Goal: Transaction & Acquisition: Purchase product/service

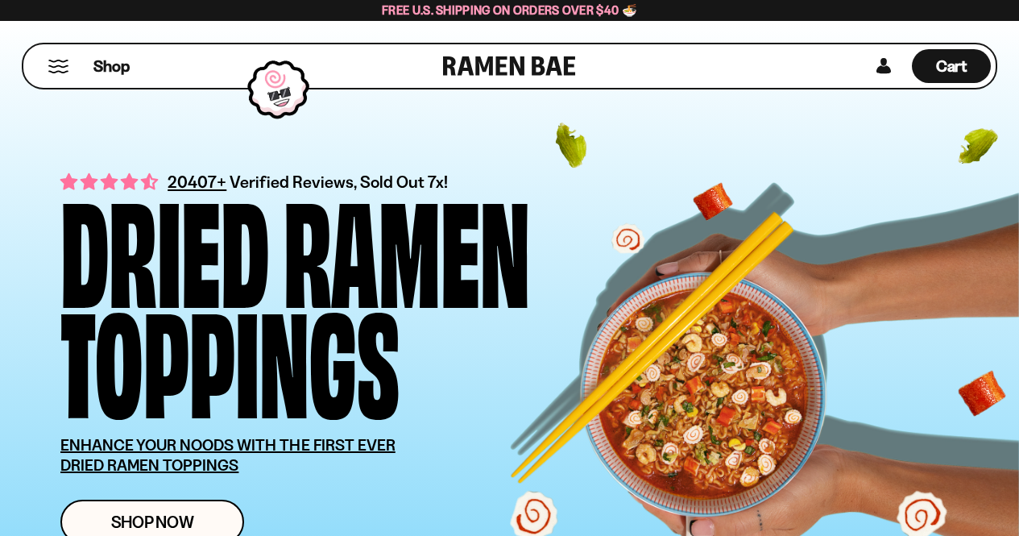
click at [58, 66] on button "Mobile Menu Trigger" at bounding box center [59, 67] width 22 height 14
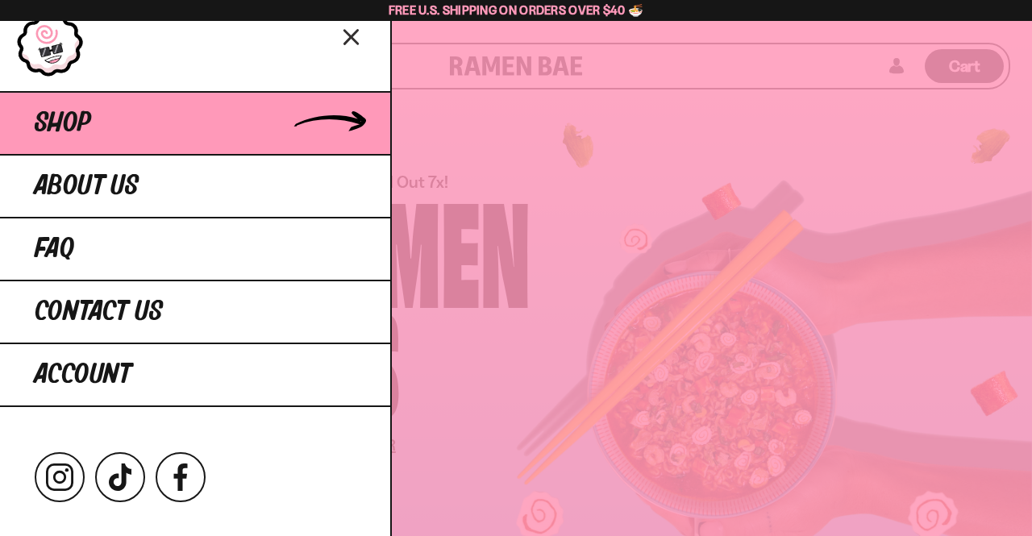
click at [82, 119] on span "Shop" at bounding box center [63, 123] width 56 height 29
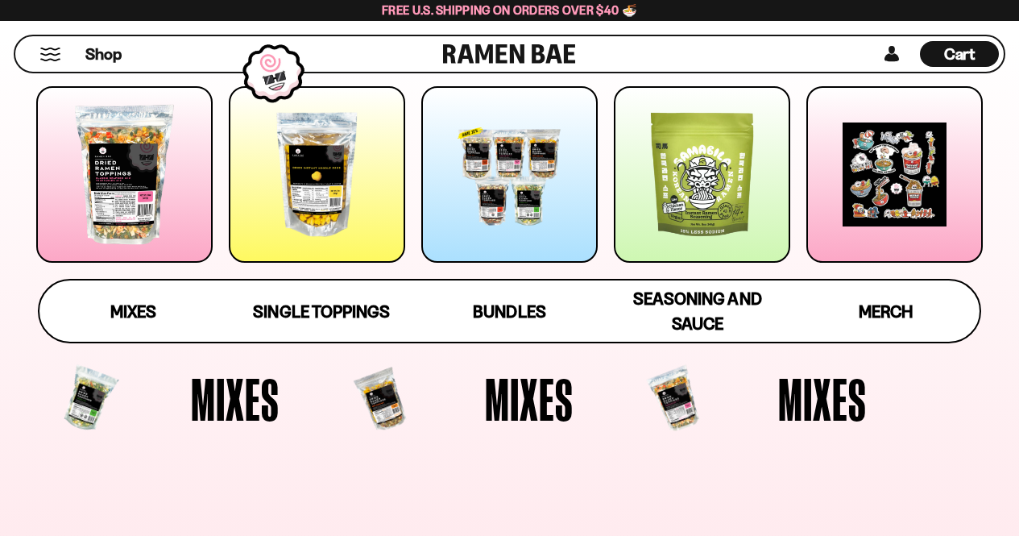
scroll to position [242, 0]
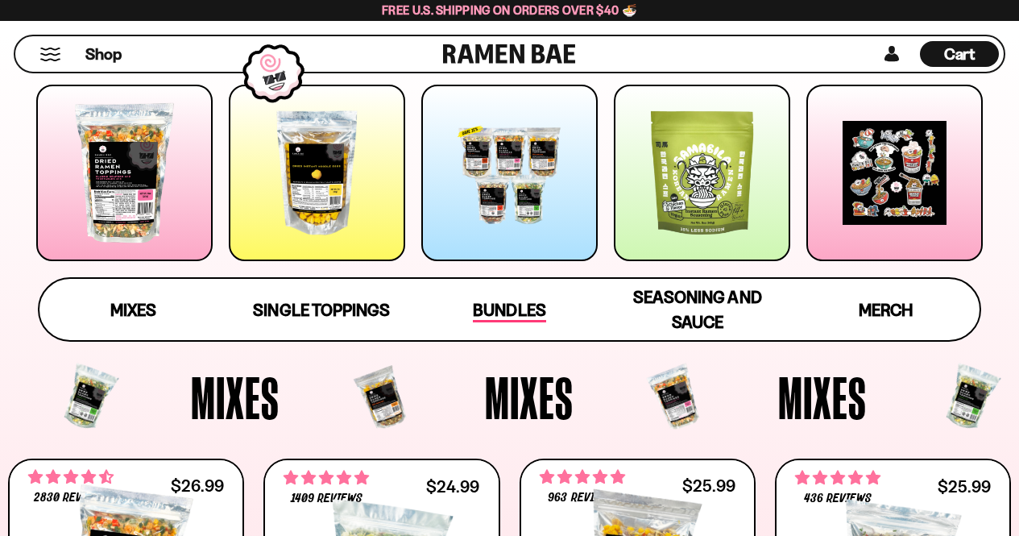
click at [513, 305] on span "Bundles" at bounding box center [509, 311] width 73 height 23
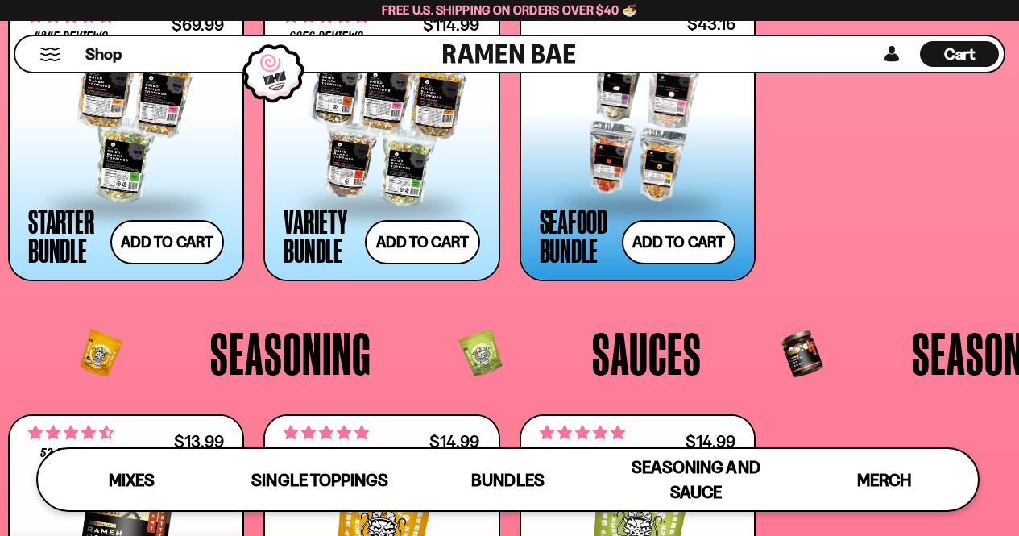
scroll to position [2876, 0]
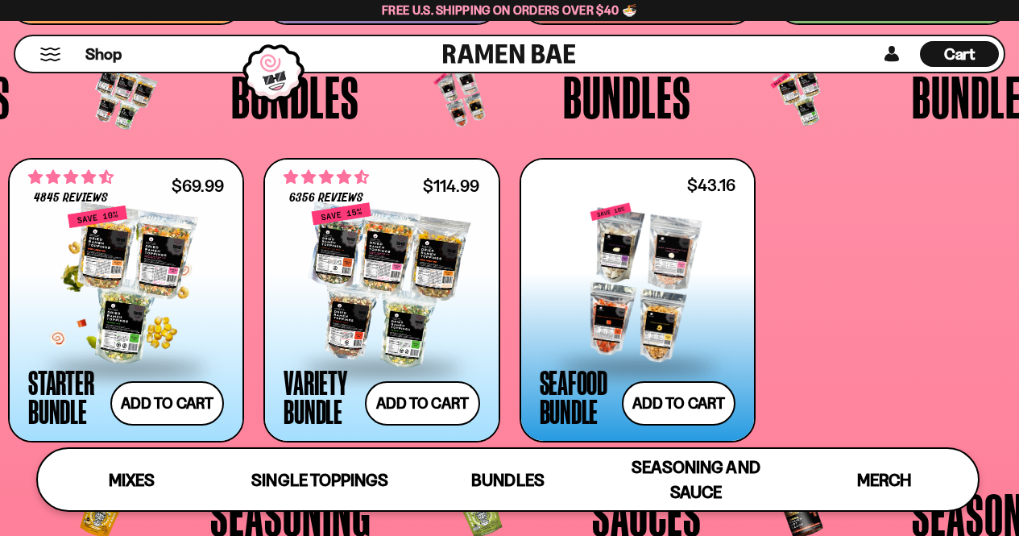
click at [115, 251] on div at bounding box center [126, 285] width 196 height 161
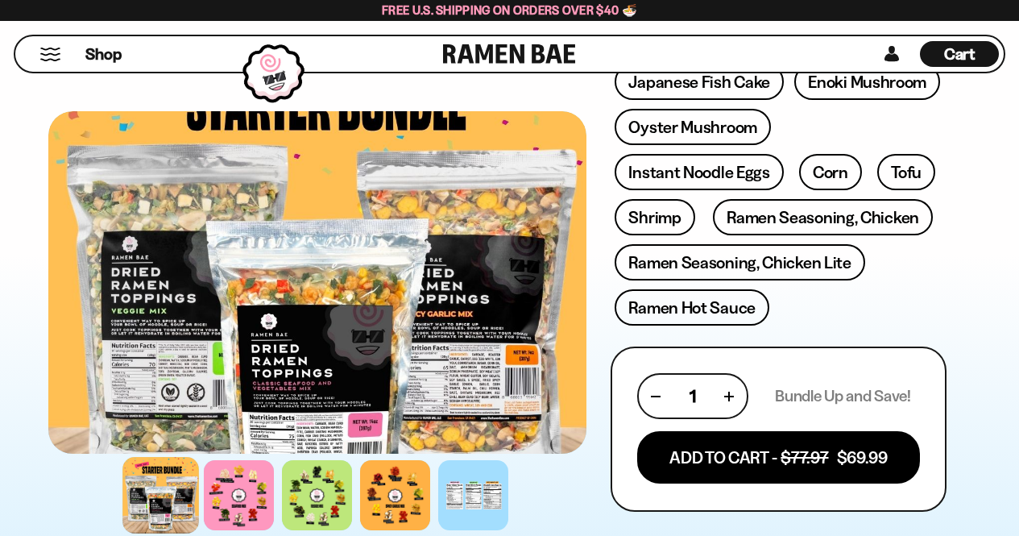
scroll to position [645, 0]
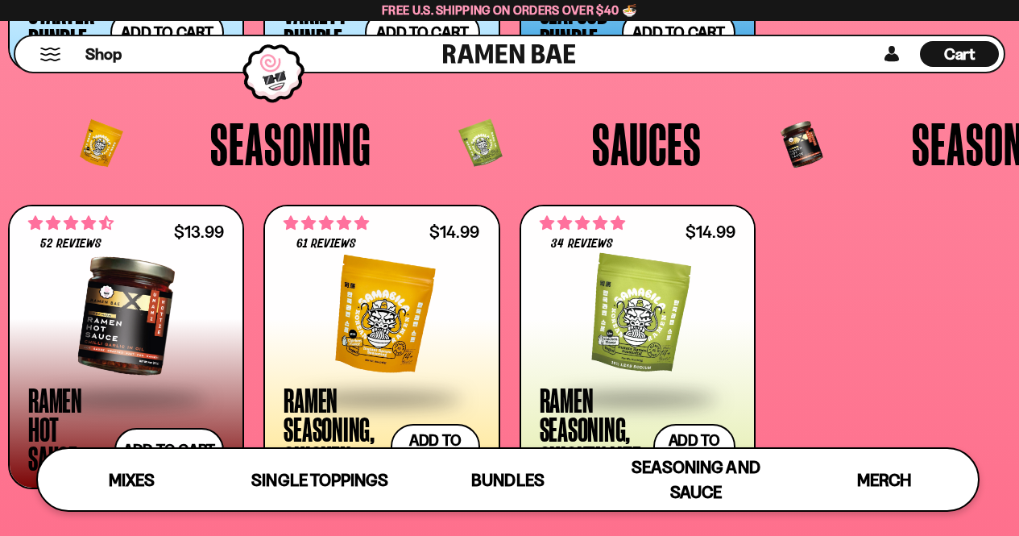
scroll to position [3385, 0]
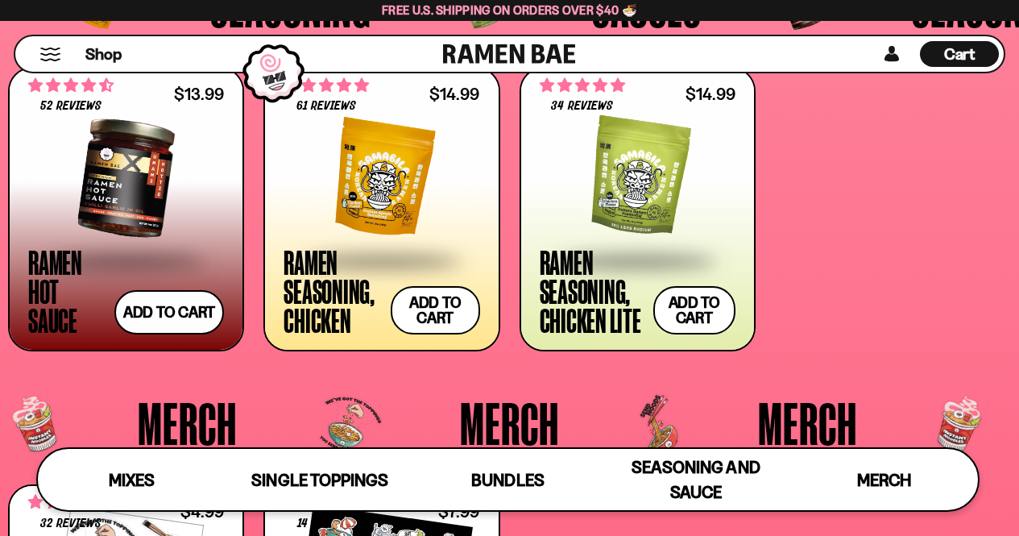
click at [671, 188] on div at bounding box center [638, 178] width 196 height 161
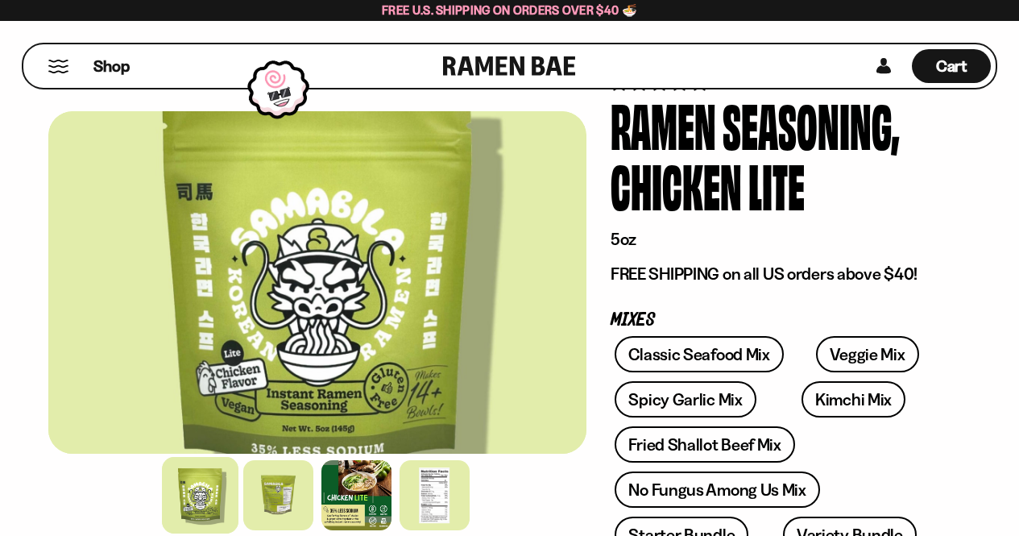
scroll to position [161, 0]
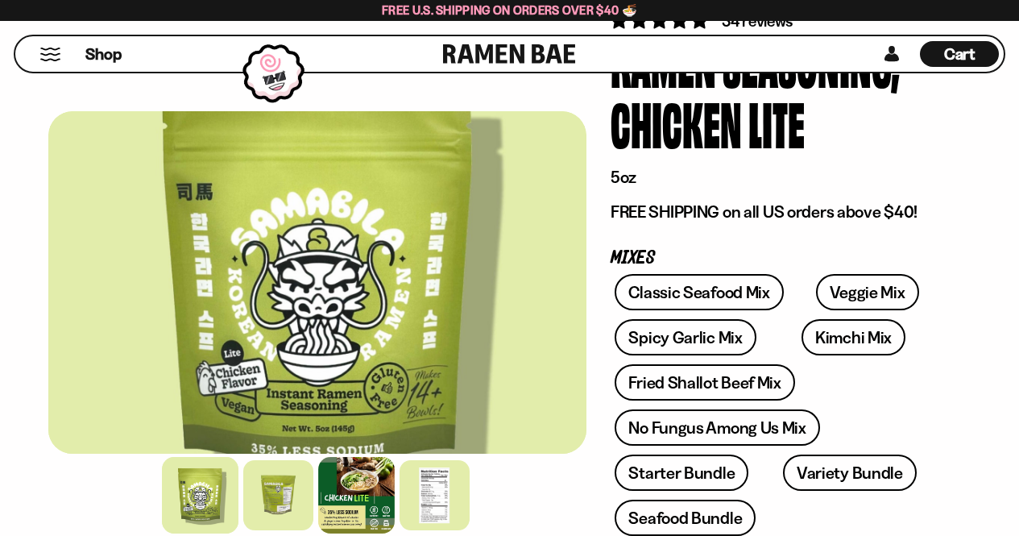
click at [347, 491] on div at bounding box center [356, 495] width 77 height 77
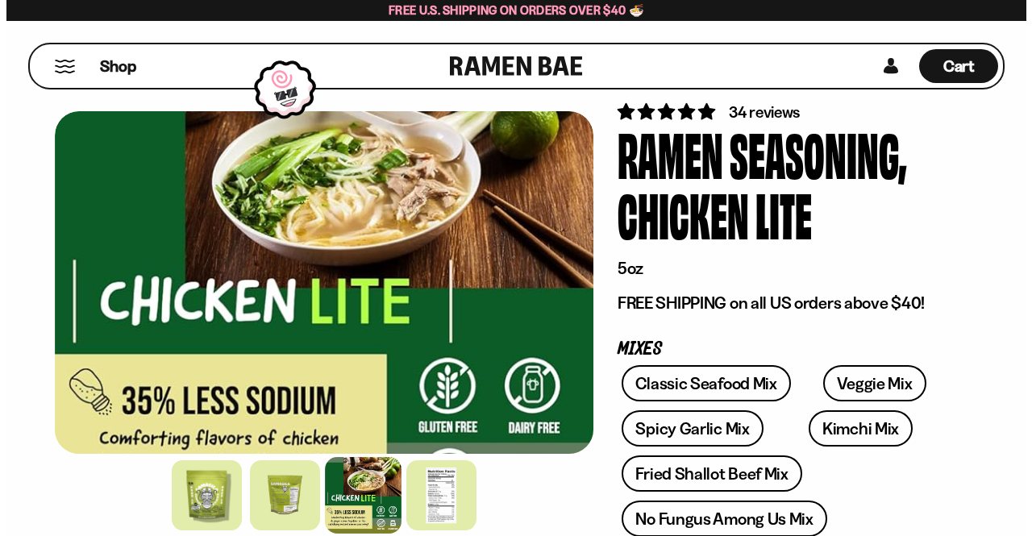
scroll to position [0, 0]
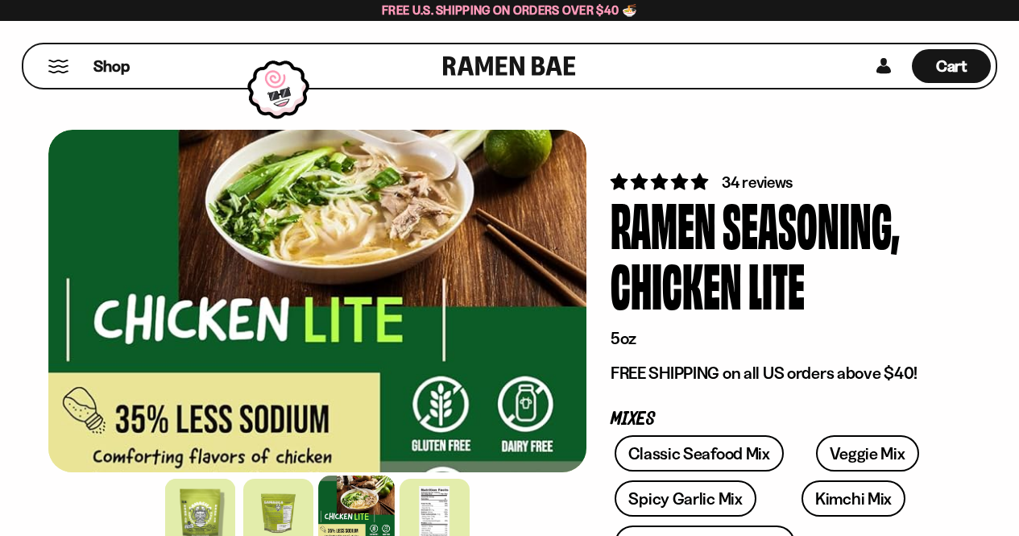
click at [55, 68] on button "Mobile Menu Trigger" at bounding box center [59, 67] width 22 height 14
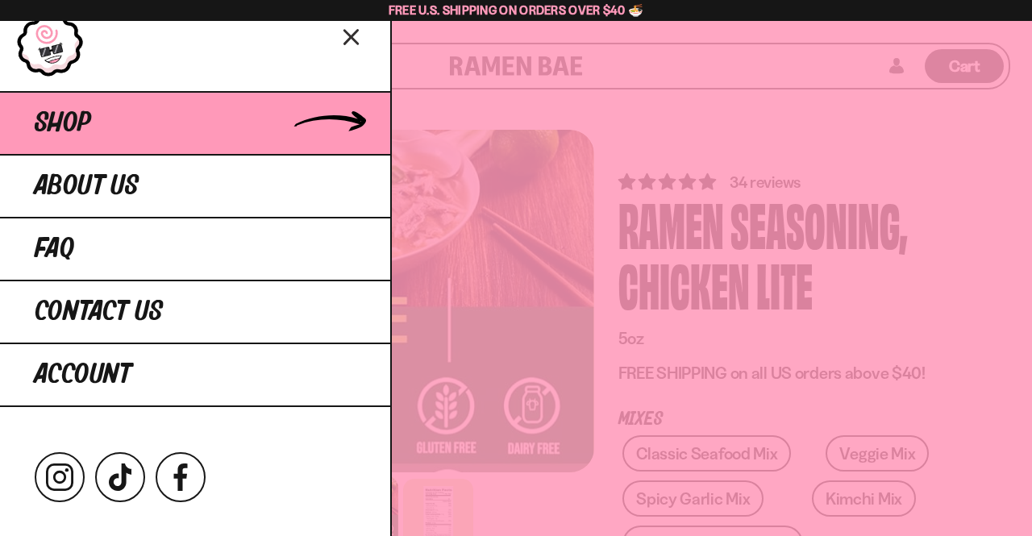
click at [307, 115] on link "Shop" at bounding box center [195, 122] width 390 height 63
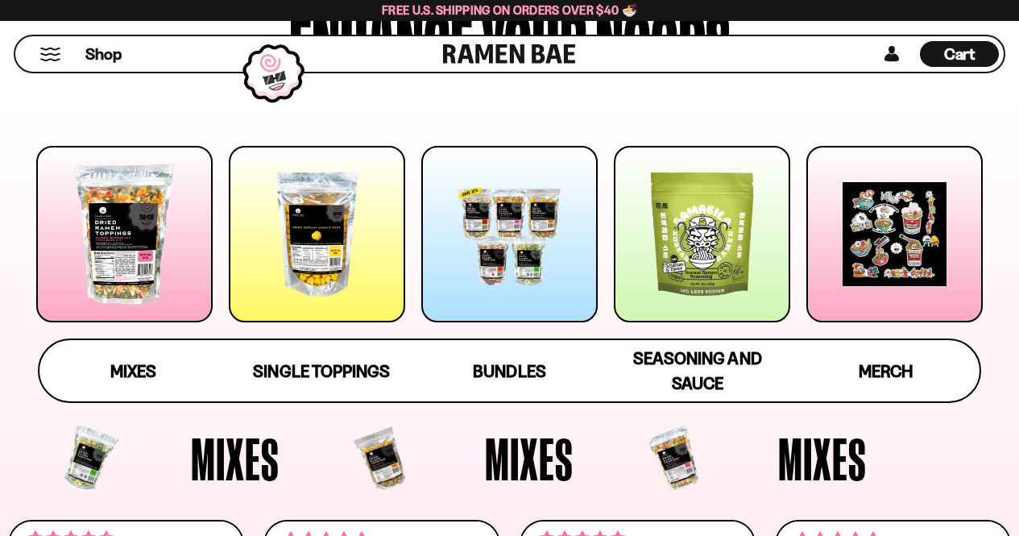
scroll to position [161, 0]
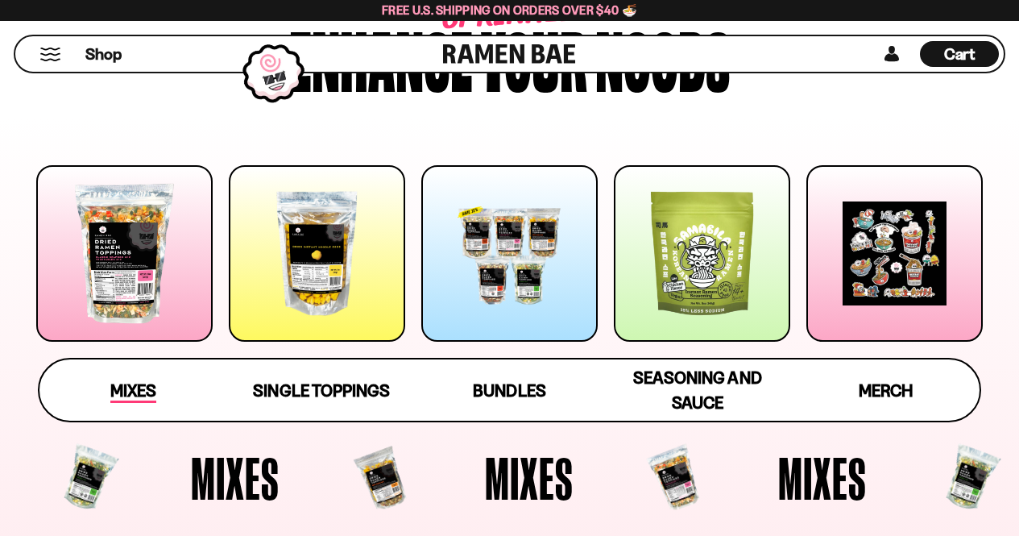
click at [130, 388] on span "Mixes" at bounding box center [133, 391] width 46 height 23
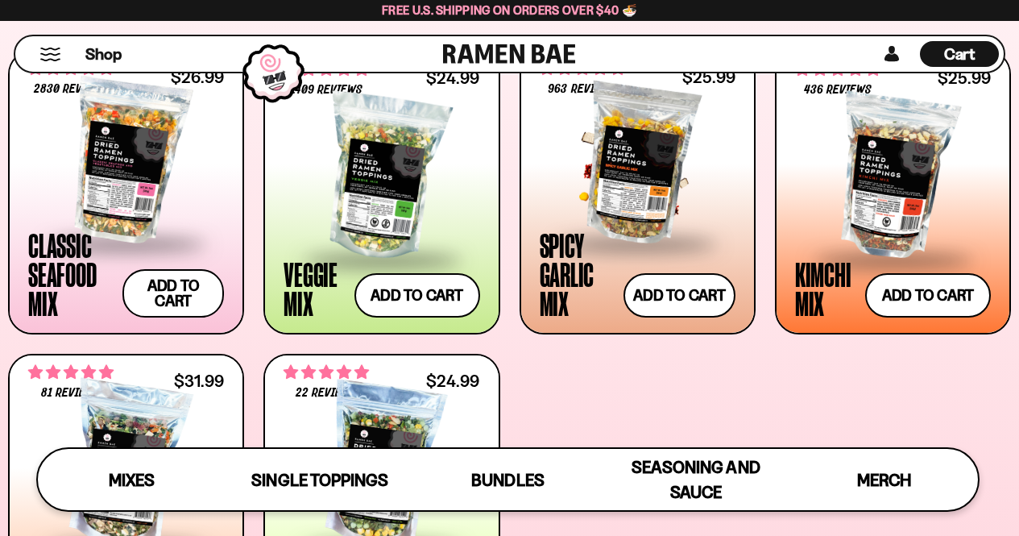
scroll to position [604, 0]
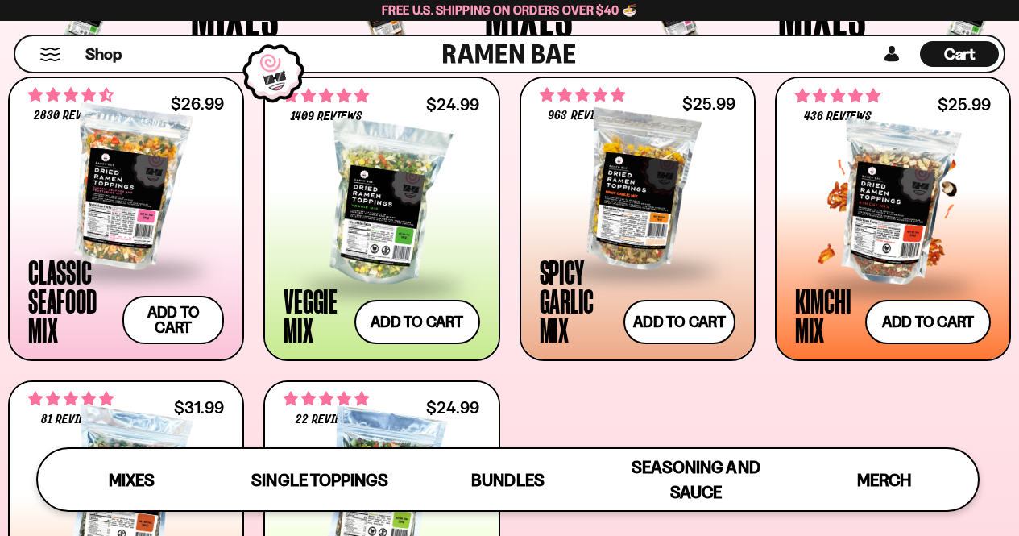
click at [887, 191] on div at bounding box center [893, 203] width 196 height 161
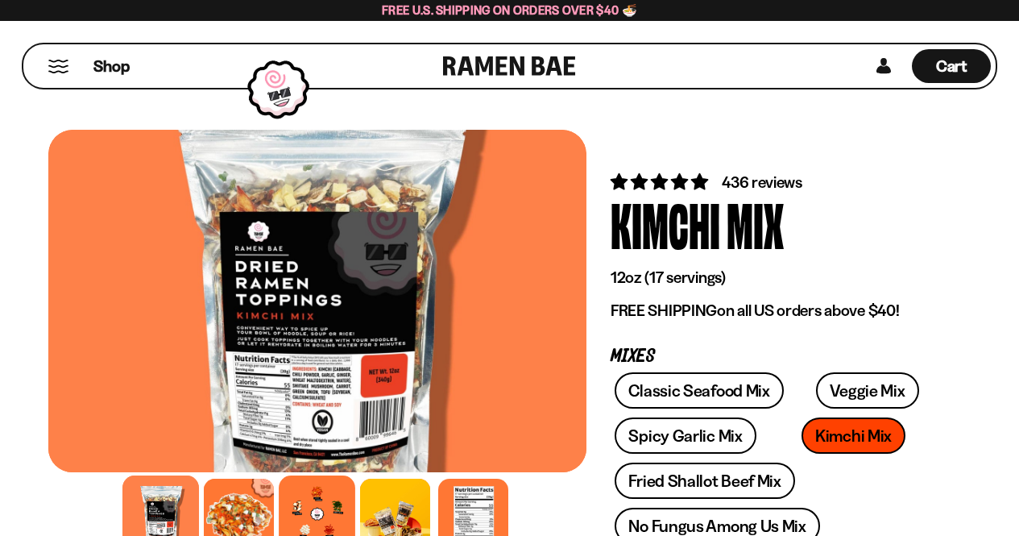
click at [329, 507] on div at bounding box center [318, 513] width 77 height 77
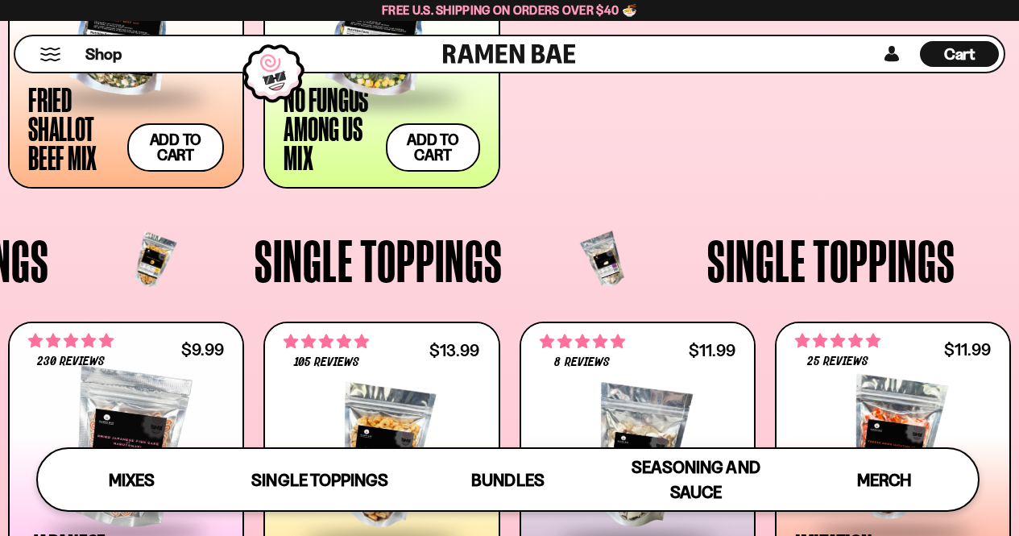
scroll to position [866, 0]
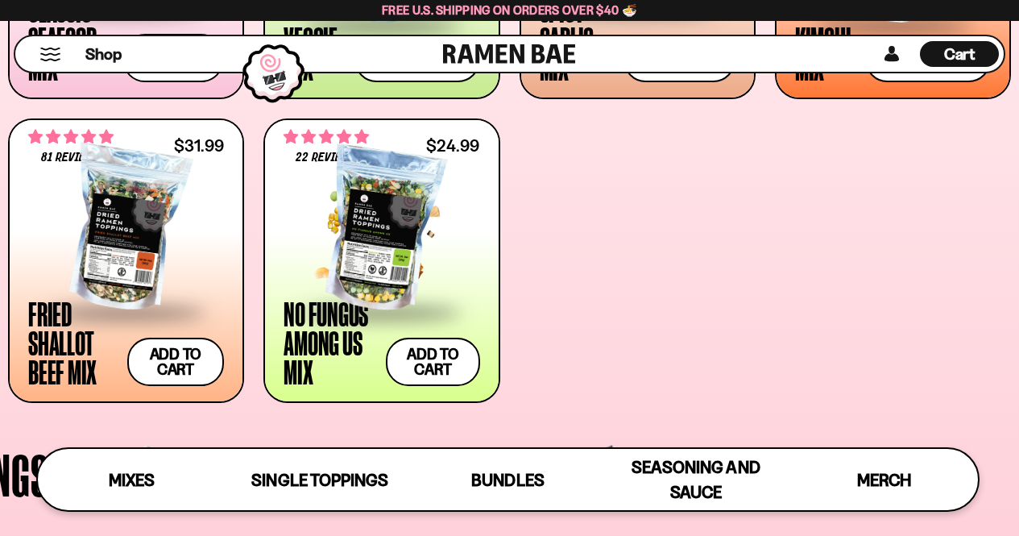
click at [400, 274] on div at bounding box center [382, 229] width 196 height 161
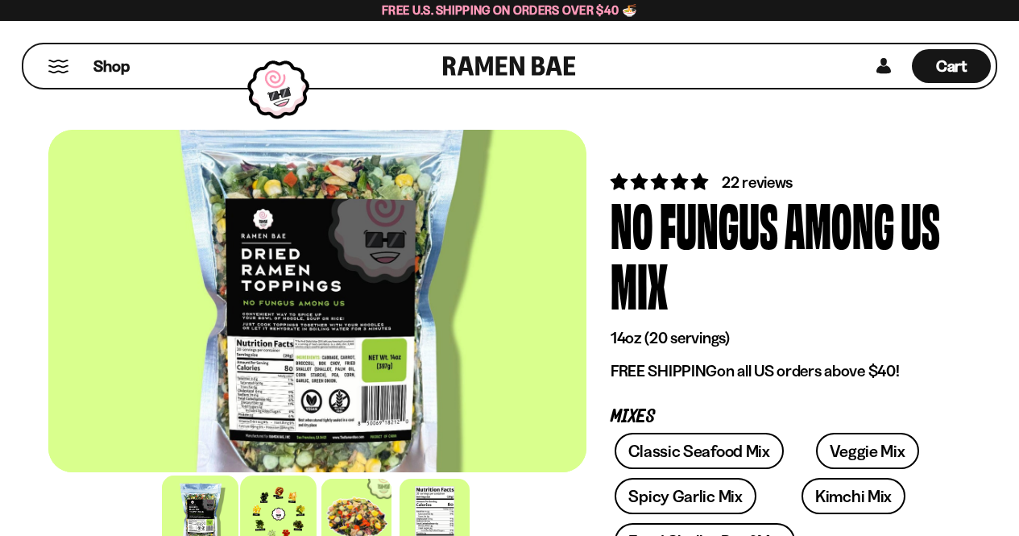
click at [272, 501] on div at bounding box center [278, 513] width 77 height 77
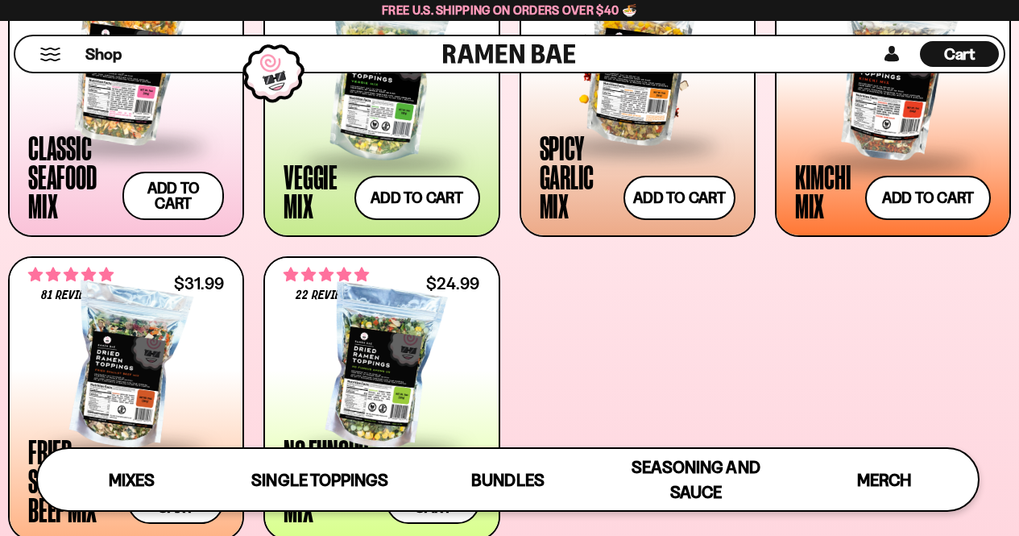
scroll to position [604, 0]
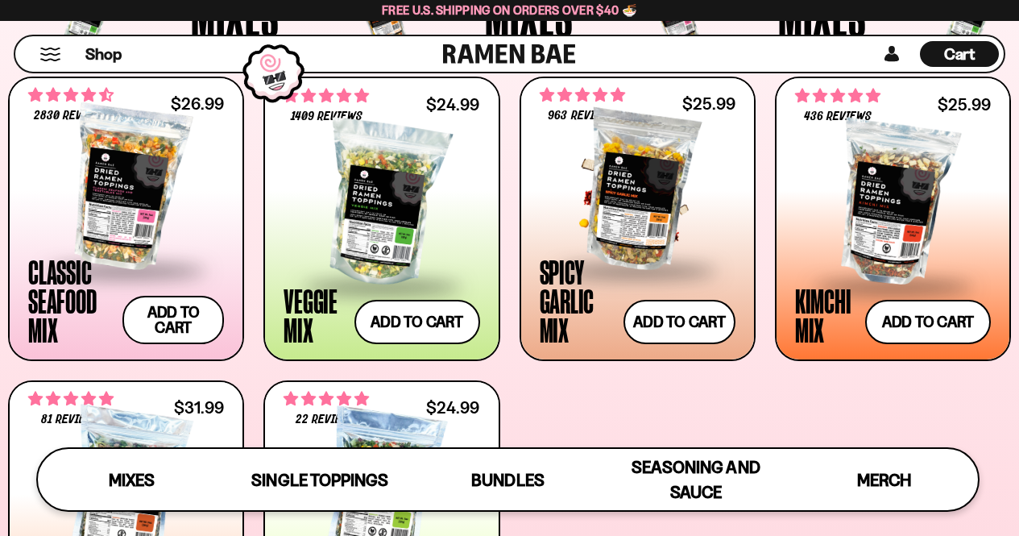
click at [642, 224] on div at bounding box center [638, 187] width 196 height 161
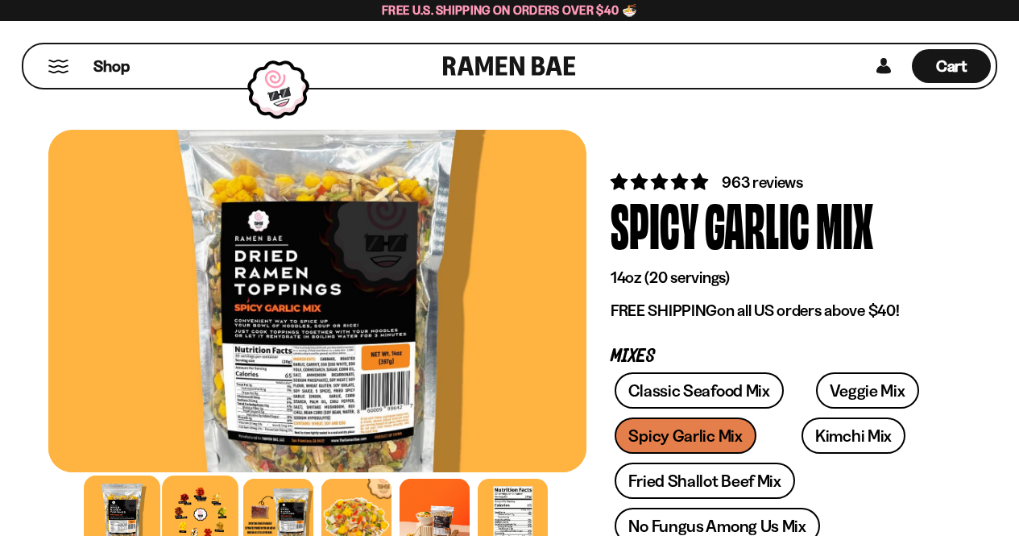
click at [214, 489] on div at bounding box center [200, 513] width 77 height 77
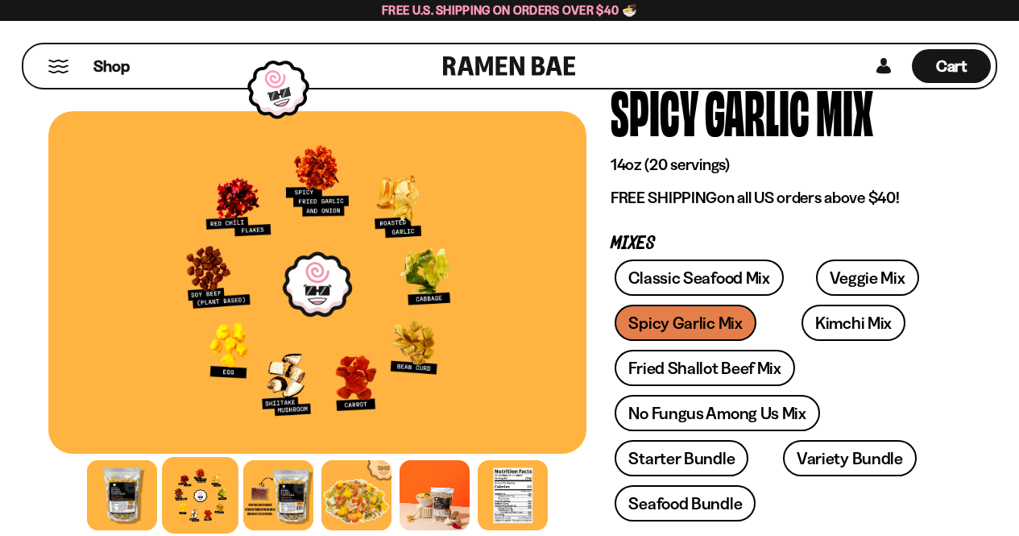
scroll to position [242, 0]
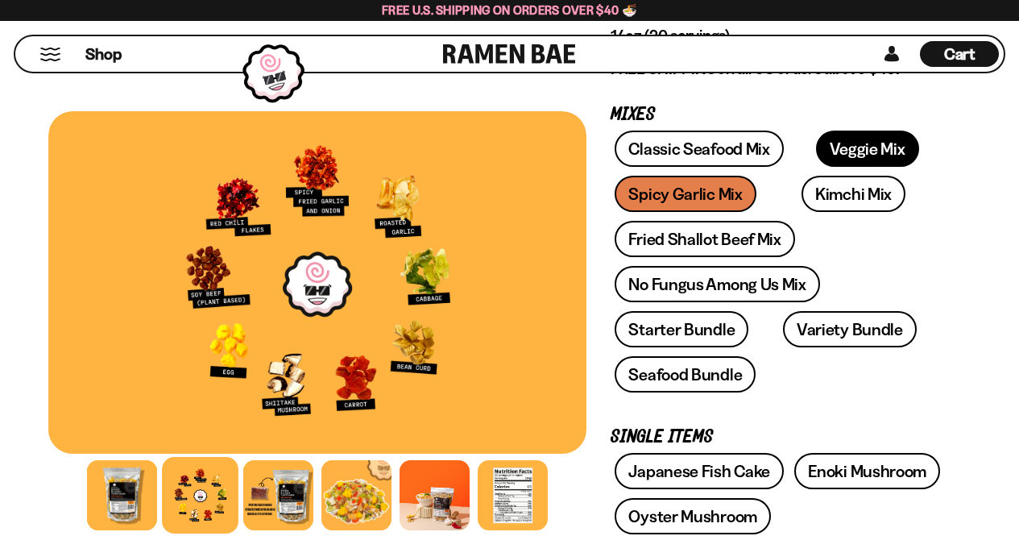
click at [841, 146] on link "Veggie Mix" at bounding box center [867, 149] width 103 height 36
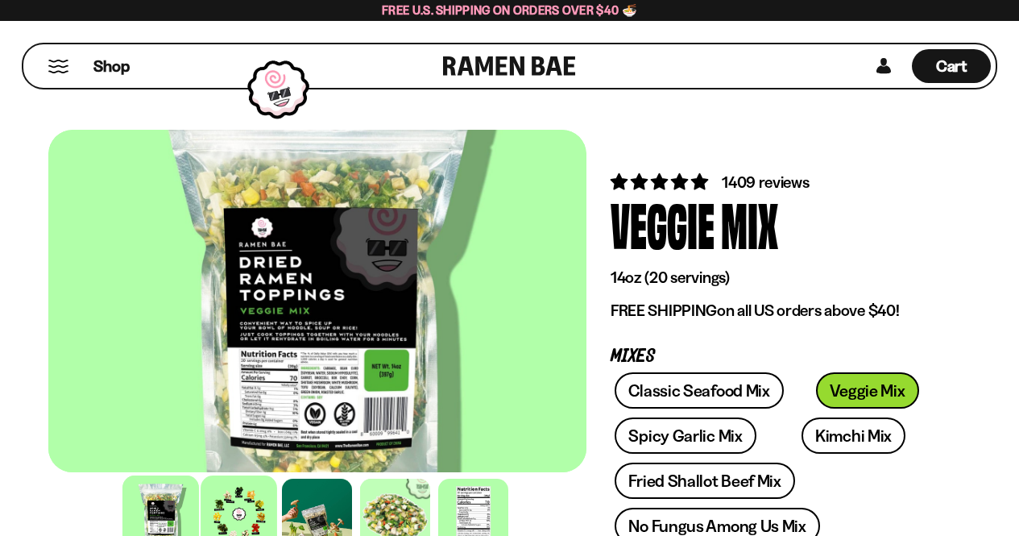
click at [242, 503] on div at bounding box center [239, 513] width 77 height 77
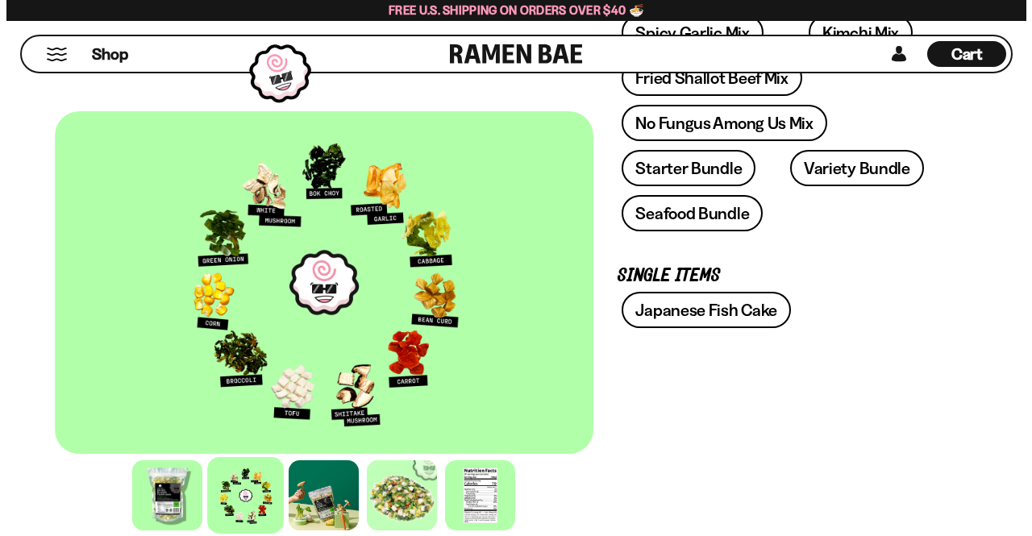
scroll to position [806, 0]
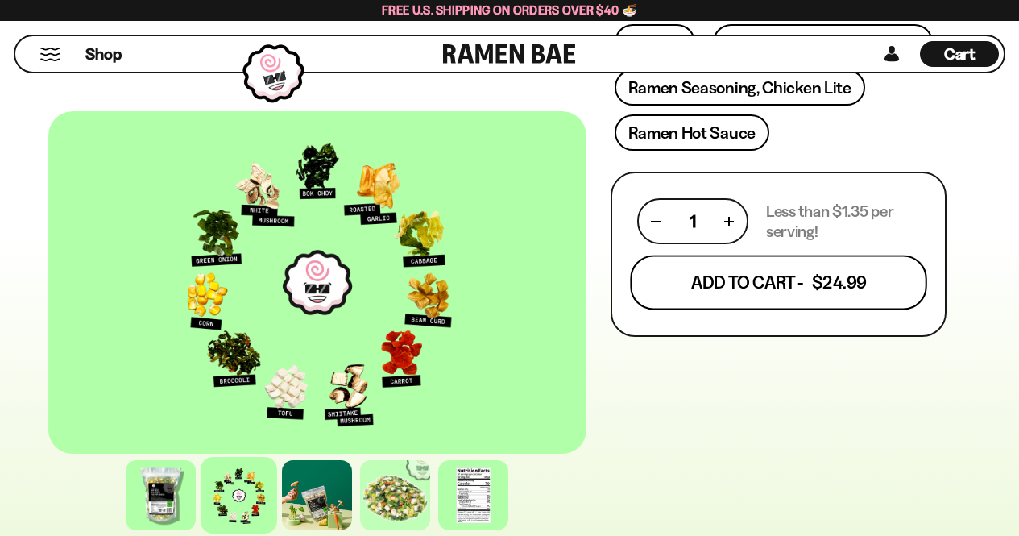
click at [830, 290] on button "Add To Cart - $24.99" at bounding box center [778, 282] width 297 height 55
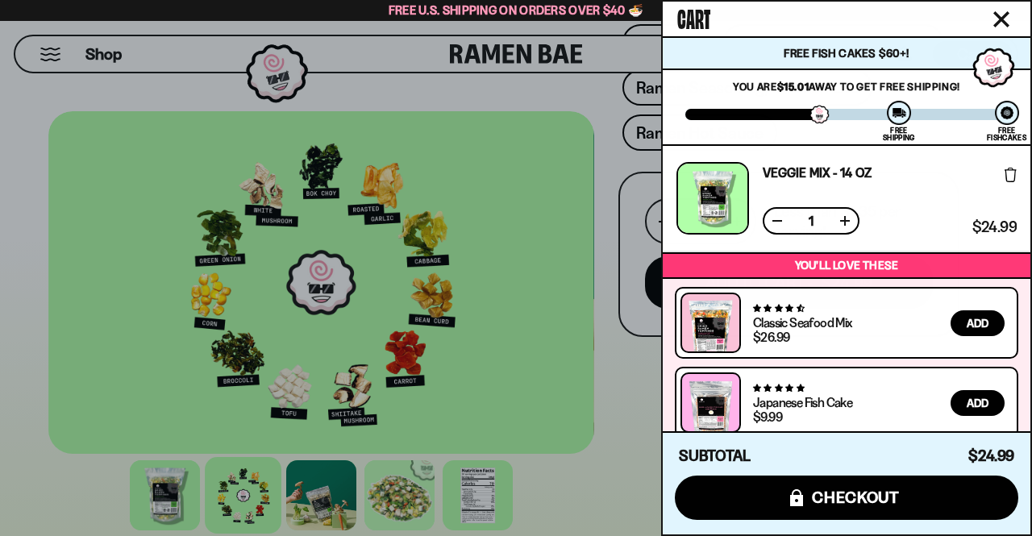
click at [1003, 16] on icon "Close cart" at bounding box center [1001, 19] width 15 height 15
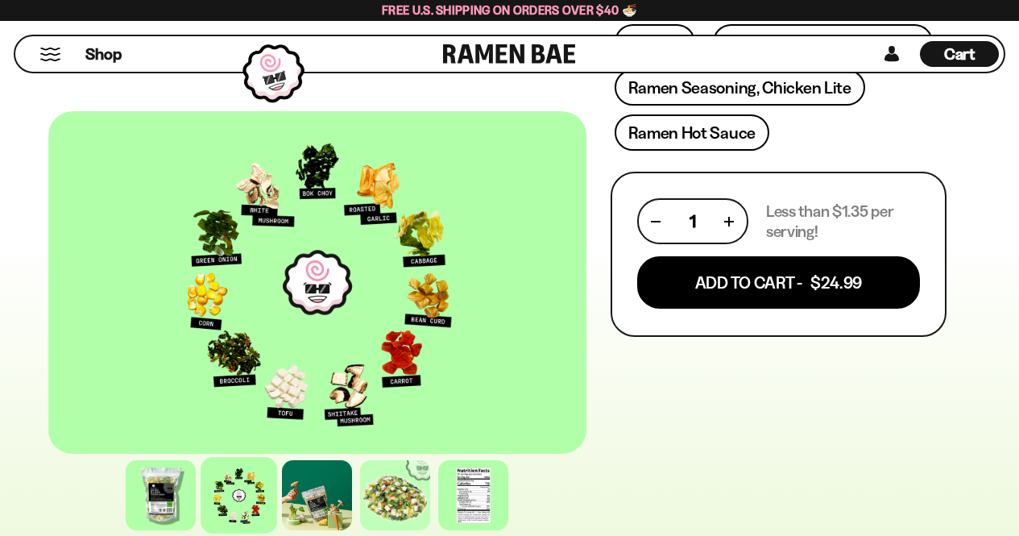
click at [52, 53] on button "Mobile Menu Trigger" at bounding box center [50, 55] width 22 height 14
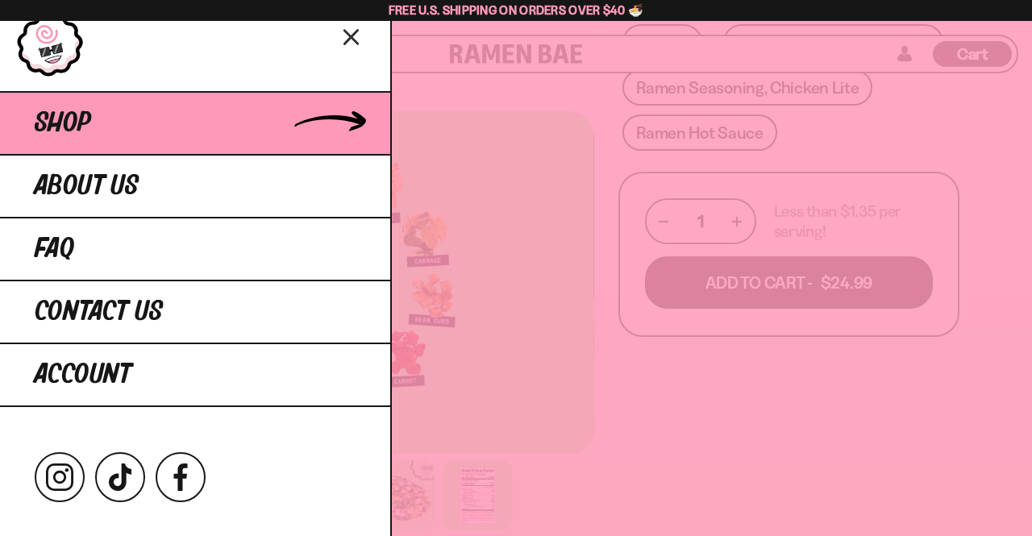
click at [337, 98] on link "Shop" at bounding box center [195, 122] width 390 height 63
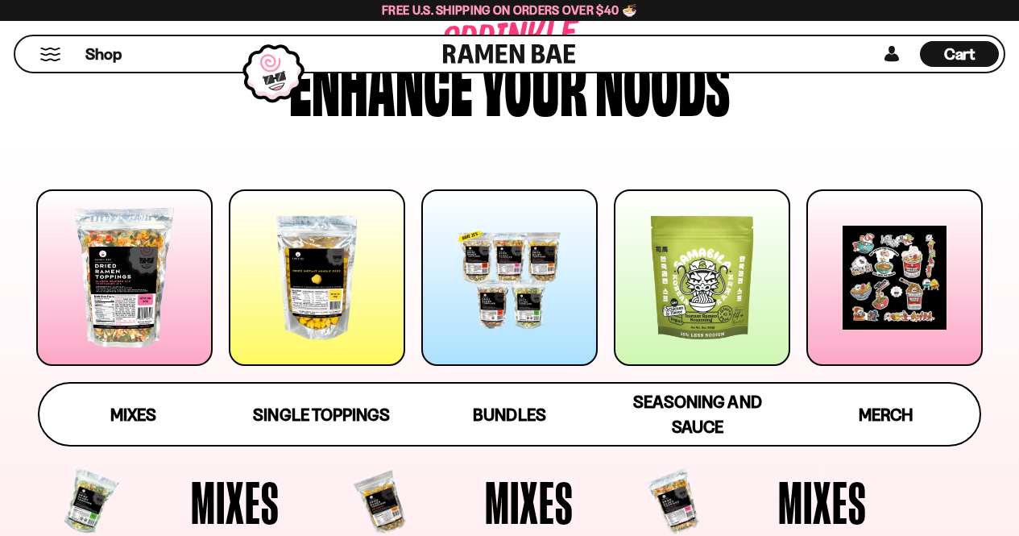
scroll to position [161, 0]
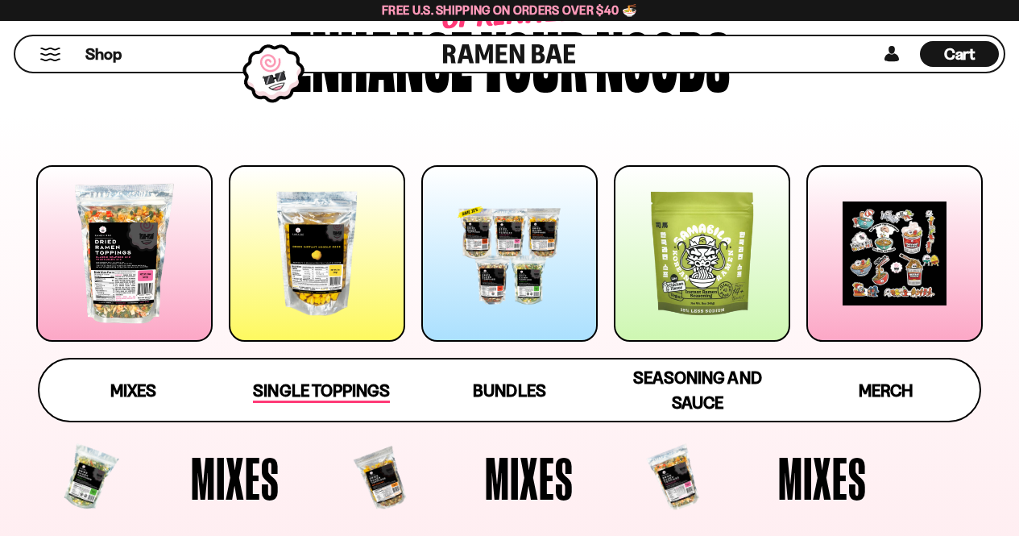
click at [307, 396] on span "Single Toppings" at bounding box center [321, 391] width 136 height 23
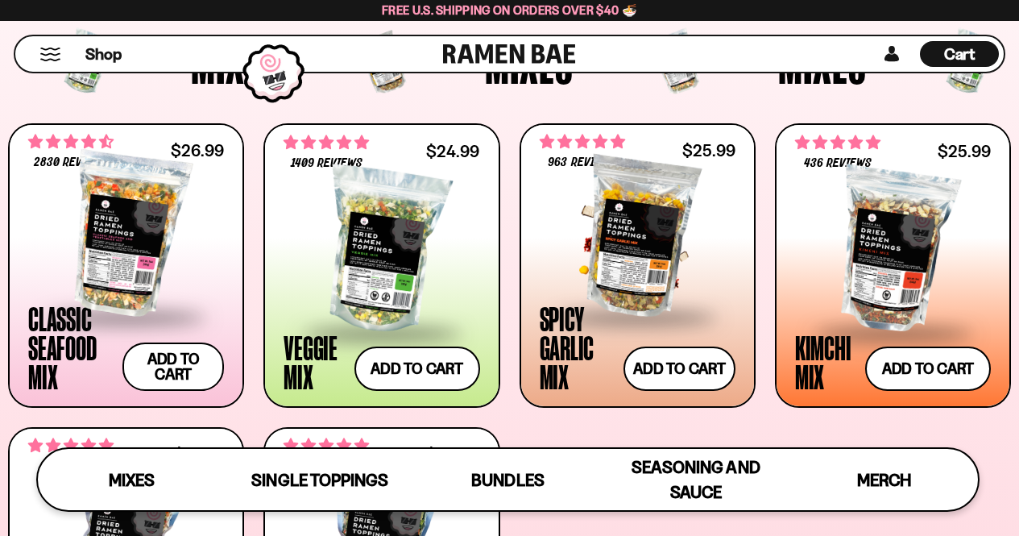
scroll to position [530, 0]
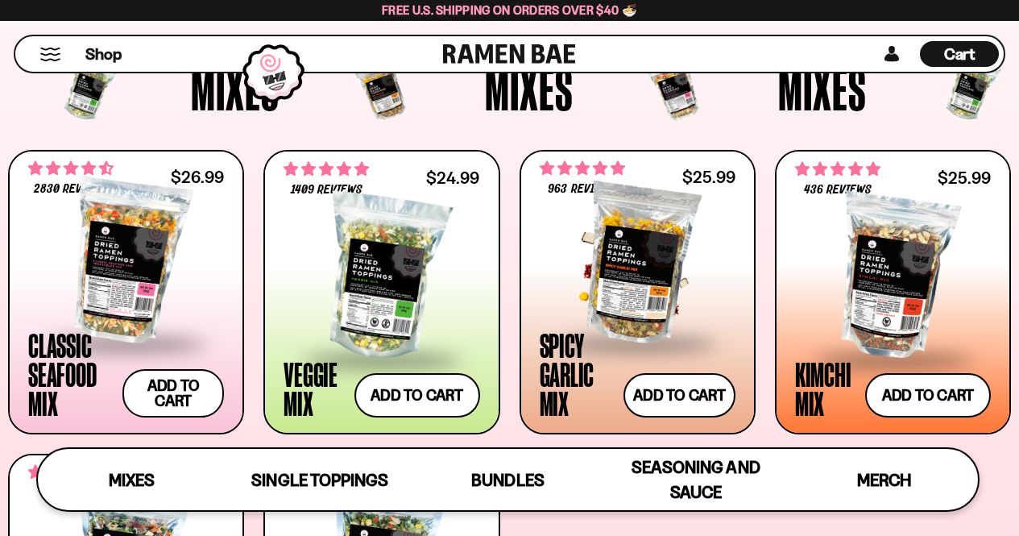
click at [641, 243] on div at bounding box center [638, 261] width 196 height 161
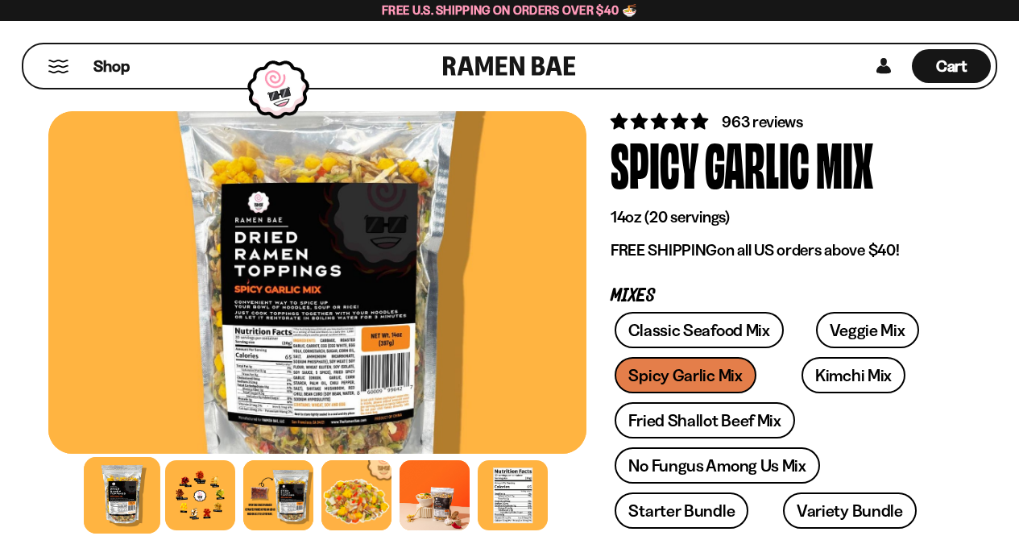
scroll to position [81, 0]
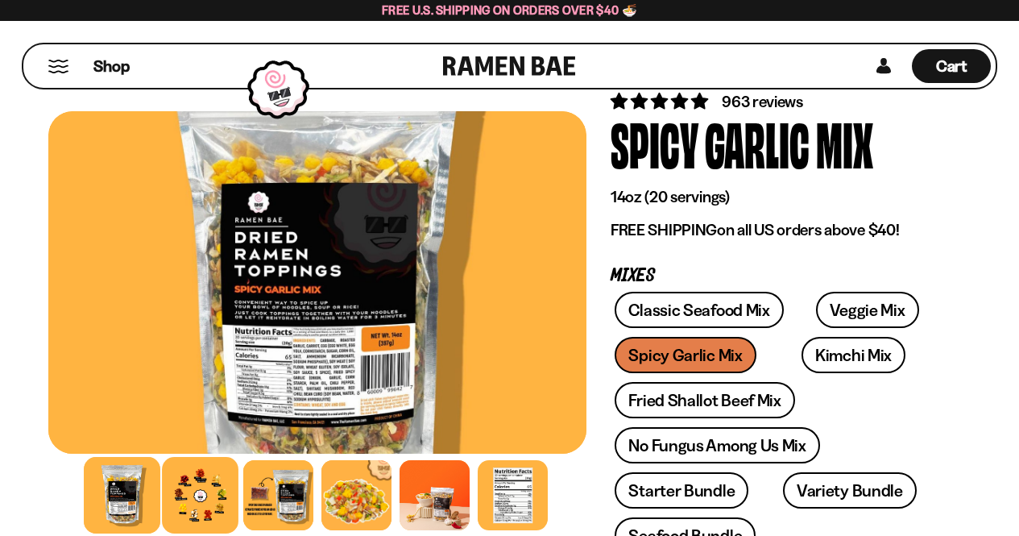
click at [198, 479] on div at bounding box center [200, 495] width 77 height 77
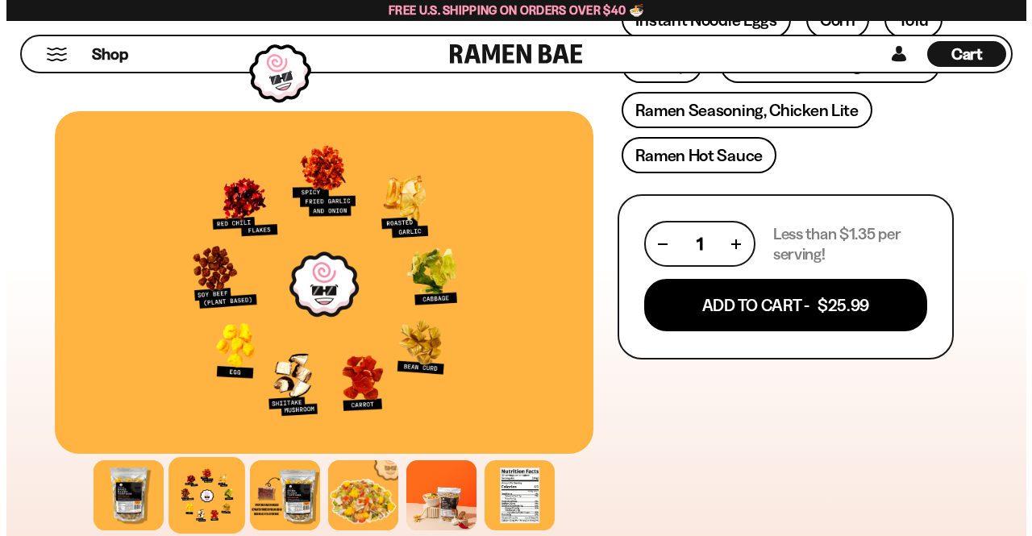
scroll to position [806, 0]
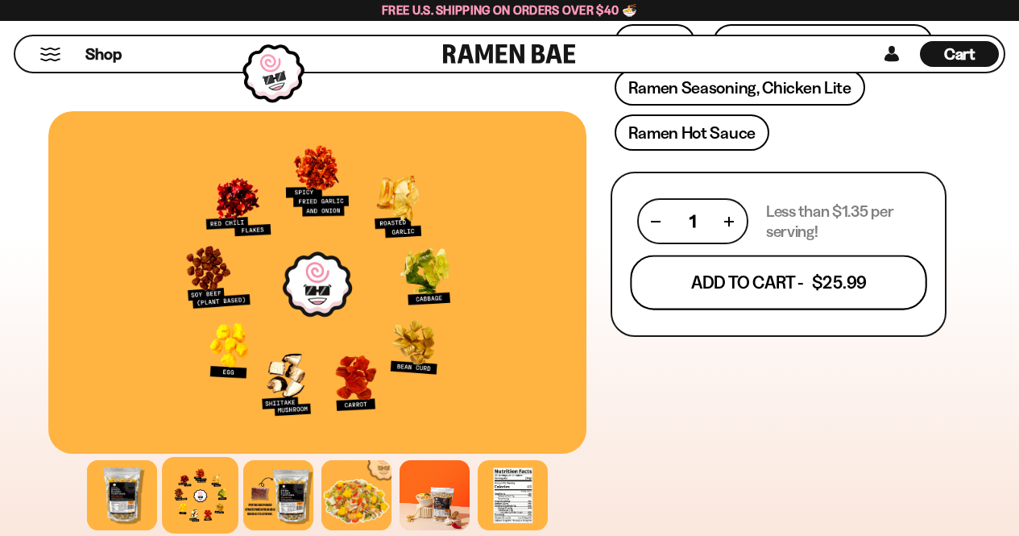
click at [803, 293] on button "Add To Cart - $25.99" at bounding box center [778, 282] width 297 height 55
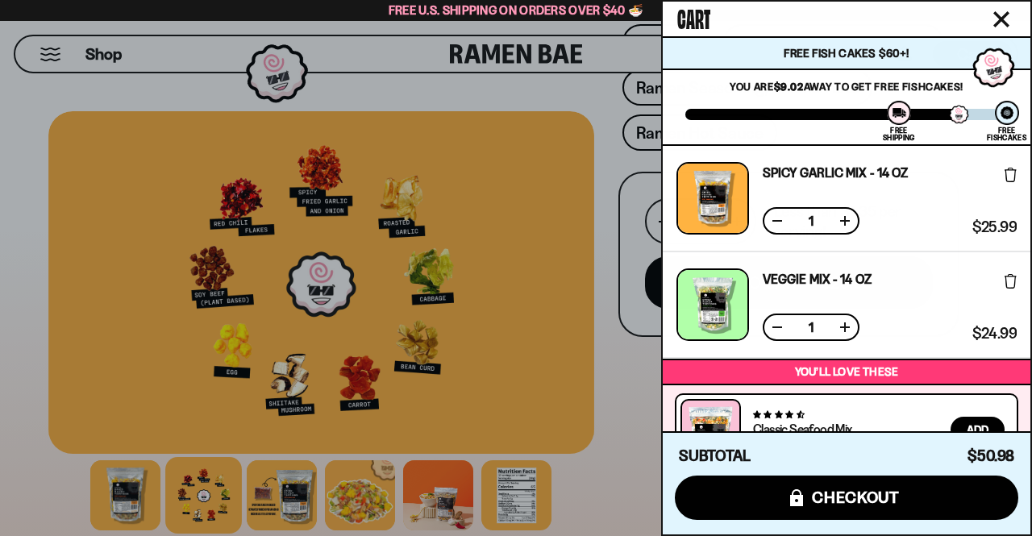
scroll to position [205, 0]
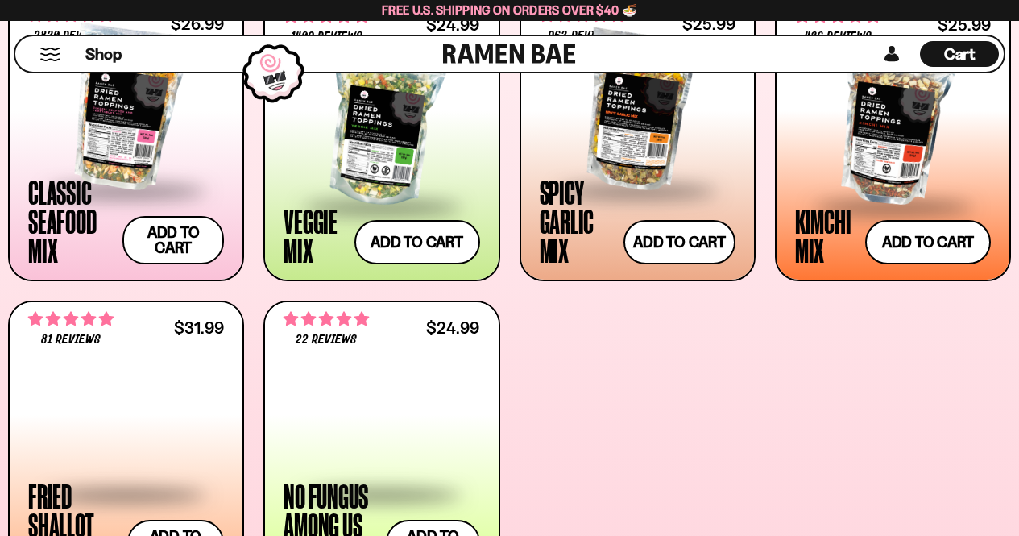
scroll to position [691, 0]
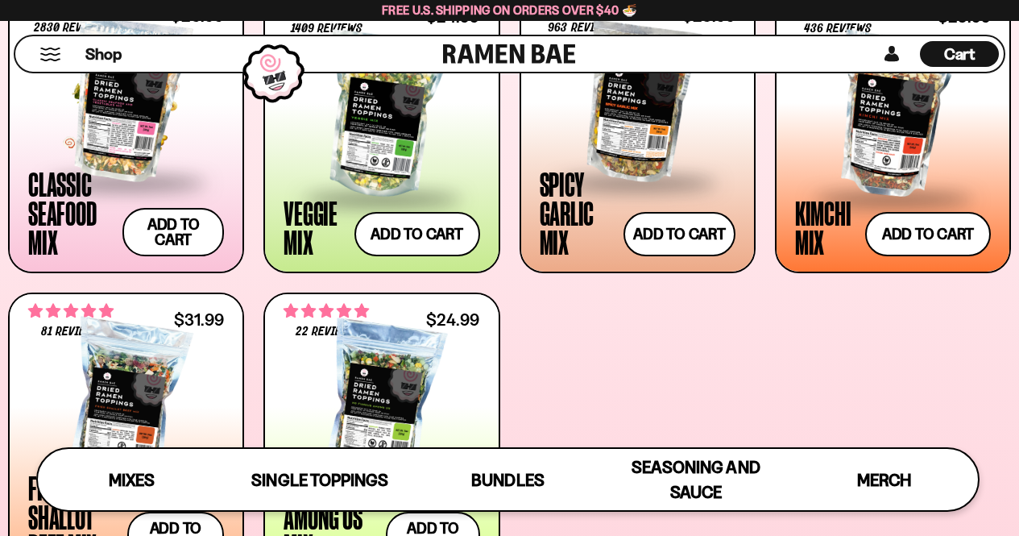
click at [137, 164] on span at bounding box center [126, 183] width 196 height 56
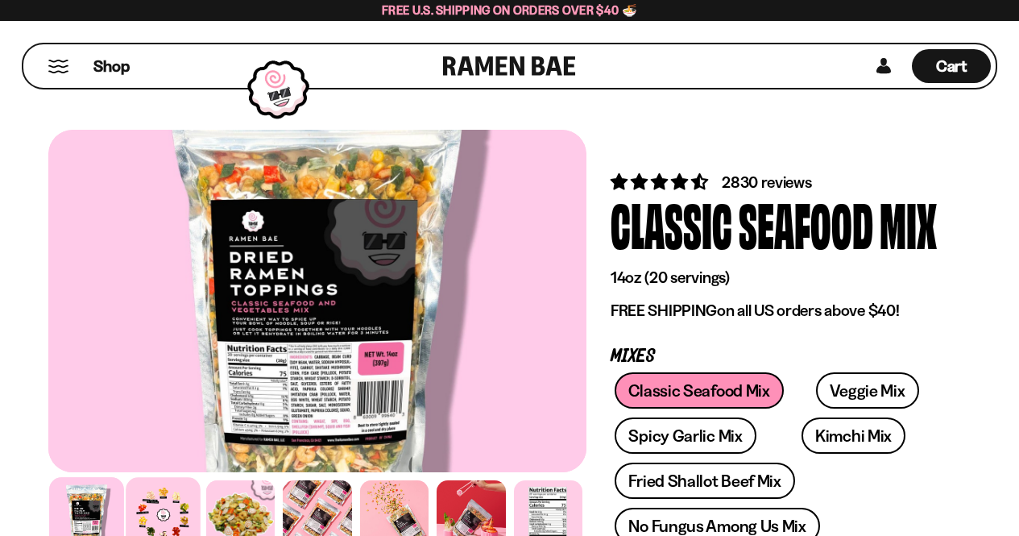
click at [149, 484] on div at bounding box center [164, 514] width 75 height 75
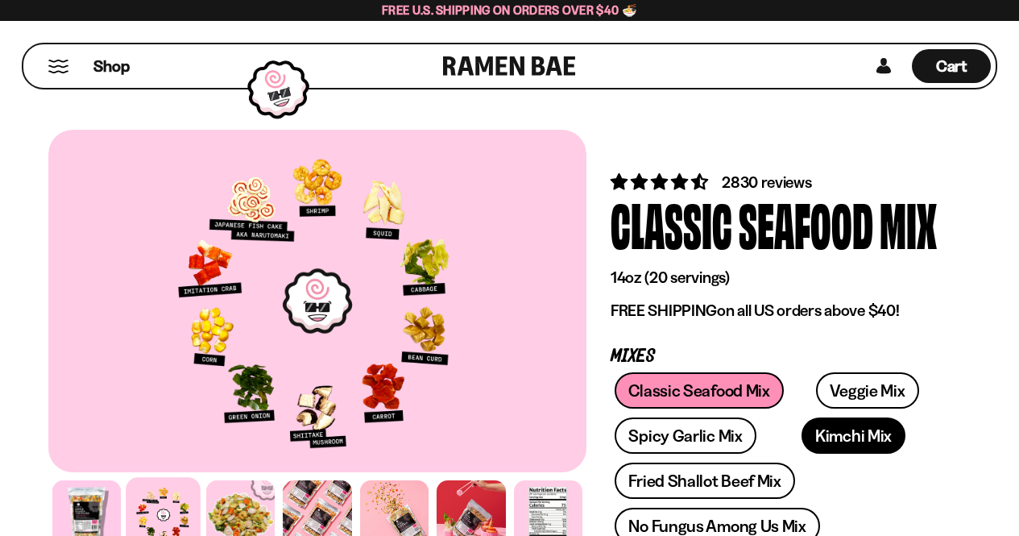
click at [813, 440] on link "Kimchi Mix" at bounding box center [854, 435] width 104 height 36
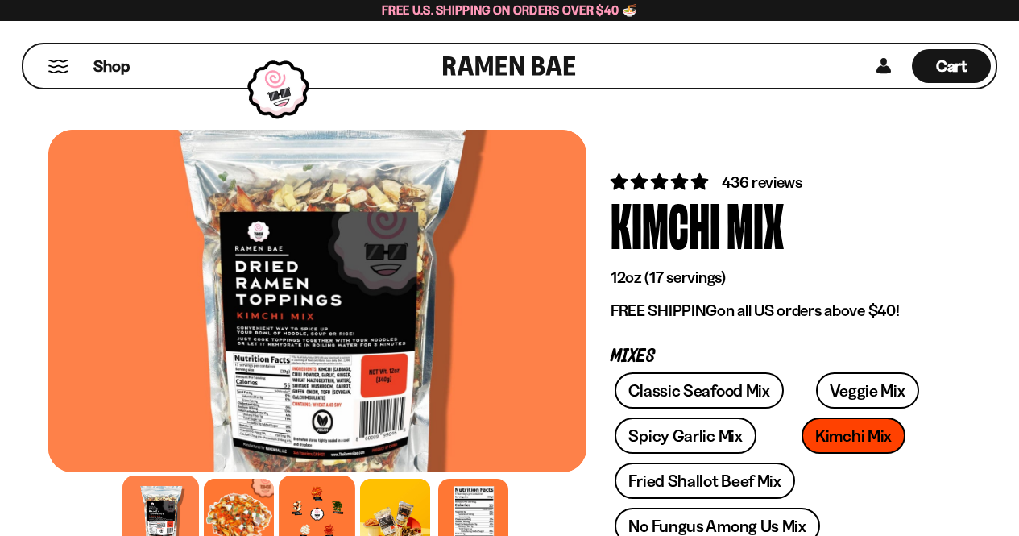
click at [325, 494] on div at bounding box center [318, 513] width 77 height 77
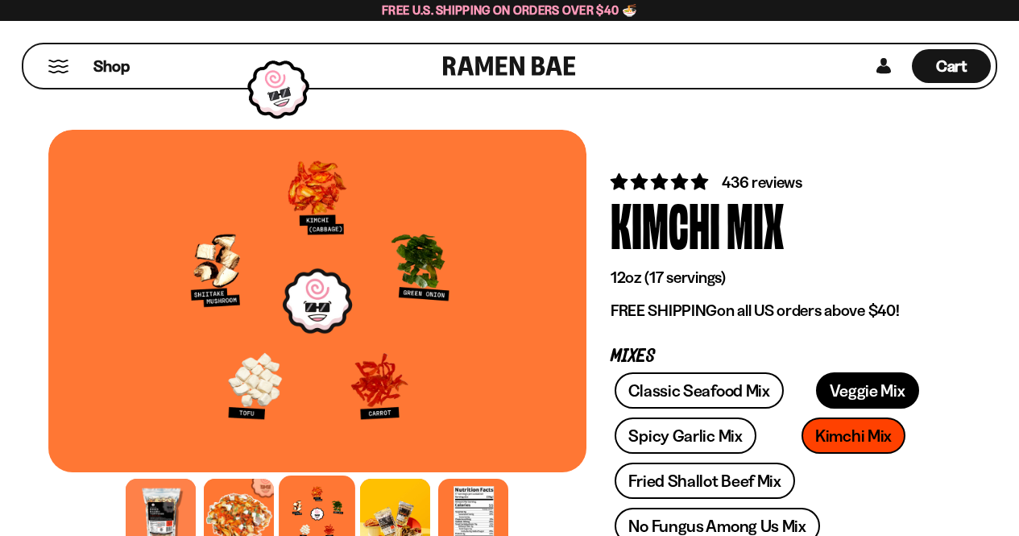
click at [856, 391] on link "Veggie Mix" at bounding box center [867, 390] width 103 height 36
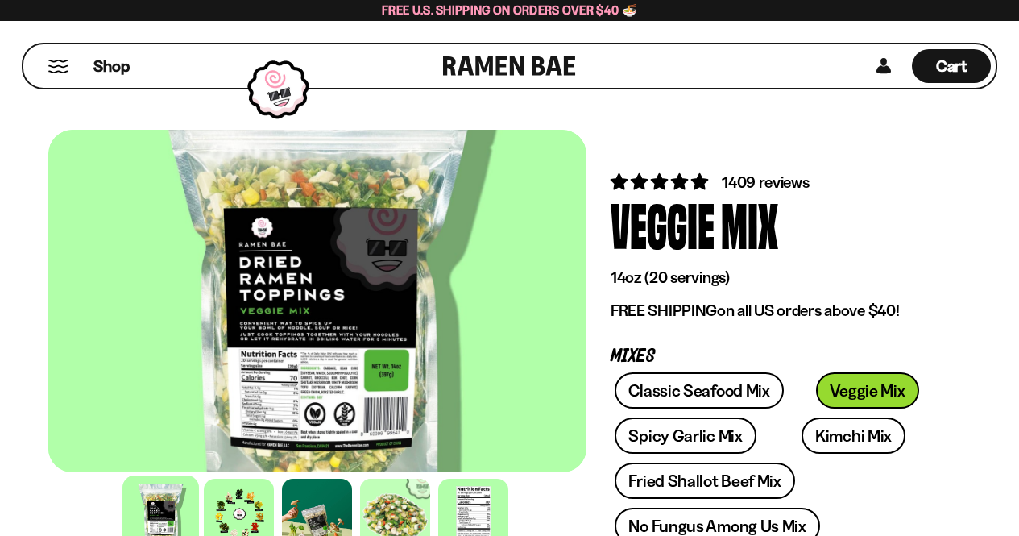
click at [731, 183] on span "1409 reviews" at bounding box center [766, 181] width 88 height 19
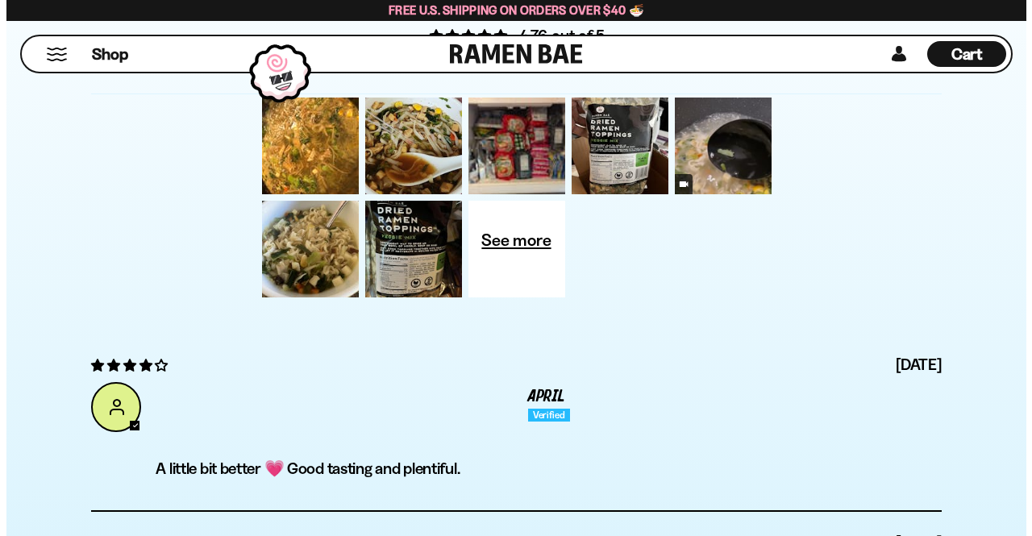
scroll to position [5462, 0]
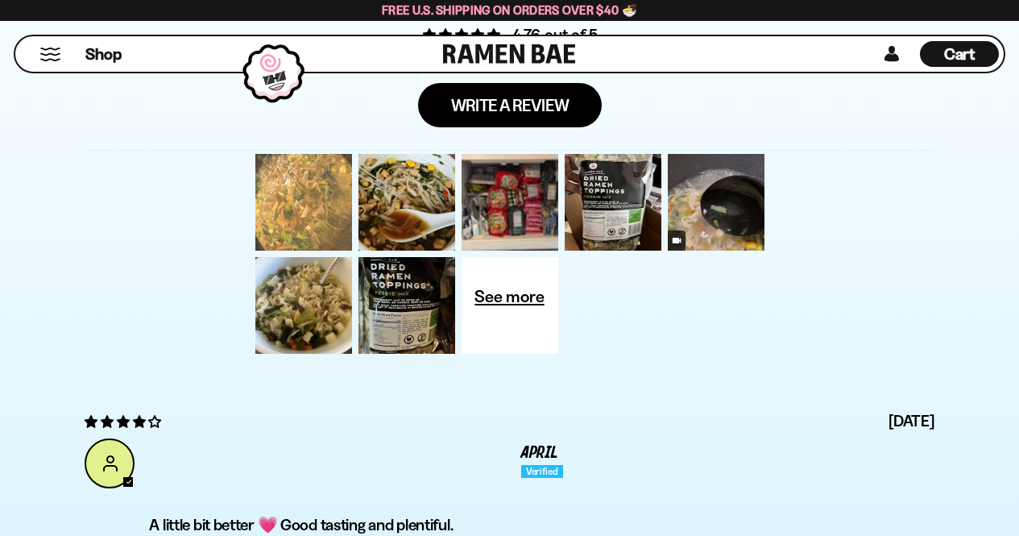
click at [299, 188] on div at bounding box center [303, 202] width 103 height 103
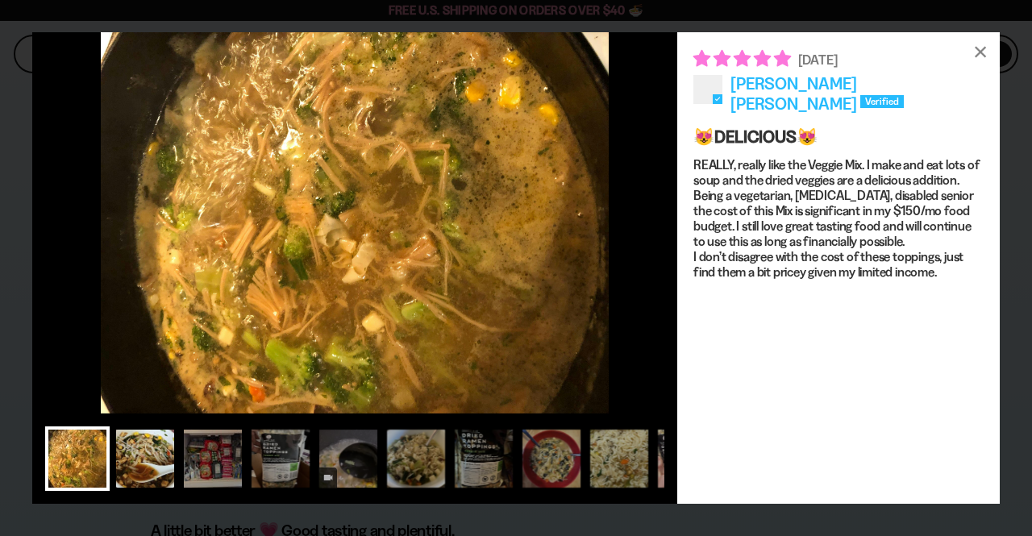
click at [153, 461] on div at bounding box center [145, 458] width 64 height 64
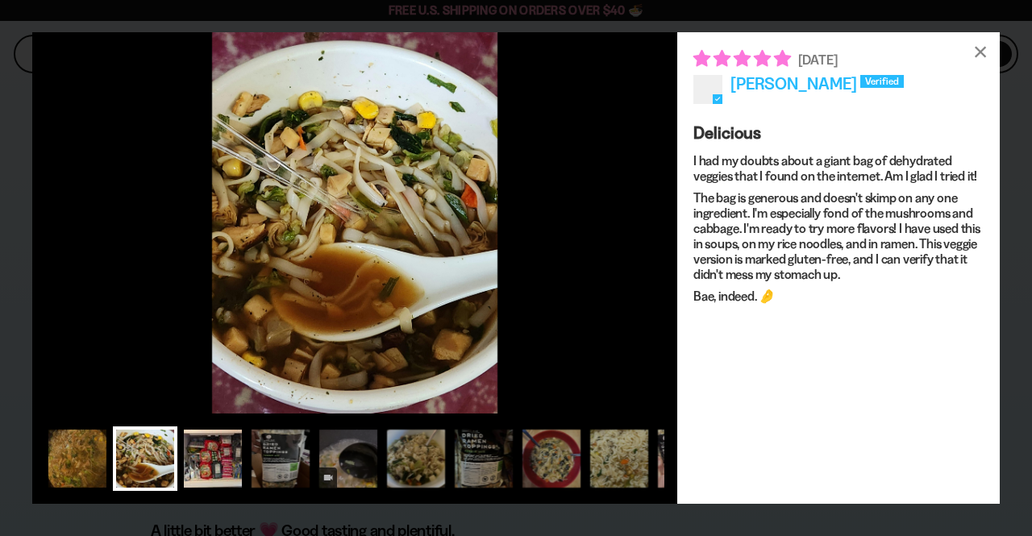
click at [210, 452] on div at bounding box center [213, 458] width 64 height 64
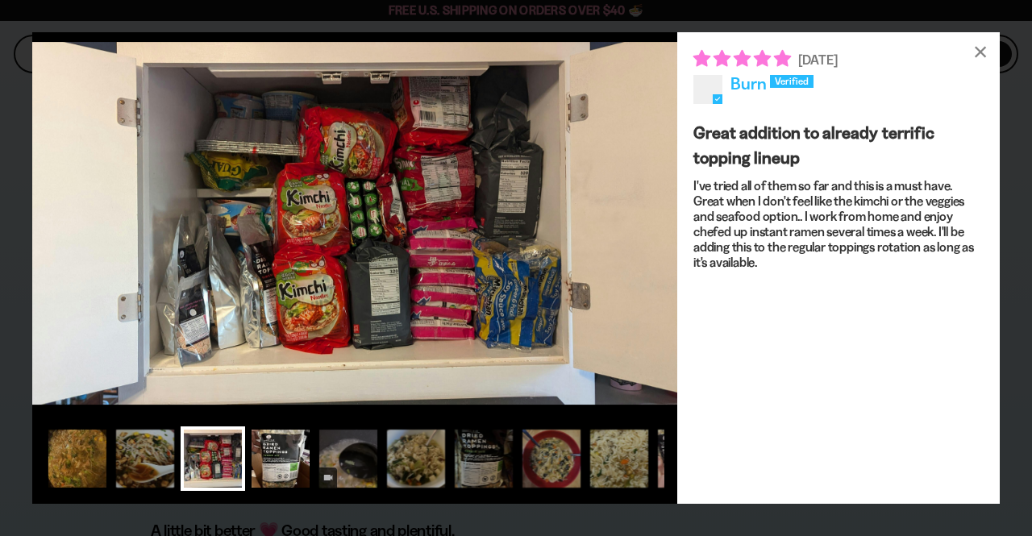
click at [272, 455] on div at bounding box center [280, 458] width 64 height 64
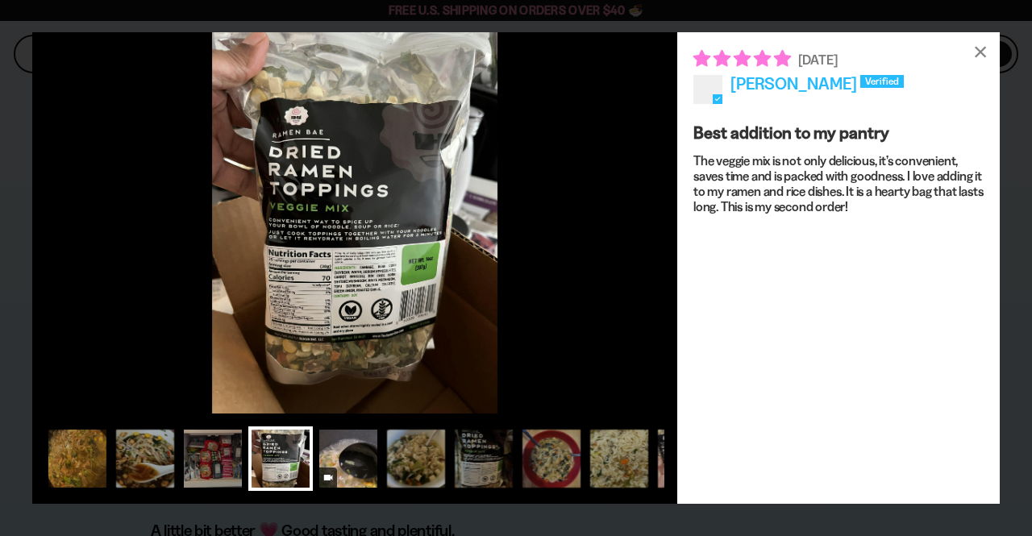
click at [347, 443] on div at bounding box center [348, 458] width 64 height 64
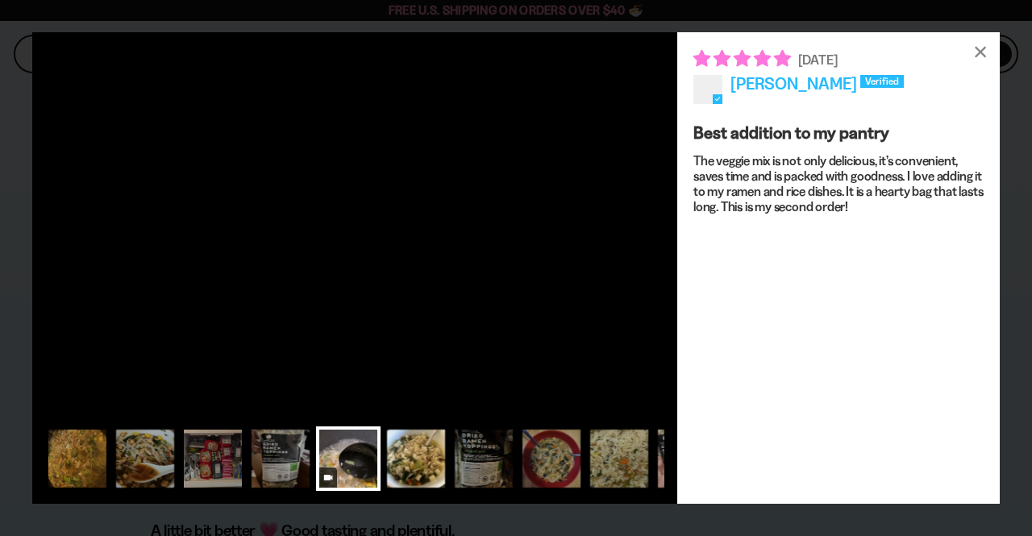
click at [419, 453] on div at bounding box center [416, 458] width 64 height 64
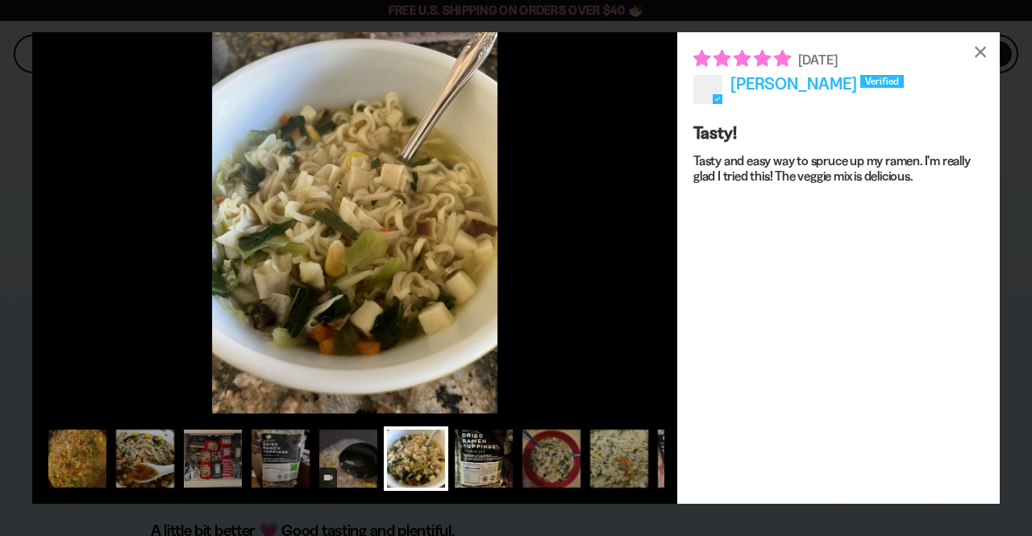
click at [480, 449] on div at bounding box center [483, 458] width 64 height 64
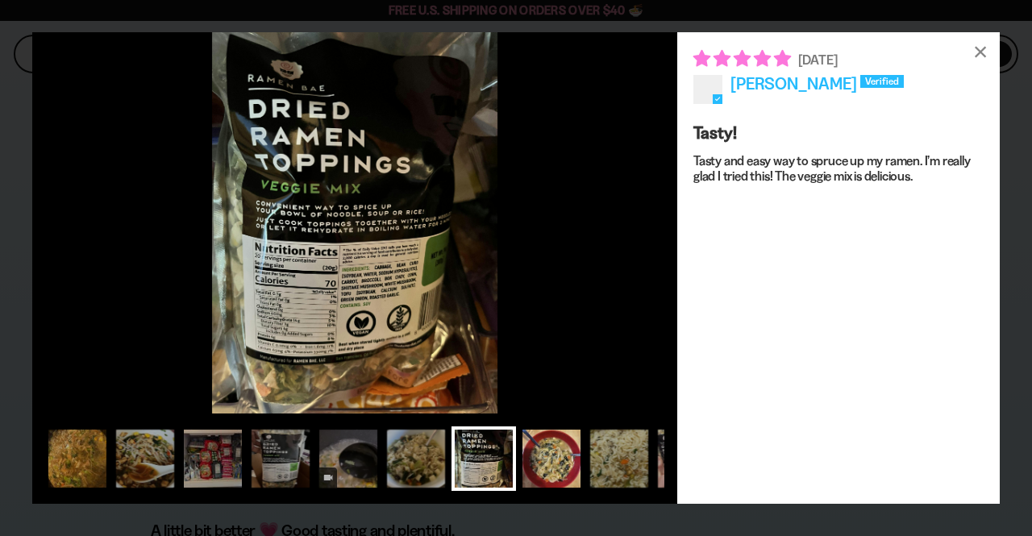
click at [542, 448] on div at bounding box center [551, 458] width 64 height 64
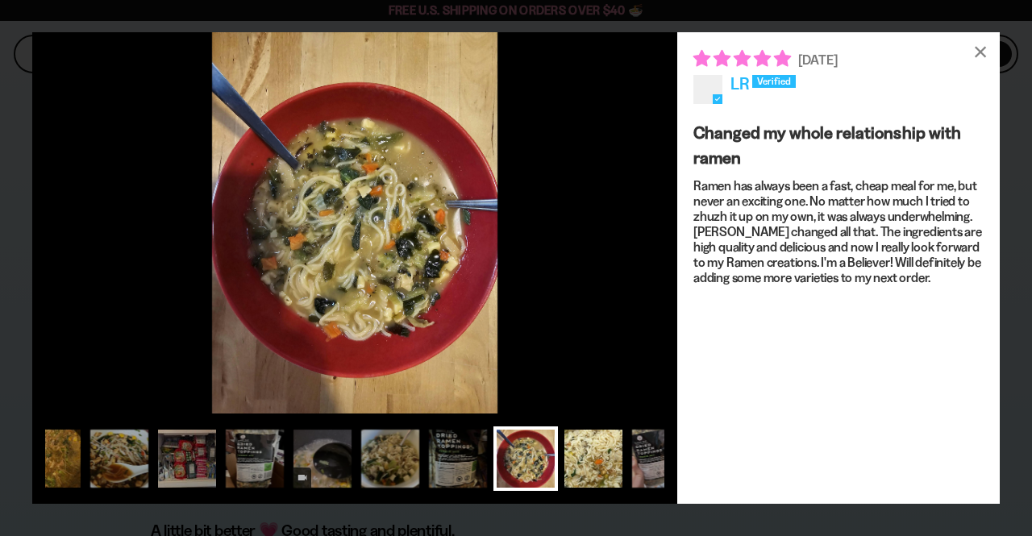
click at [587, 451] on div at bounding box center [593, 458] width 64 height 64
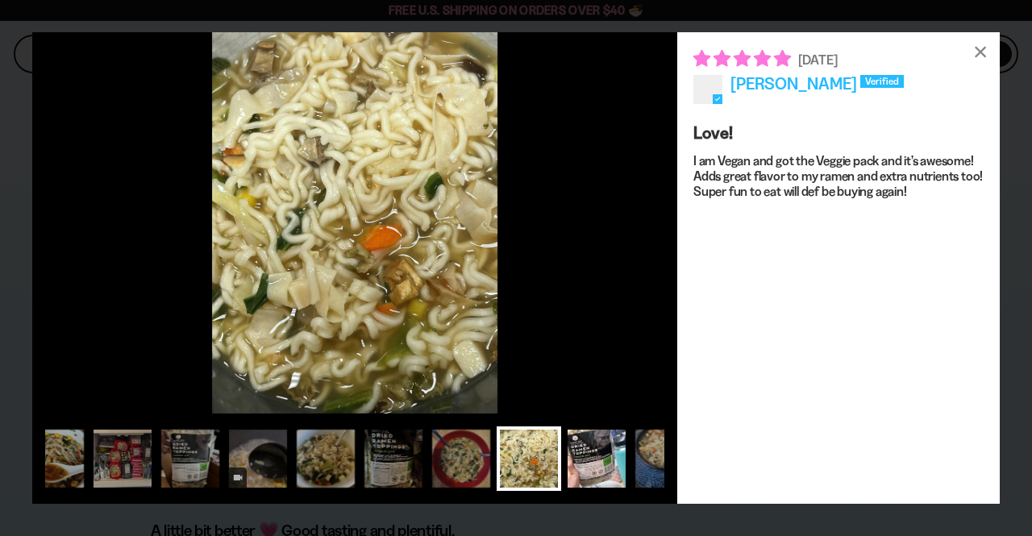
click at [602, 458] on div at bounding box center [596, 458] width 64 height 64
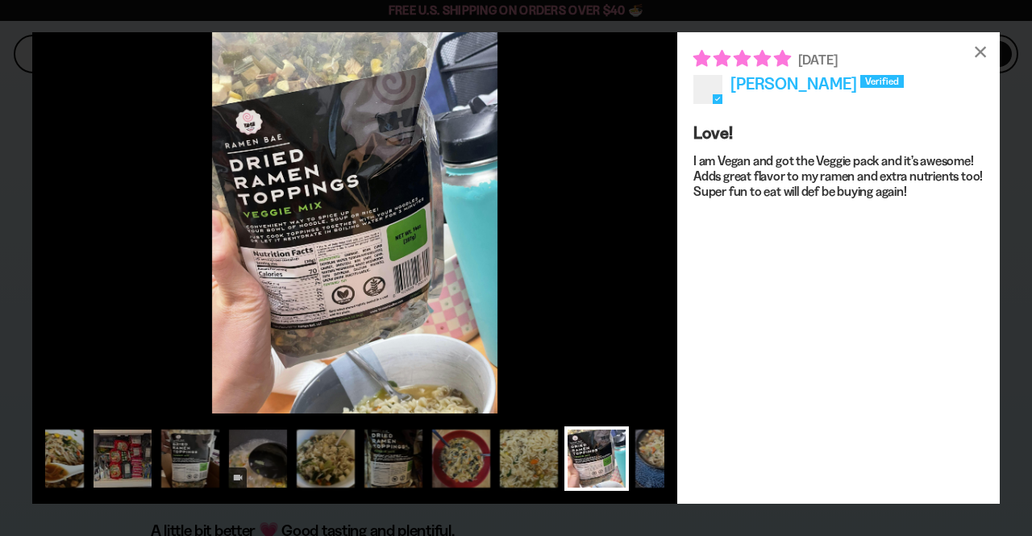
scroll to position [0, 155]
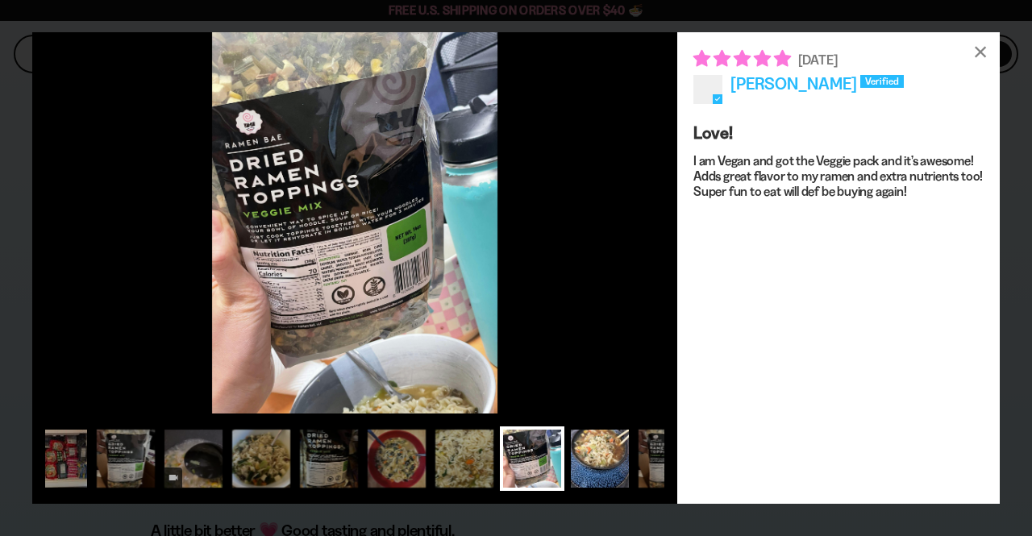
click at [597, 461] on div at bounding box center [599, 458] width 64 height 64
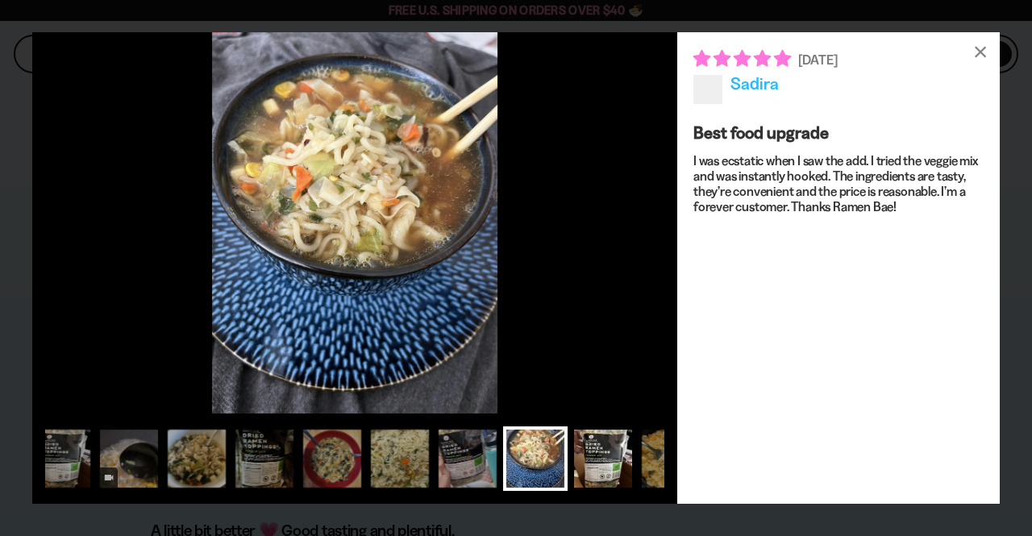
click at [611, 454] on div at bounding box center [603, 458] width 64 height 64
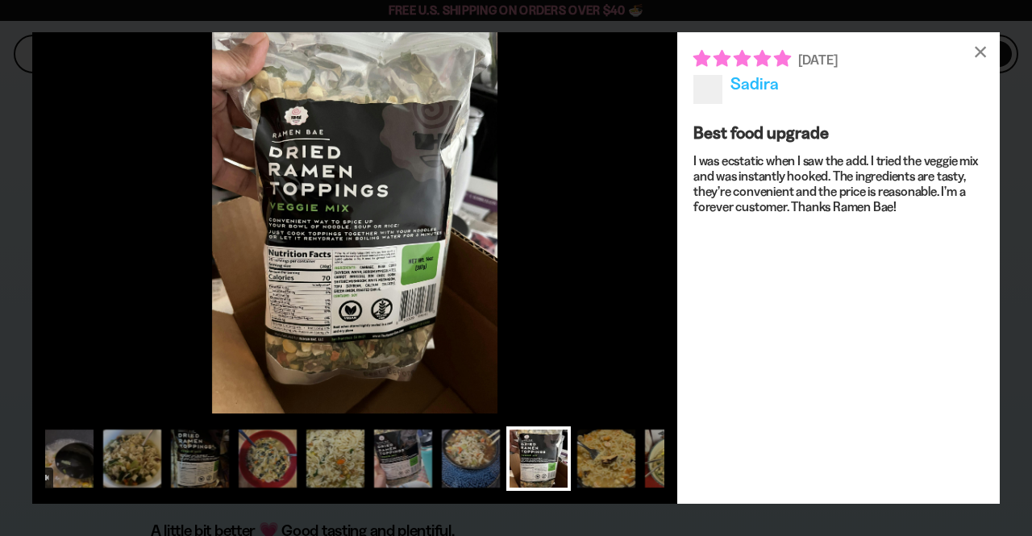
click at [611, 454] on div at bounding box center [606, 458] width 64 height 64
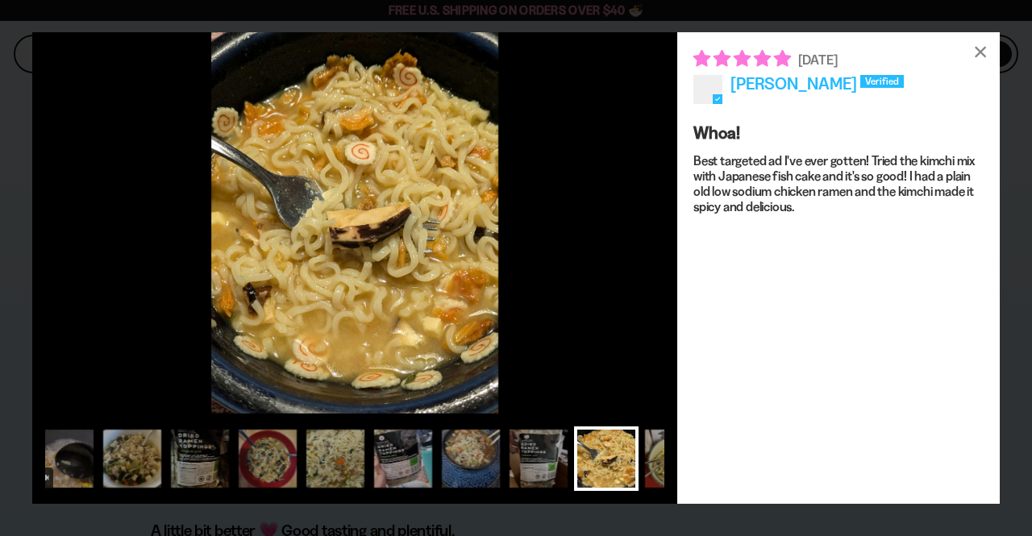
scroll to position [0, 348]
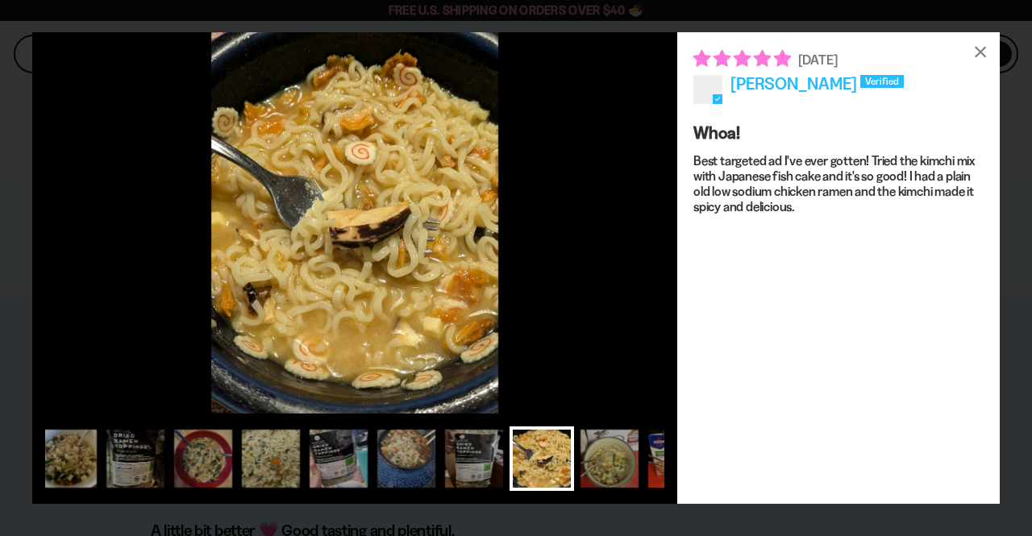
click at [610, 454] on div at bounding box center [609, 458] width 64 height 64
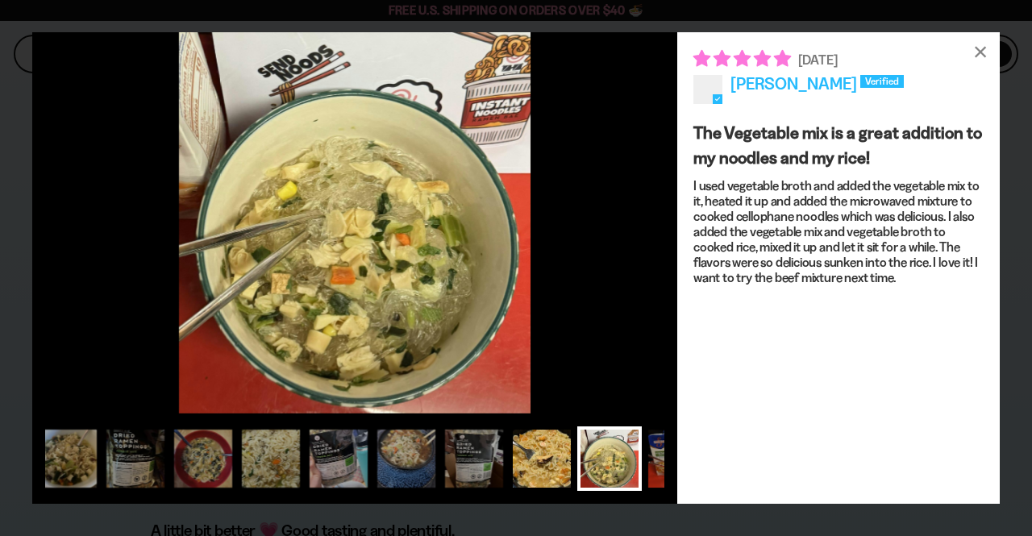
scroll to position [0, 413]
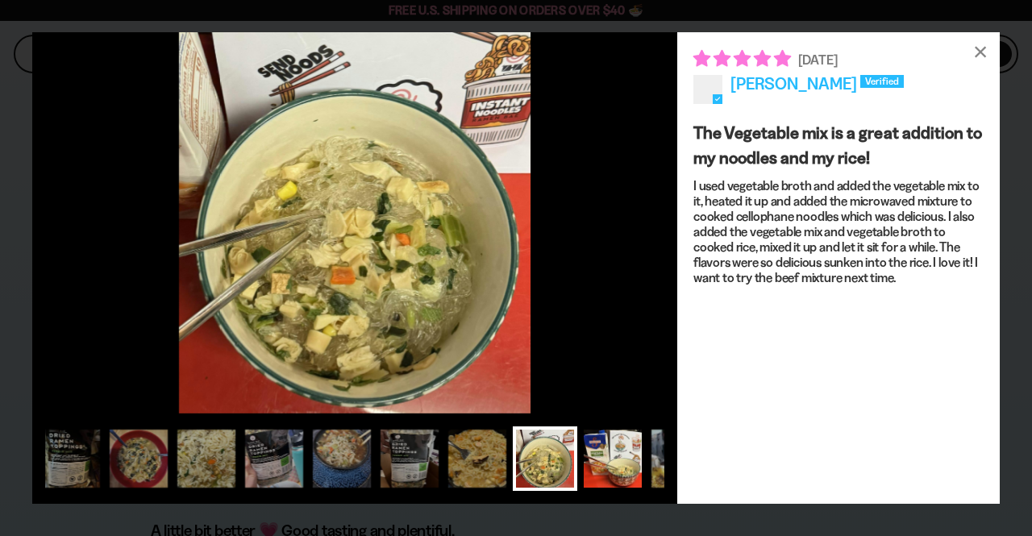
click at [598, 462] on div at bounding box center [612, 458] width 64 height 64
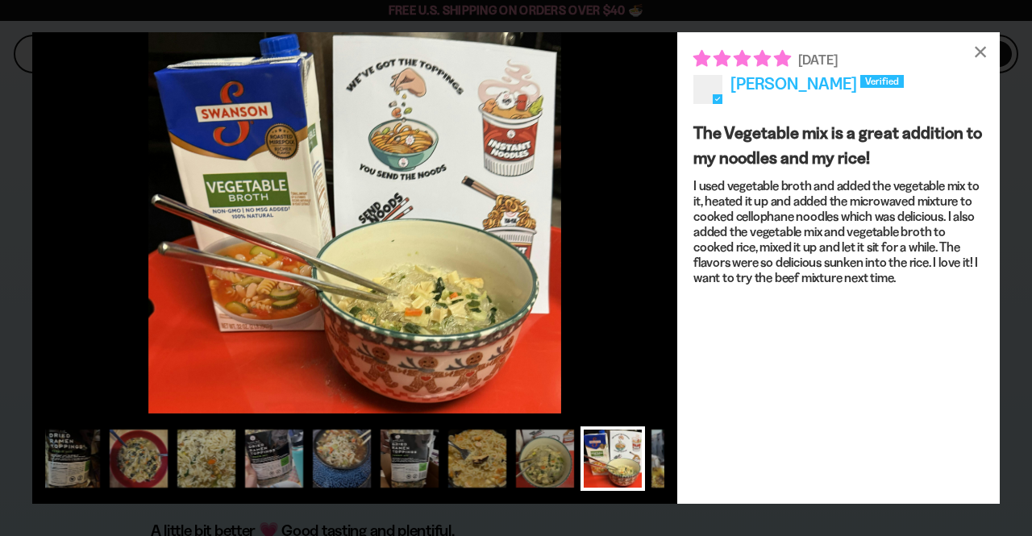
scroll to position [0, 477]
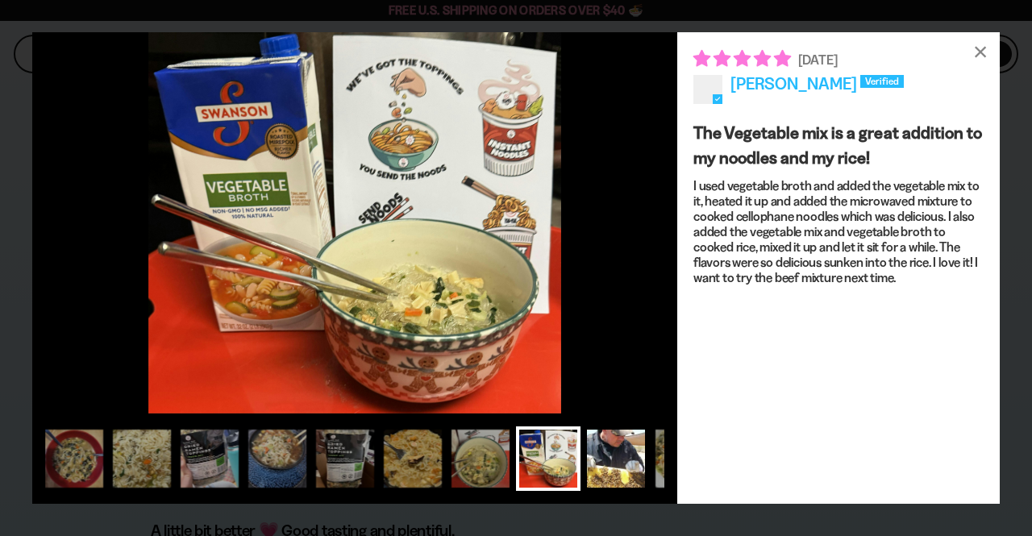
click at [605, 460] on div at bounding box center [615, 458] width 64 height 64
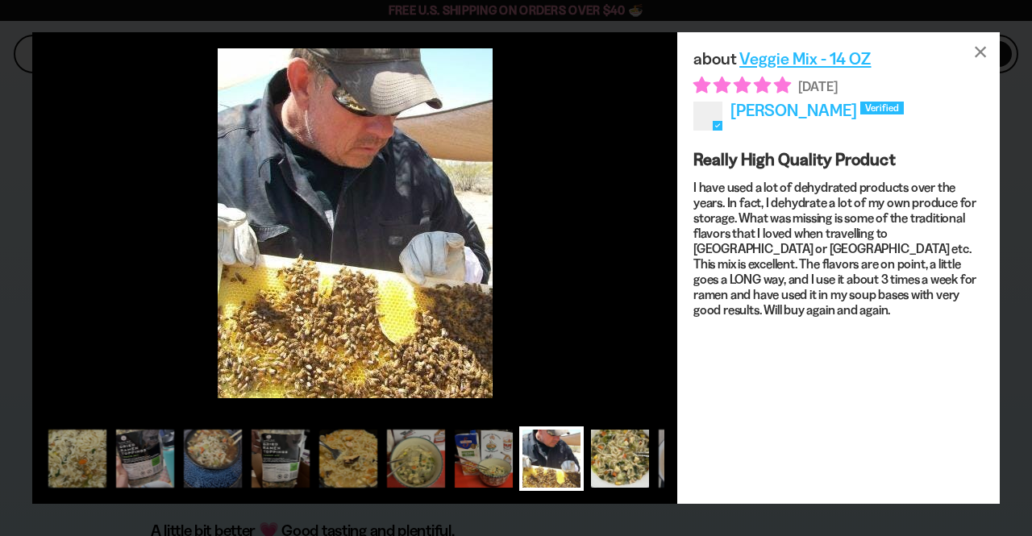
click at [617, 449] on div at bounding box center [620, 458] width 64 height 64
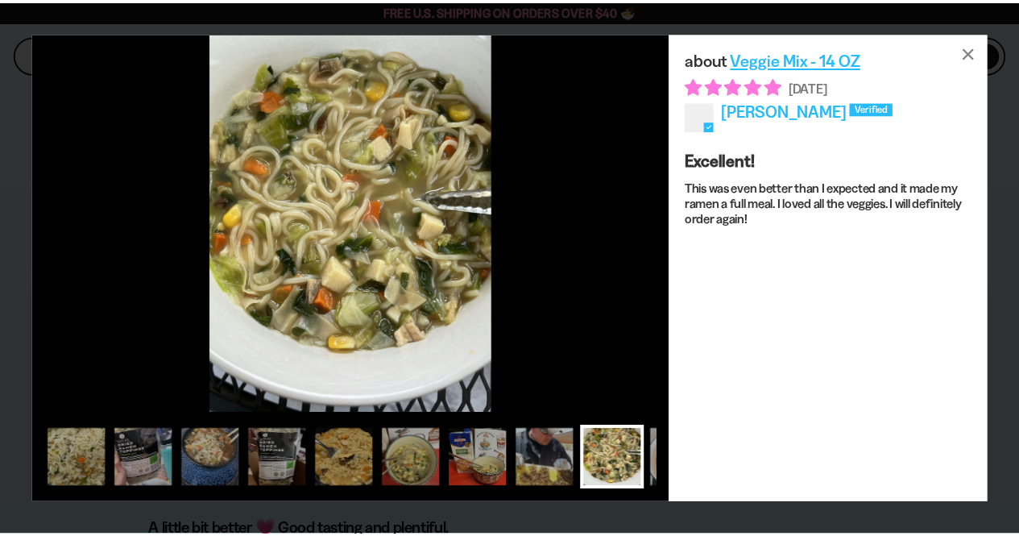
scroll to position [0, 606]
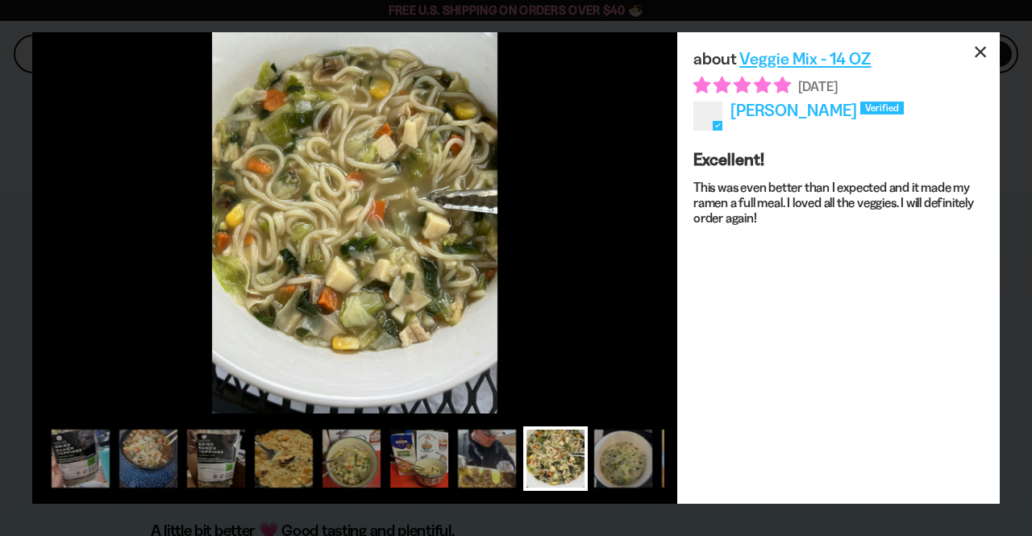
click at [983, 48] on div "×" at bounding box center [980, 51] width 39 height 39
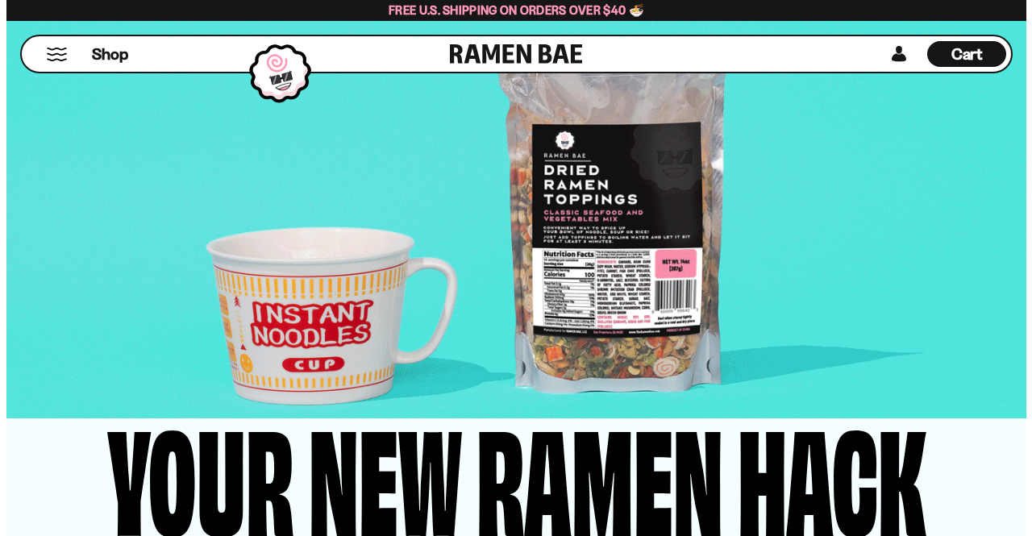
scroll to position [3366, 0]
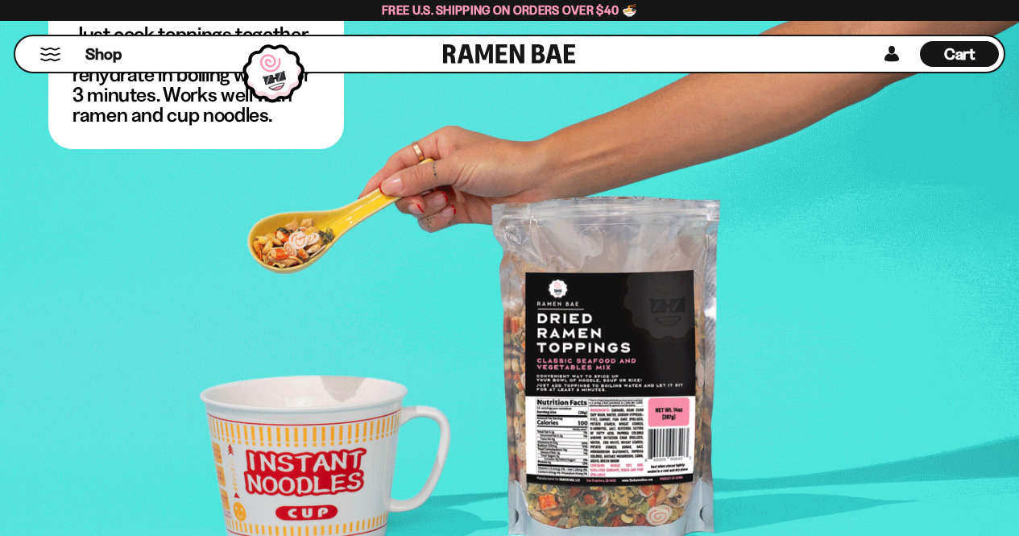
click at [48, 51] on button "Mobile Menu Trigger" at bounding box center [50, 55] width 22 height 14
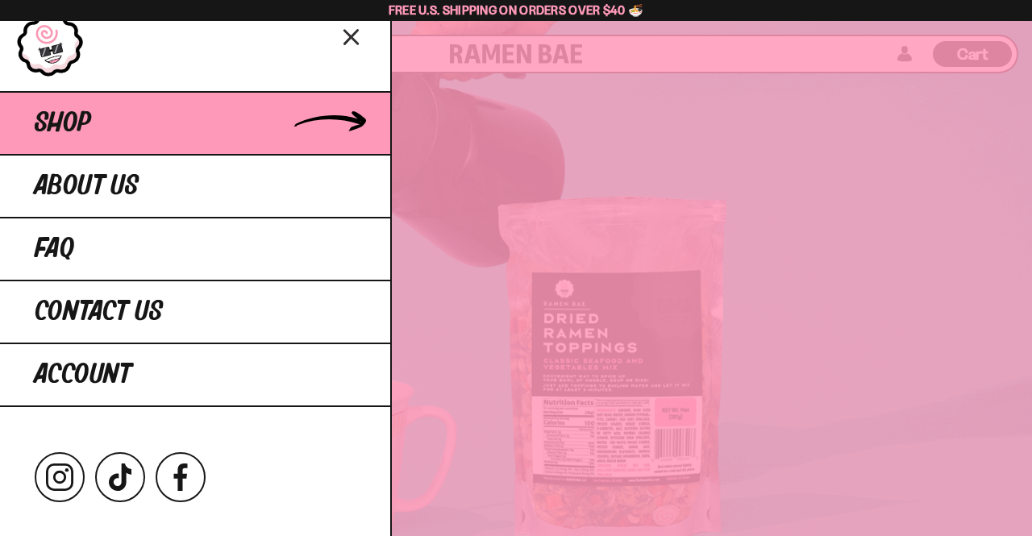
click at [324, 109] on link "Shop" at bounding box center [195, 122] width 390 height 63
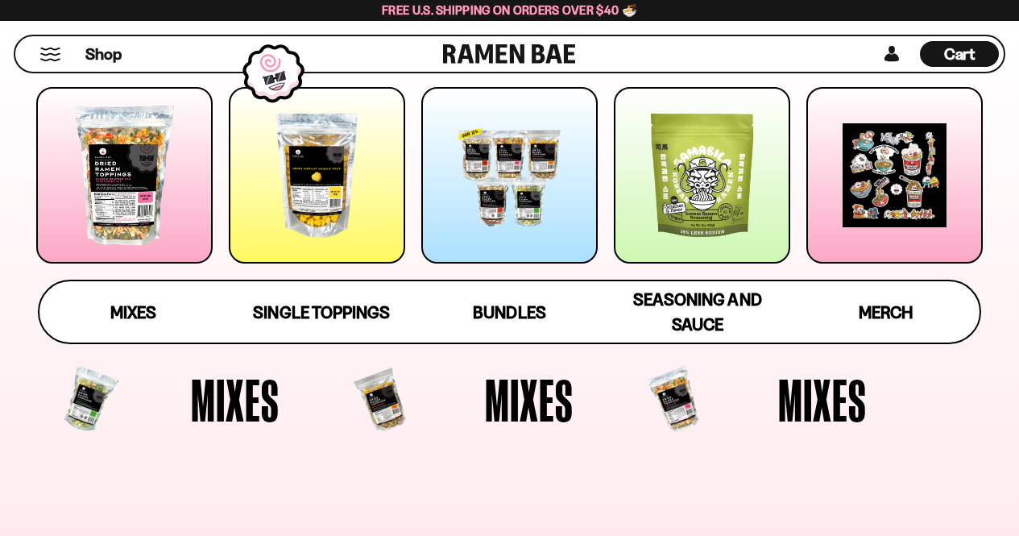
scroll to position [242, 0]
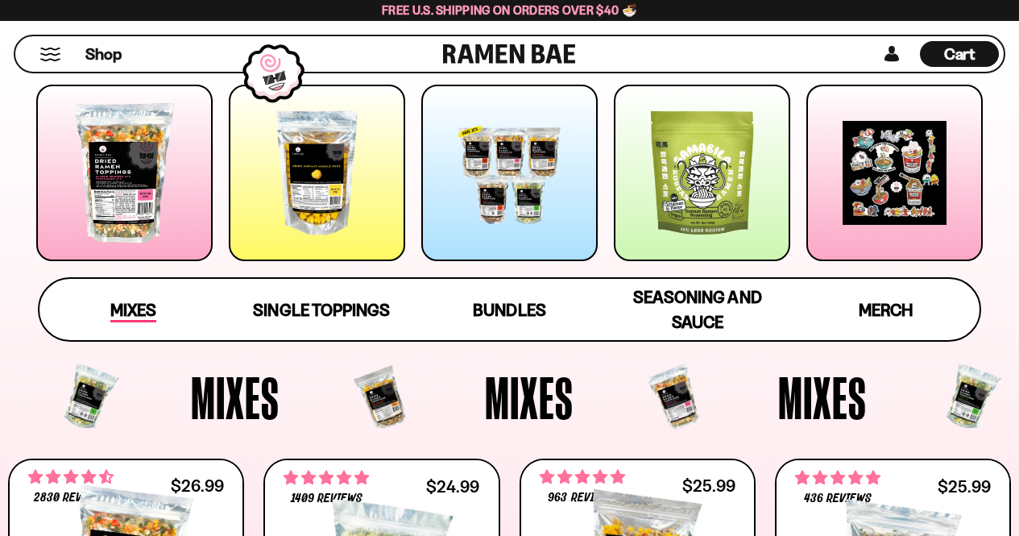
click at [135, 306] on span "Mixes" at bounding box center [133, 311] width 46 height 23
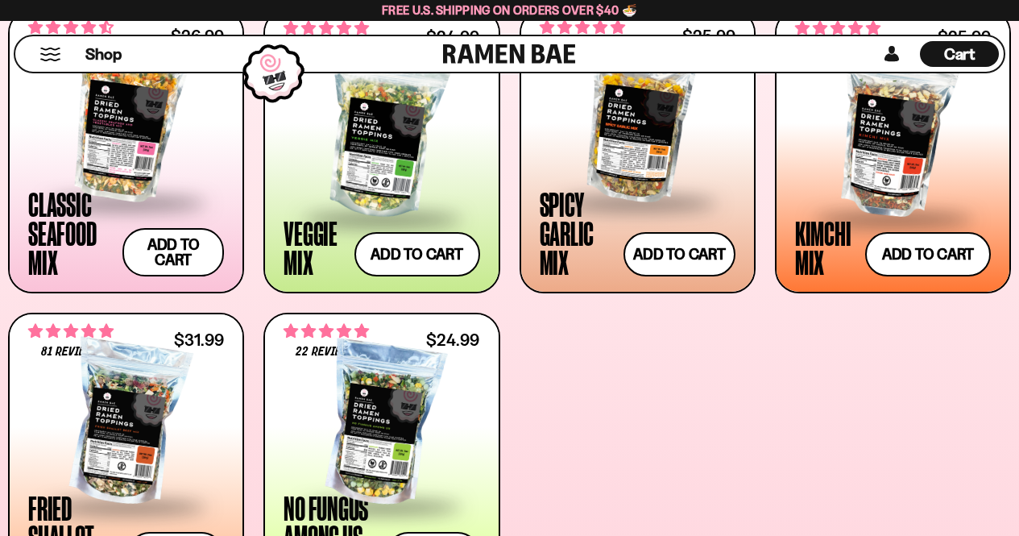
scroll to position [684, 0]
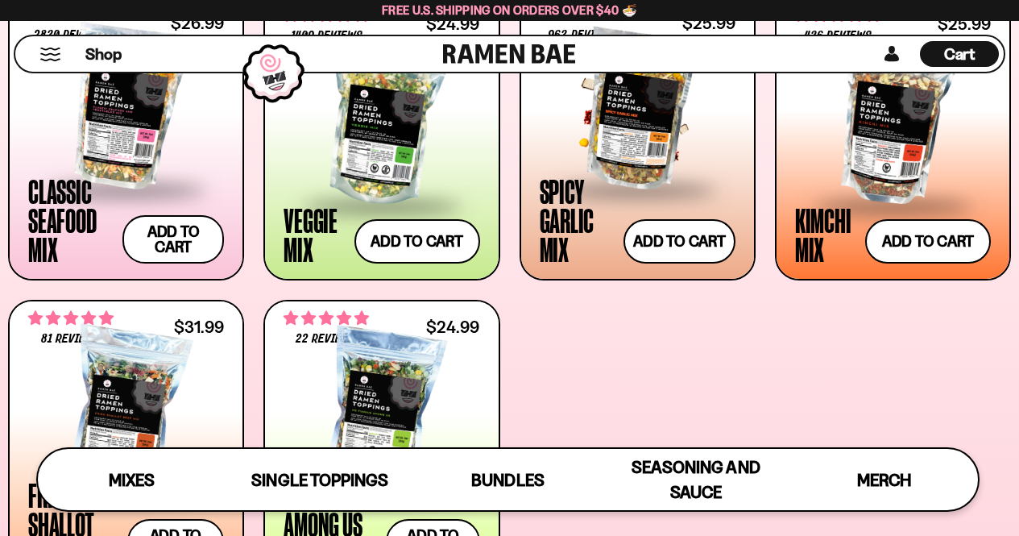
click at [675, 149] on div at bounding box center [638, 107] width 196 height 161
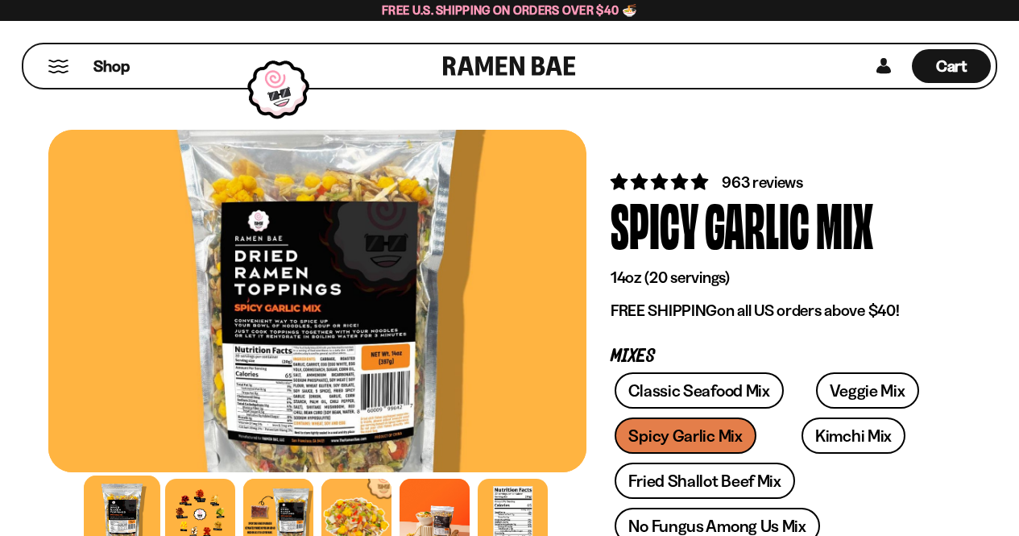
click at [740, 180] on span "963 reviews" at bounding box center [762, 181] width 81 height 19
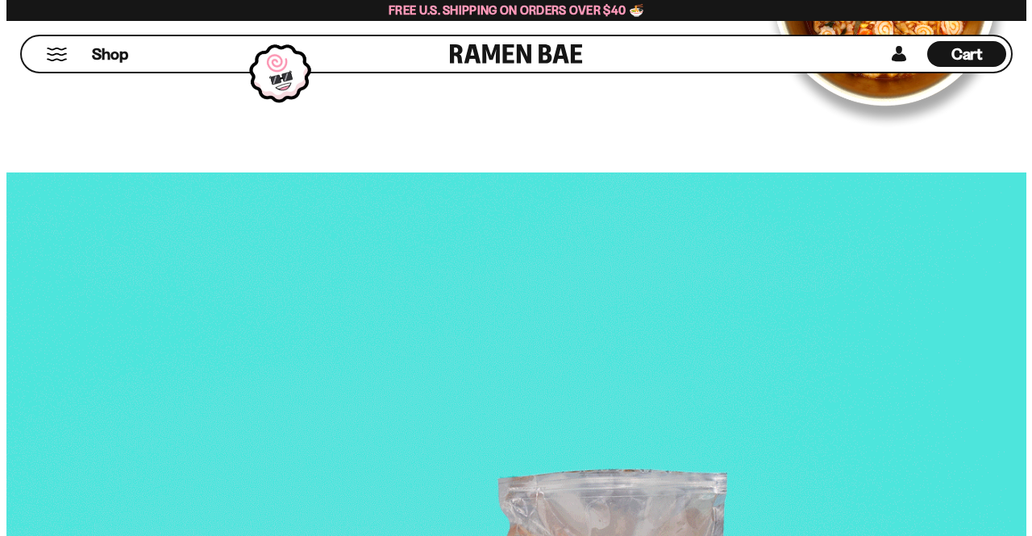
scroll to position [5461, 0]
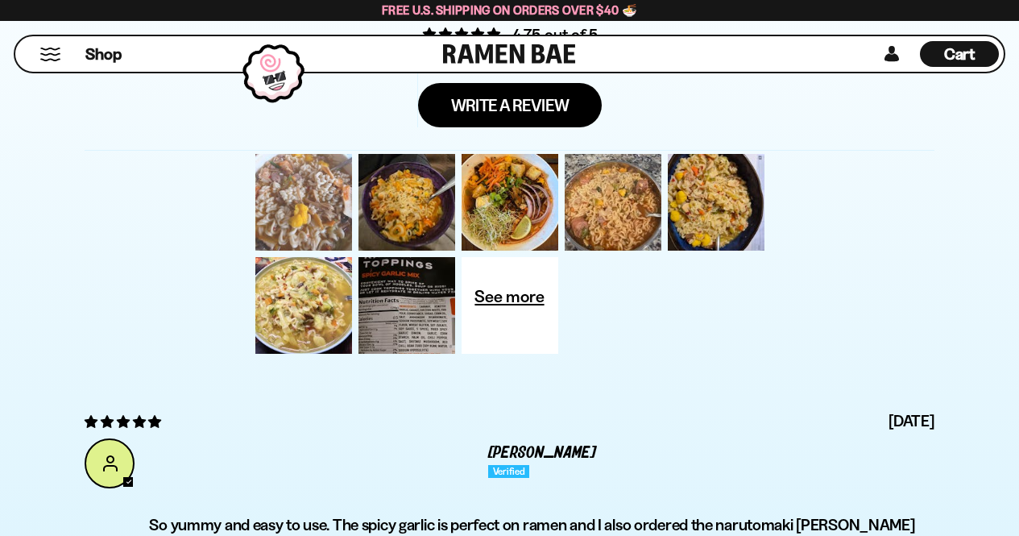
click at [306, 211] on div at bounding box center [303, 202] width 103 height 103
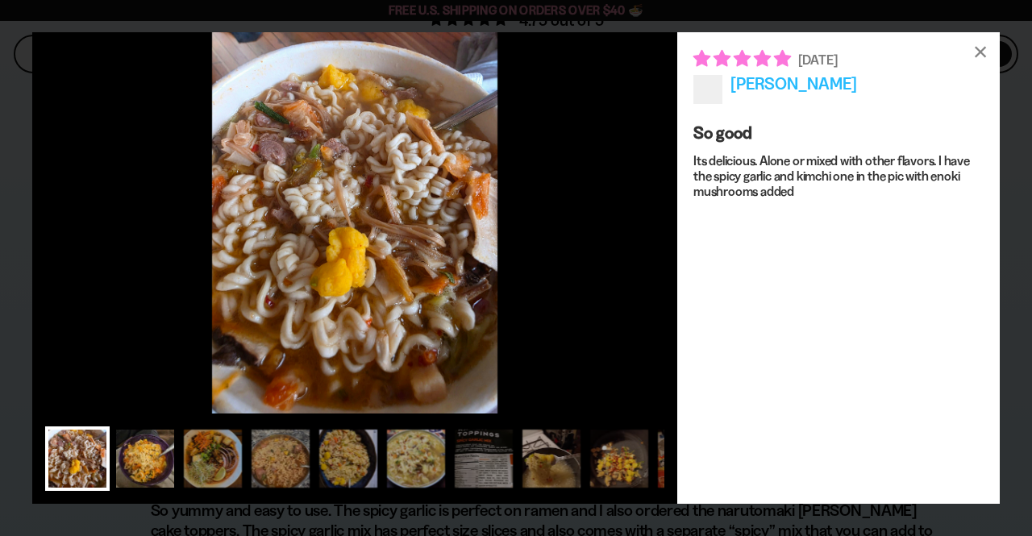
click at [137, 456] on div at bounding box center [145, 458] width 64 height 64
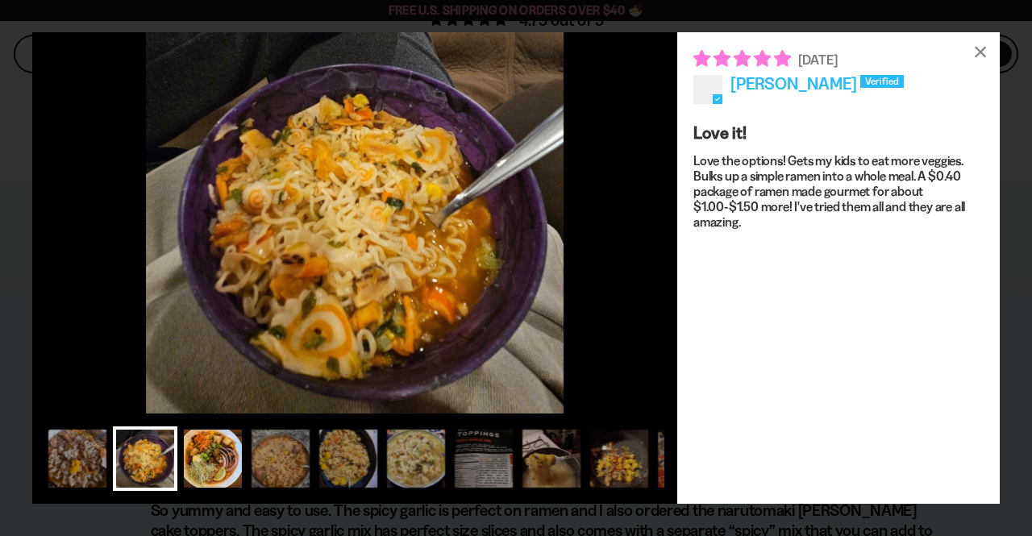
click at [207, 452] on div at bounding box center [213, 458] width 64 height 64
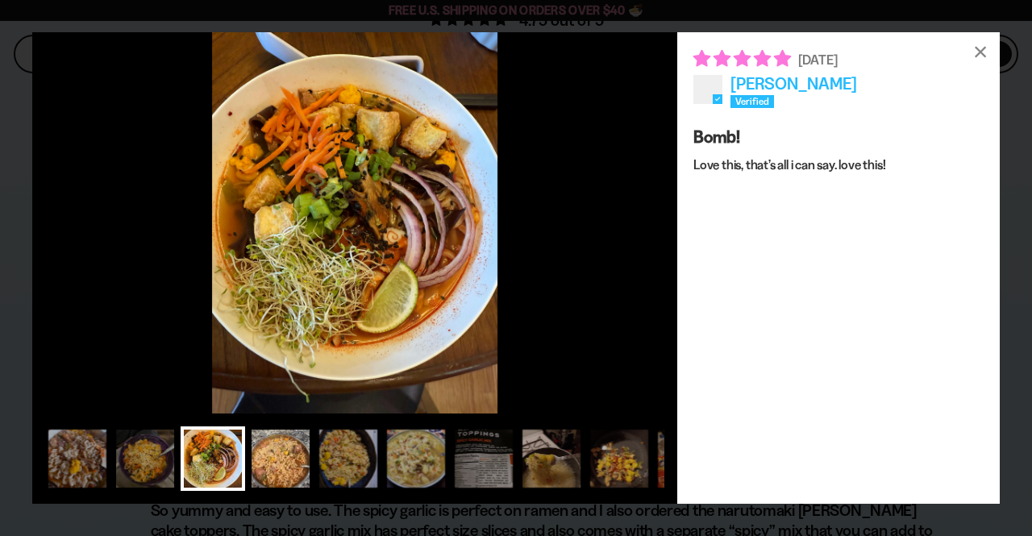
click at [279, 458] on div at bounding box center [280, 458] width 64 height 64
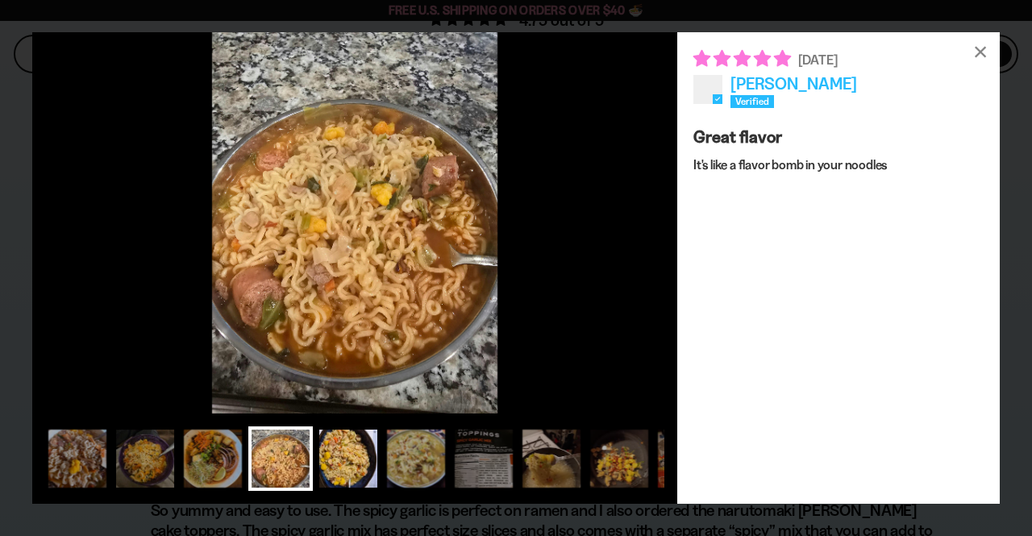
click at [344, 448] on div at bounding box center [348, 458] width 64 height 64
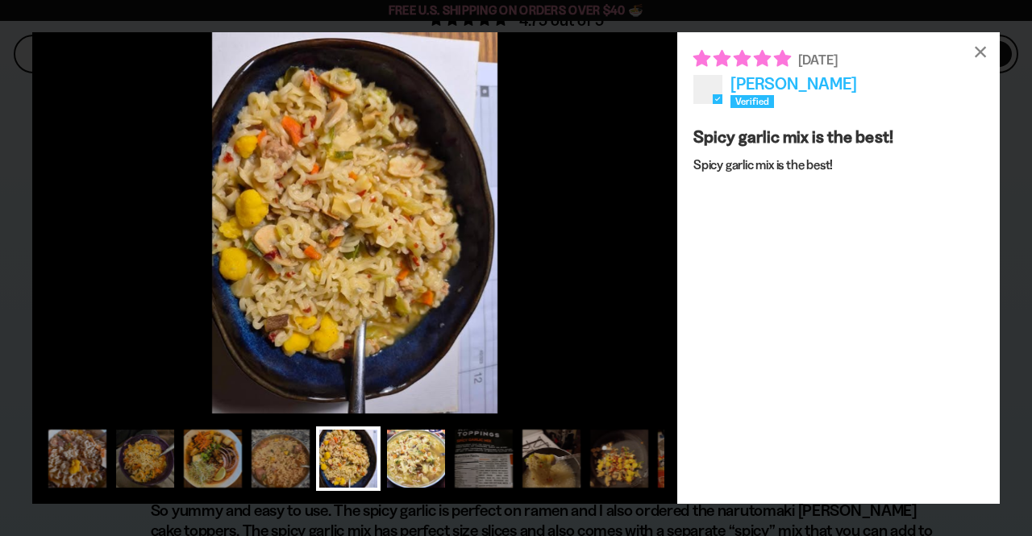
click at [411, 445] on div at bounding box center [416, 458] width 64 height 64
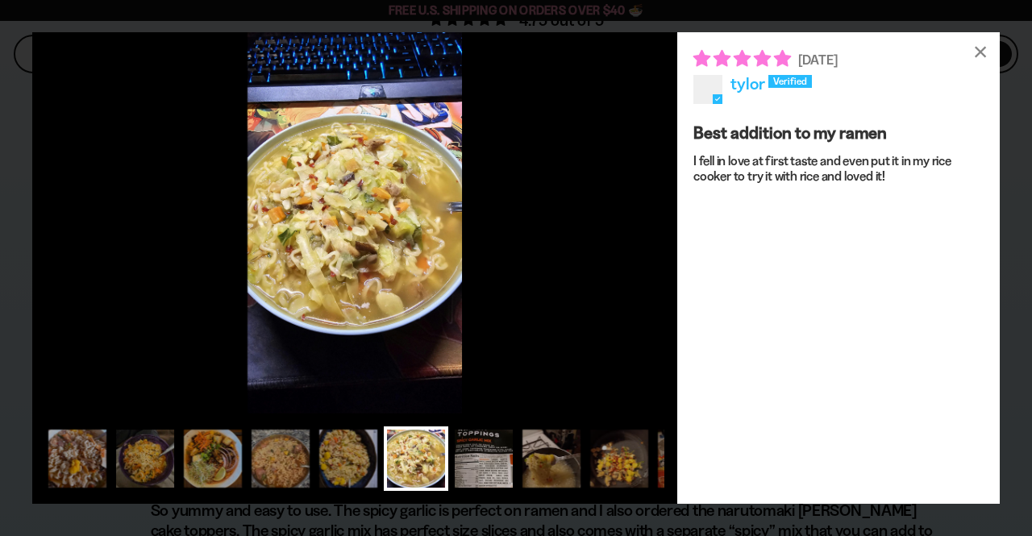
click at [483, 447] on div at bounding box center [483, 458] width 64 height 64
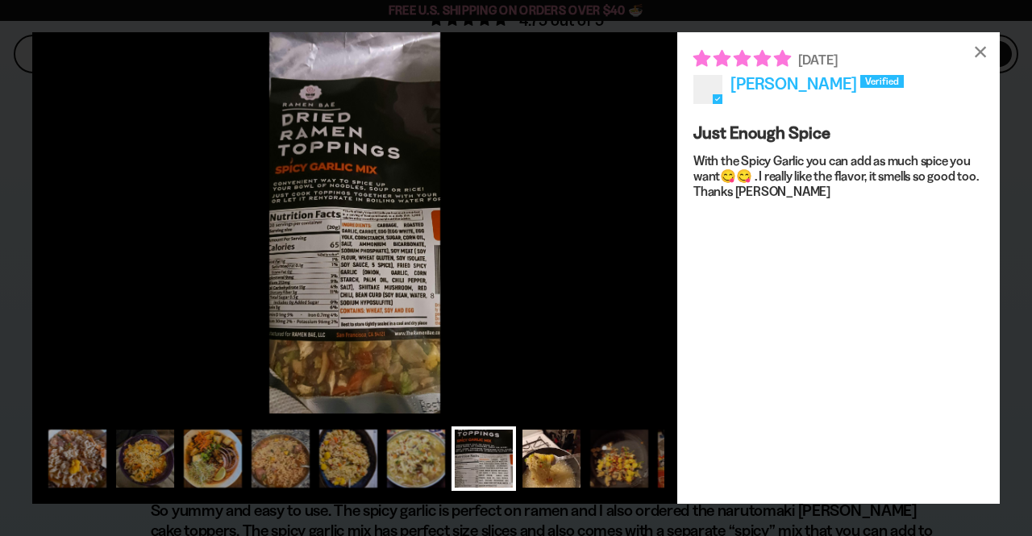
click at [540, 459] on div at bounding box center [551, 458] width 64 height 64
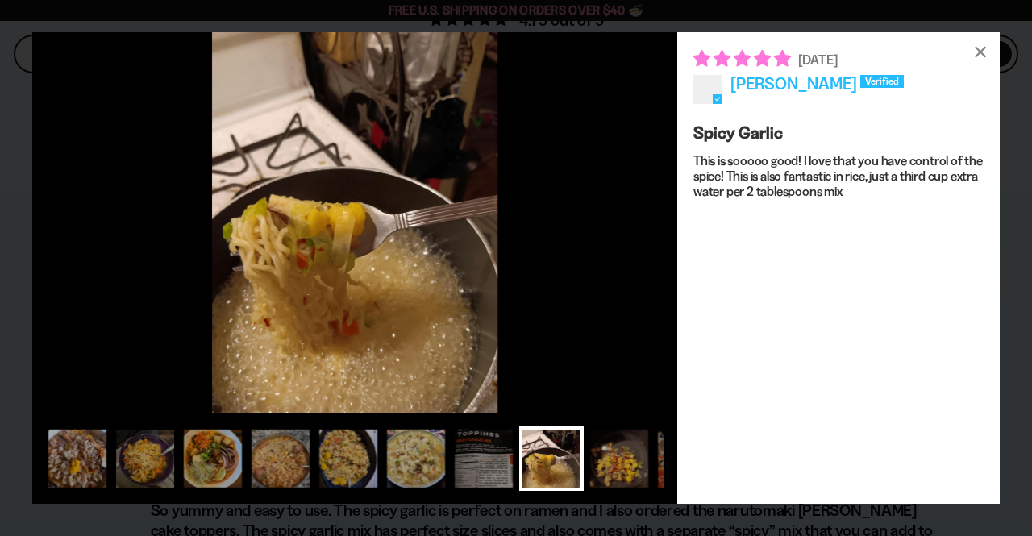
scroll to position [0, 26]
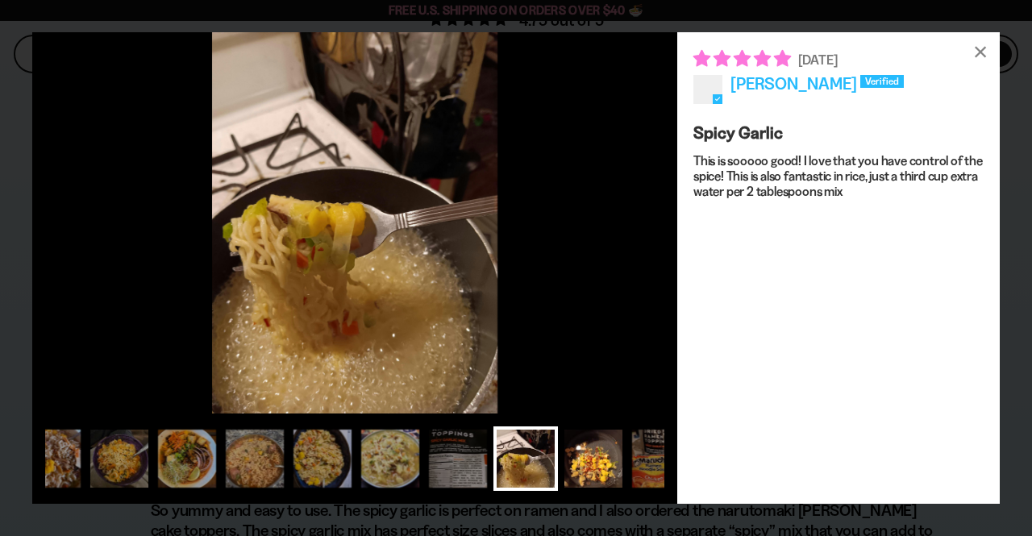
click at [596, 459] on div at bounding box center [593, 458] width 64 height 64
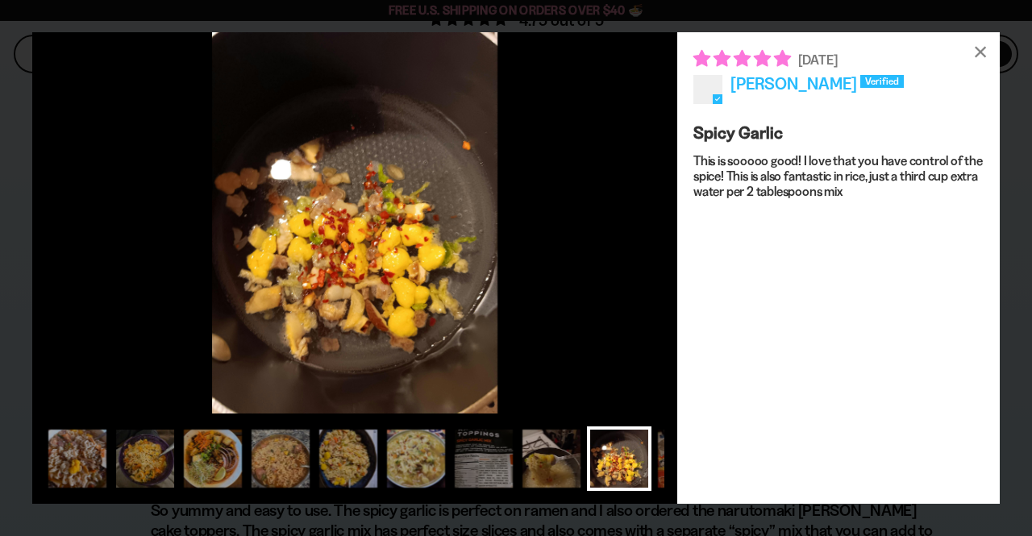
scroll to position [0, 90]
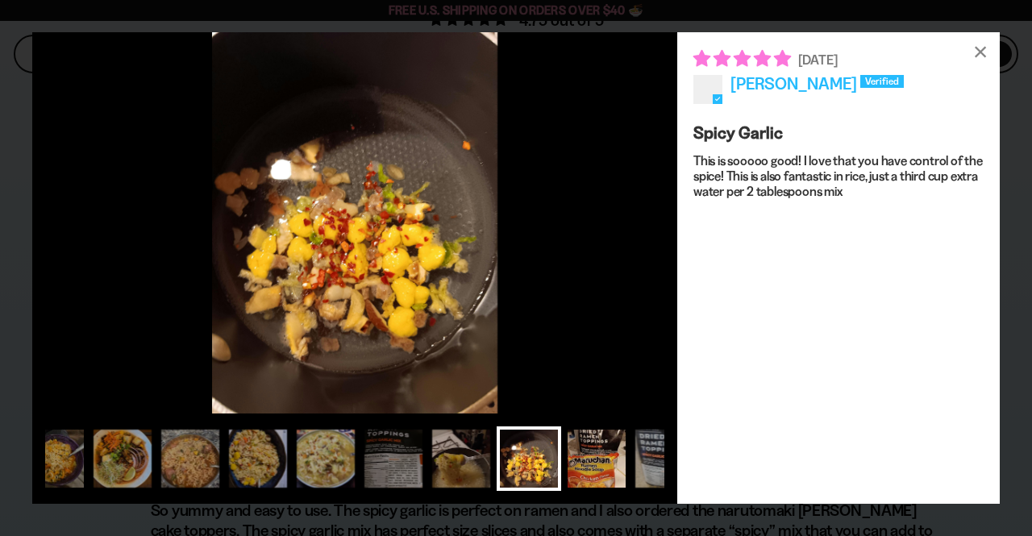
click at [595, 459] on div at bounding box center [596, 458] width 64 height 64
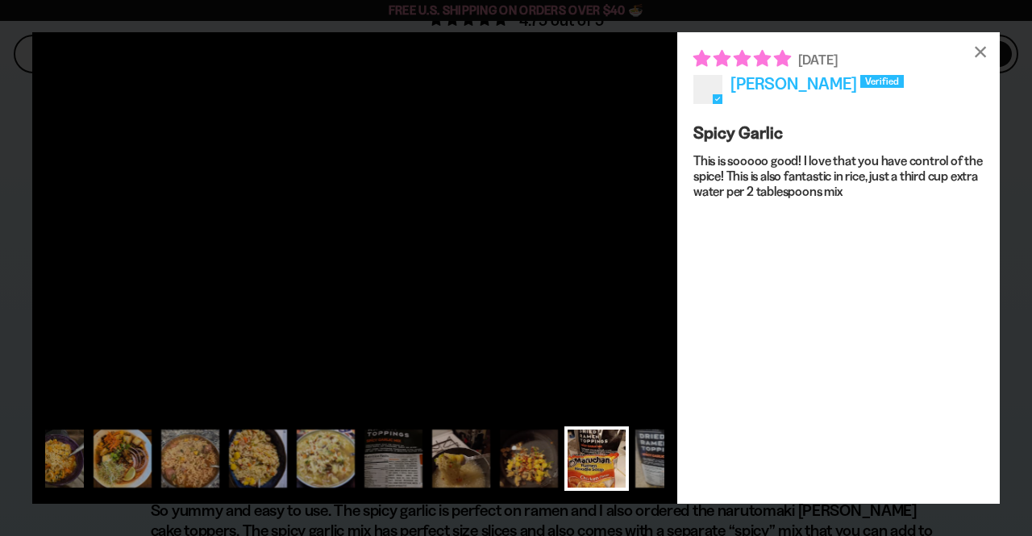
scroll to position [0, 155]
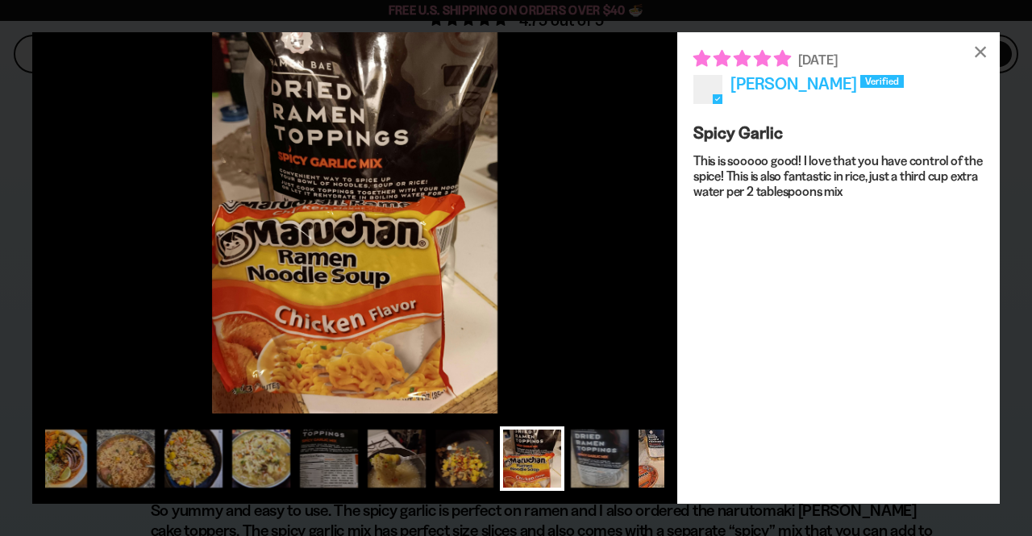
click at [650, 448] on div at bounding box center [667, 458] width 64 height 64
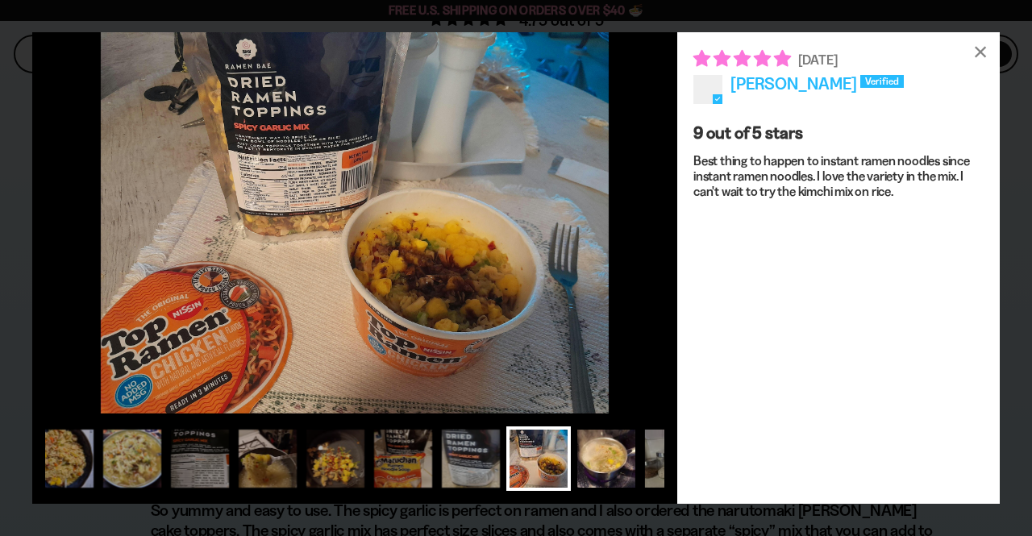
click at [608, 469] on div at bounding box center [606, 458] width 64 height 64
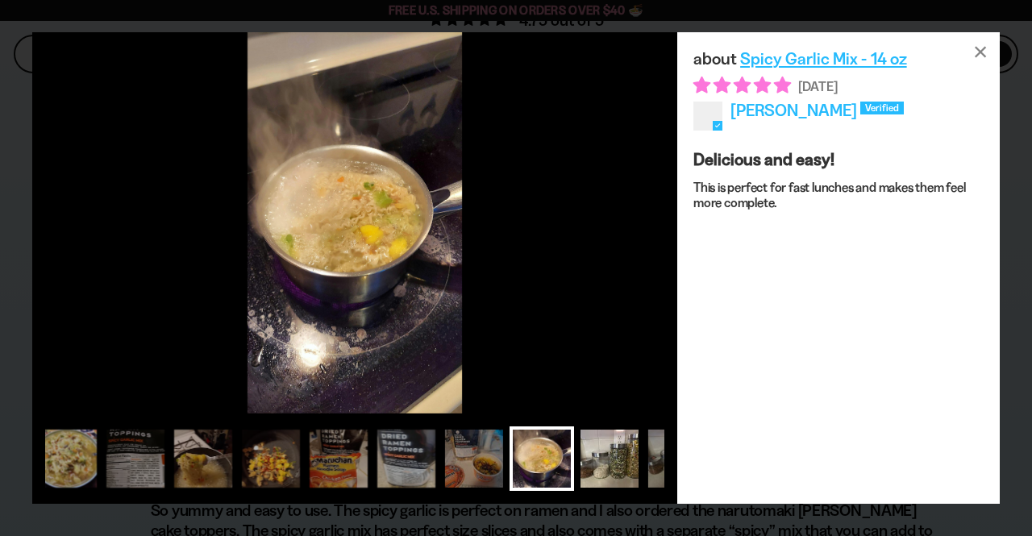
click at [622, 458] on div at bounding box center [609, 458] width 64 height 64
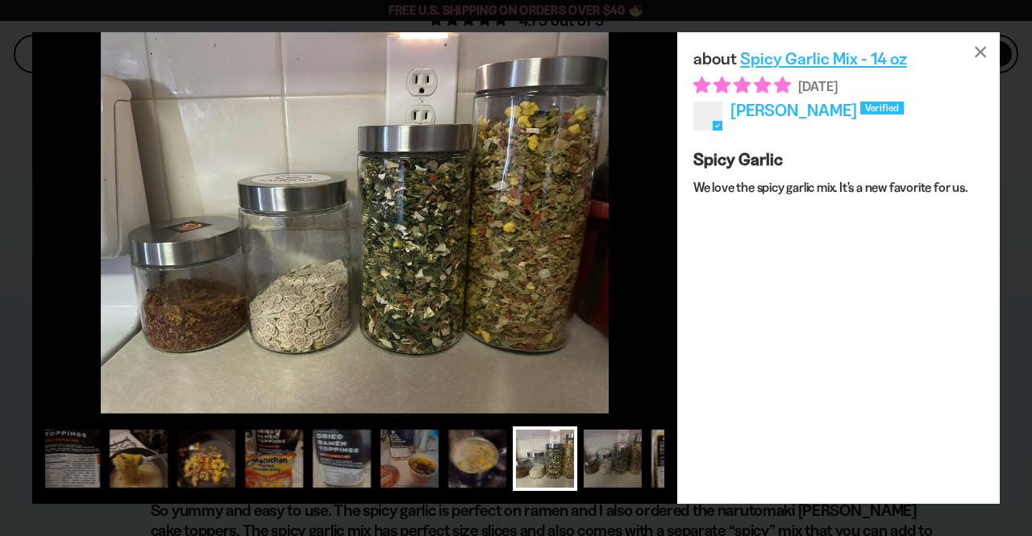
click at [621, 458] on div at bounding box center [612, 458] width 64 height 64
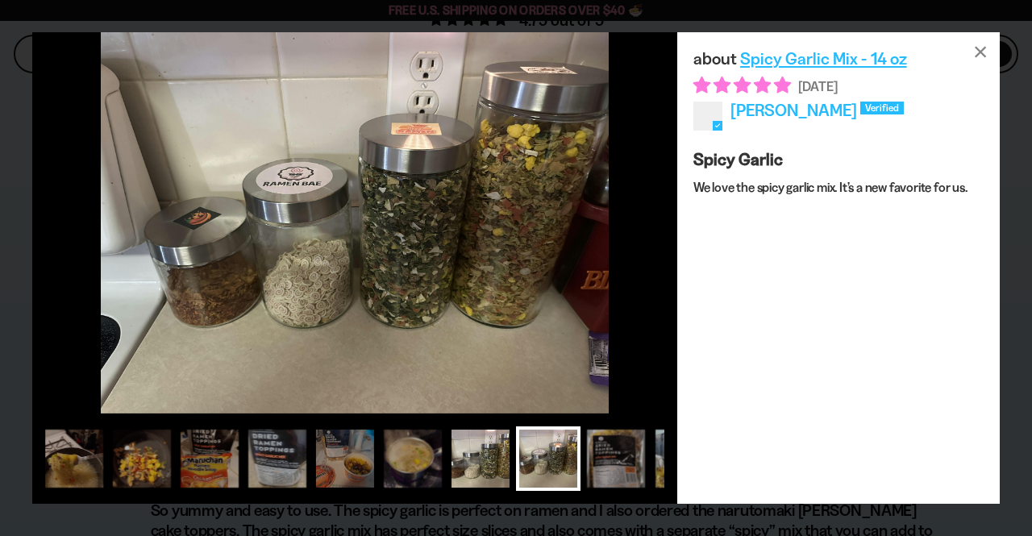
click at [621, 458] on div at bounding box center [615, 458] width 64 height 64
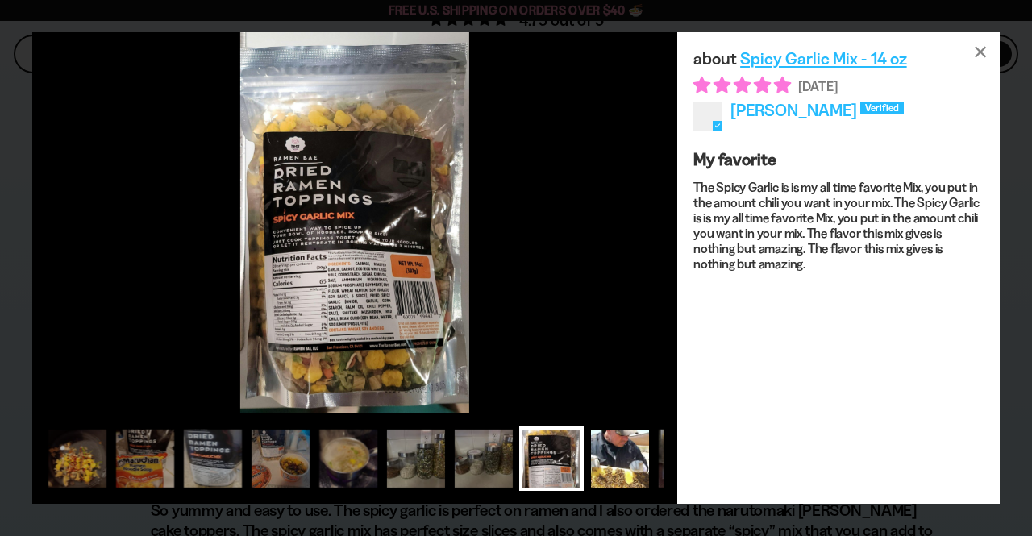
click at [621, 459] on div at bounding box center [620, 458] width 64 height 64
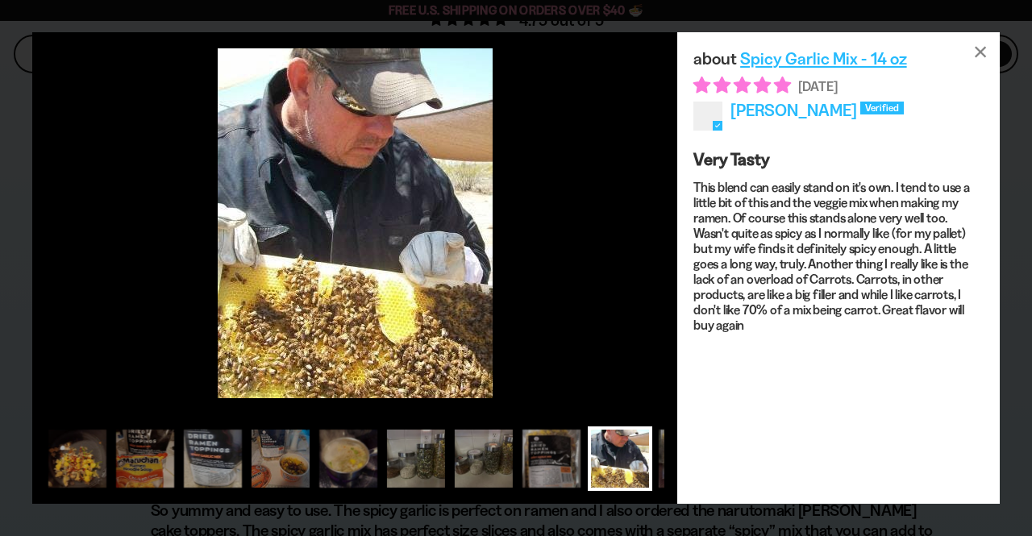
scroll to position [0, 606]
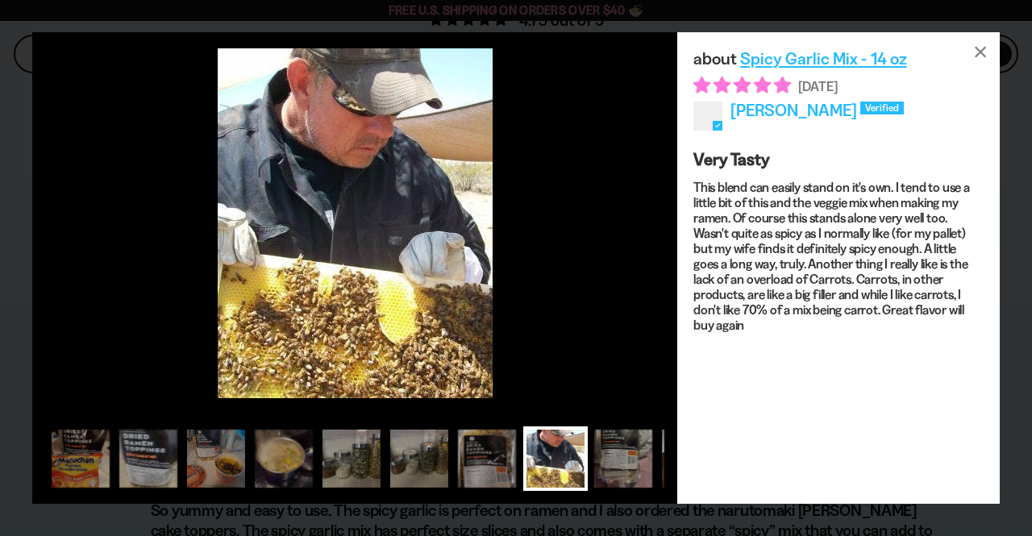
click at [621, 459] on div at bounding box center [623, 458] width 64 height 64
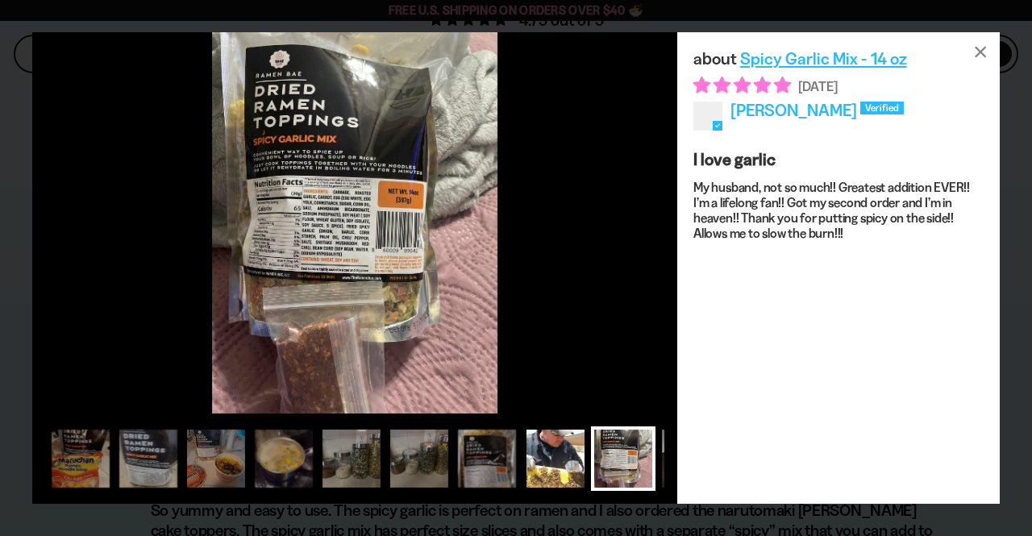
scroll to position [0, 671]
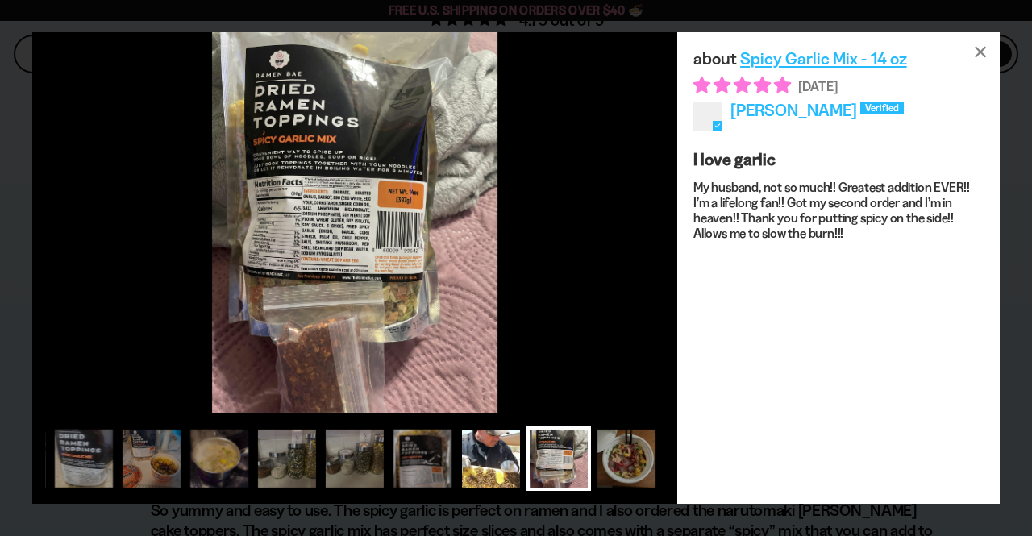
click at [621, 459] on div at bounding box center [626, 458] width 64 height 64
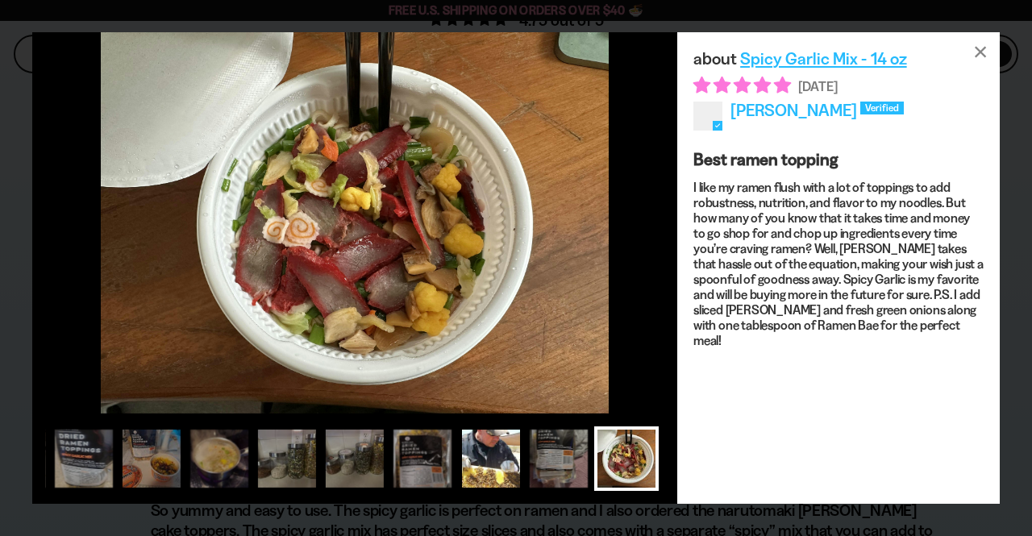
scroll to position [0, 735]
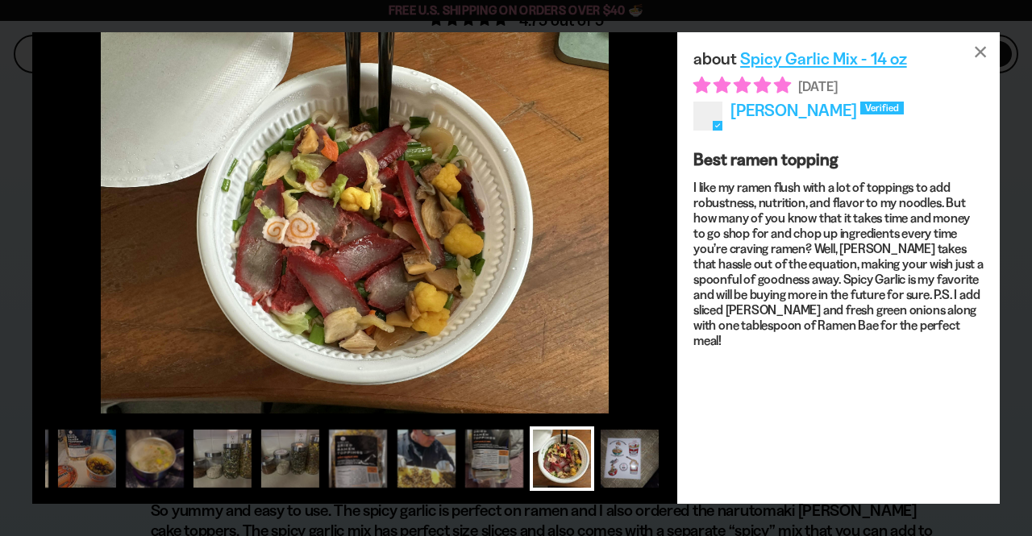
click at [621, 459] on div at bounding box center [629, 458] width 64 height 64
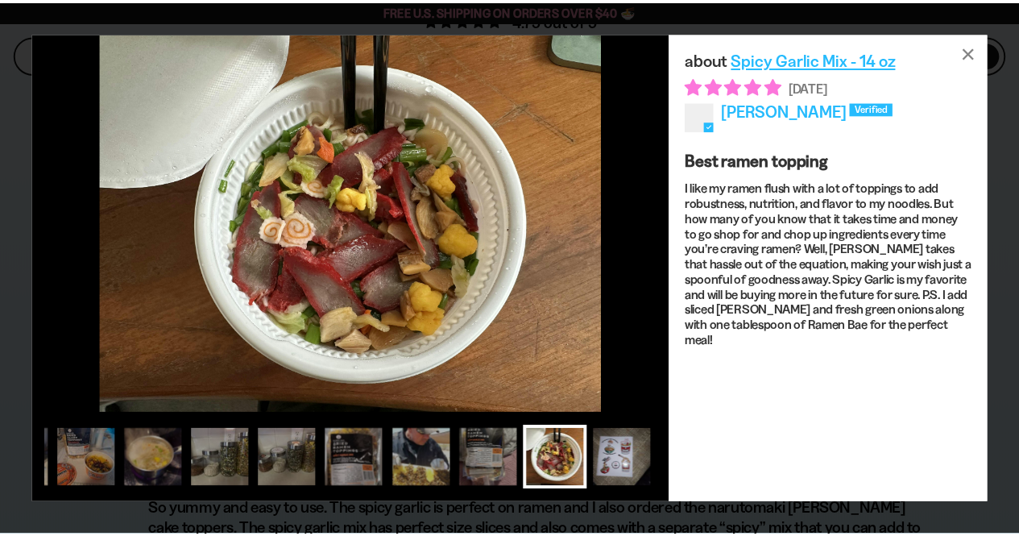
scroll to position [0, 799]
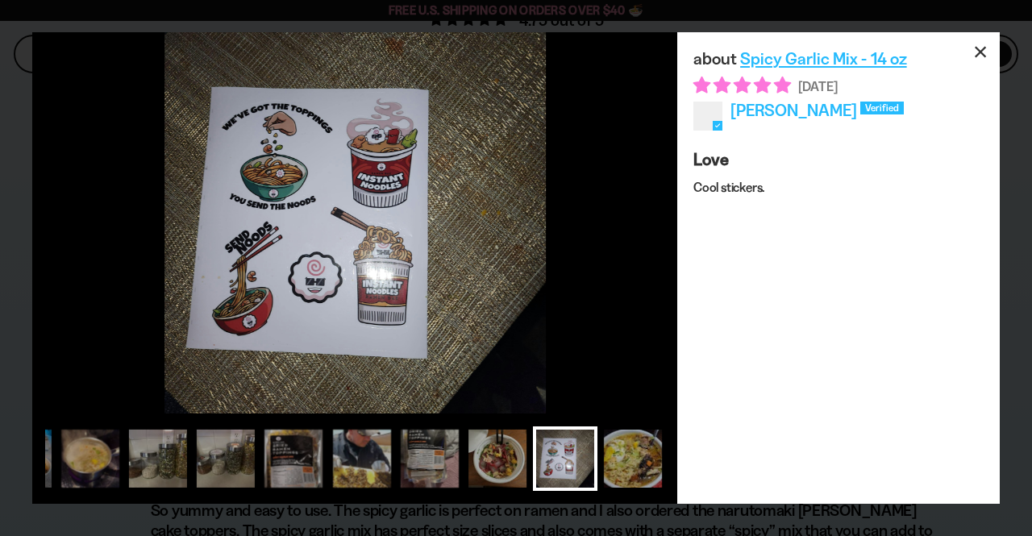
click at [981, 48] on div "×" at bounding box center [980, 51] width 39 height 39
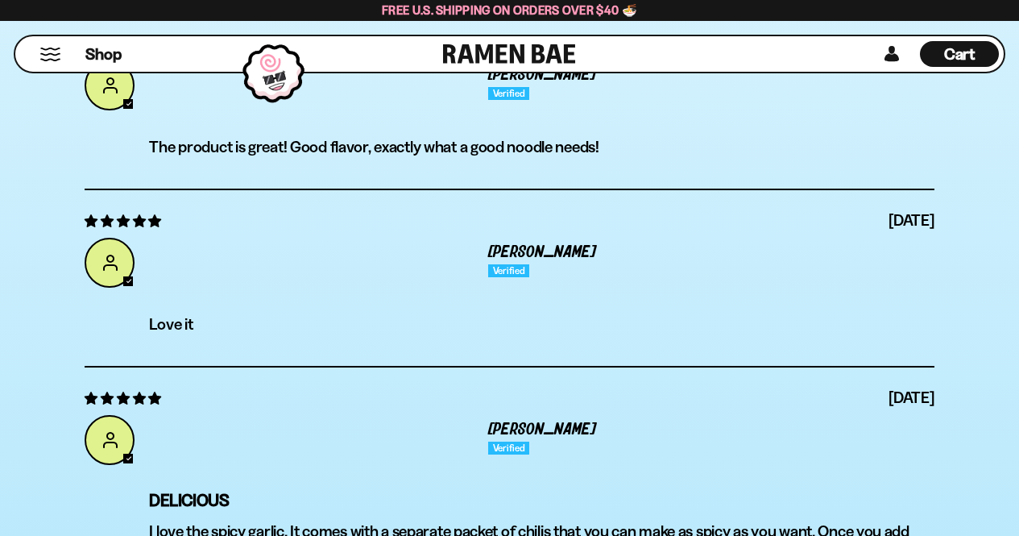
scroll to position [6106, 0]
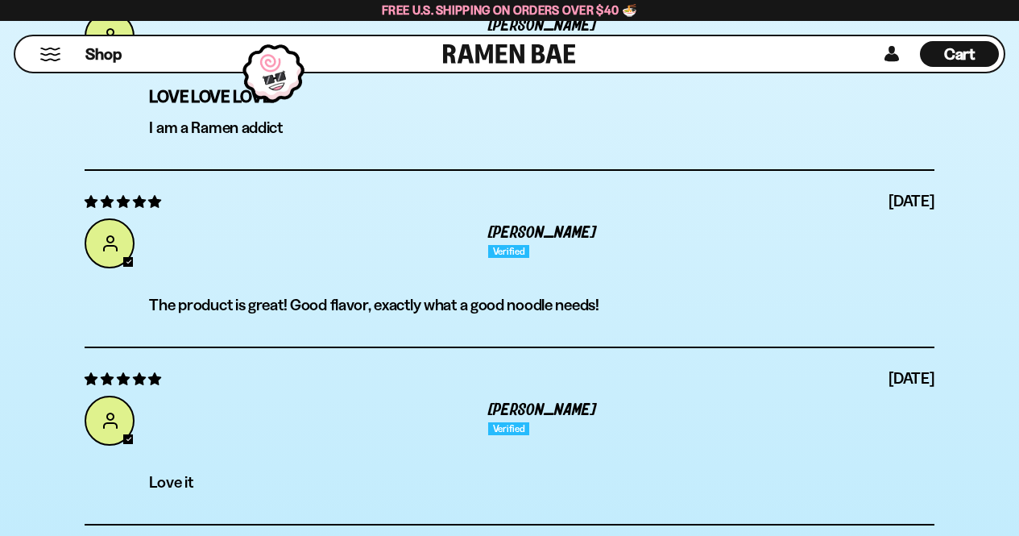
click at [974, 53] on span "Cart" at bounding box center [960, 53] width 31 height 19
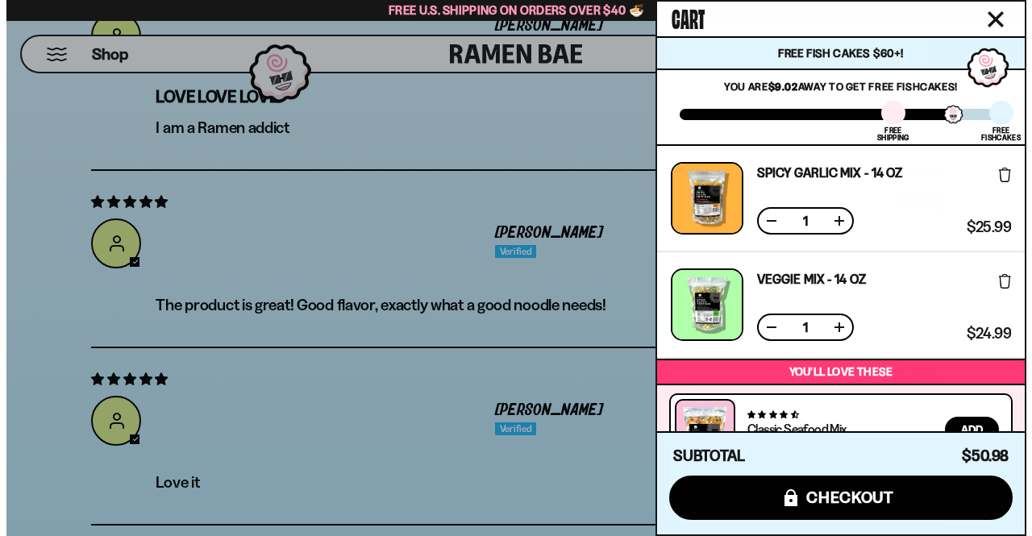
scroll to position [6091, 0]
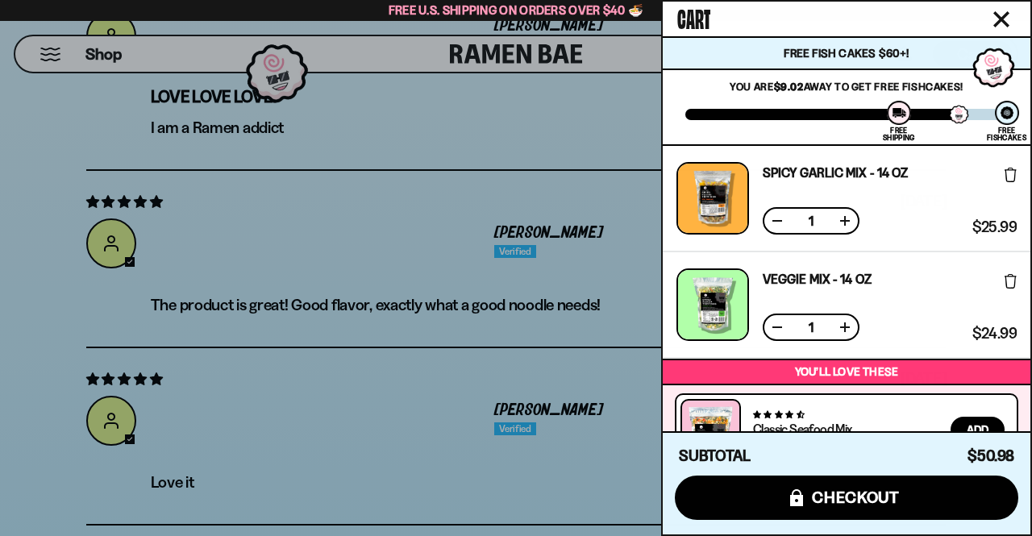
click at [1000, 18] on icon "Close cart" at bounding box center [1001, 19] width 15 height 15
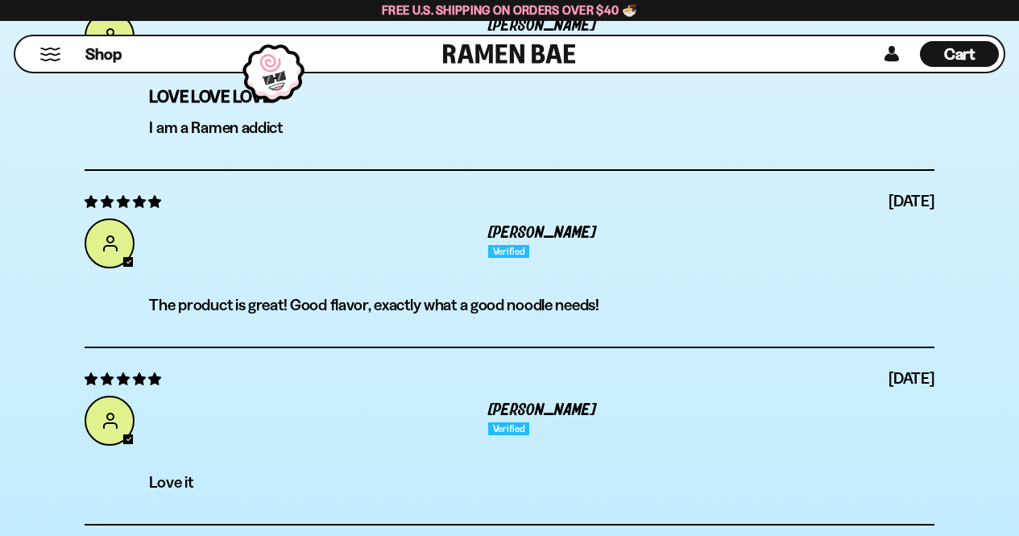
click at [49, 52] on button "Mobile Menu Trigger" at bounding box center [50, 55] width 22 height 14
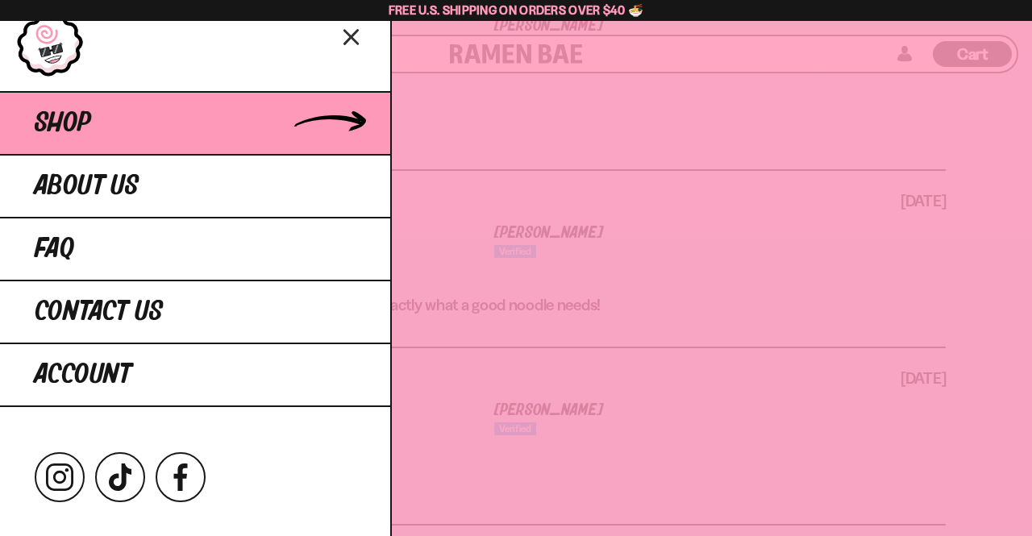
click at [326, 118] on link "Shop" at bounding box center [195, 122] width 390 height 63
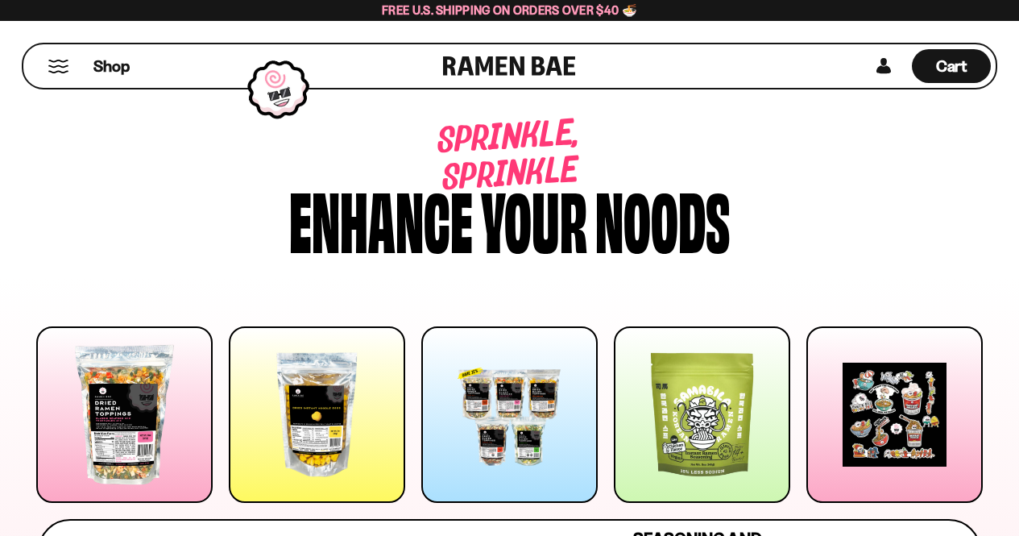
click at [496, 415] on div at bounding box center [509, 414] width 176 height 176
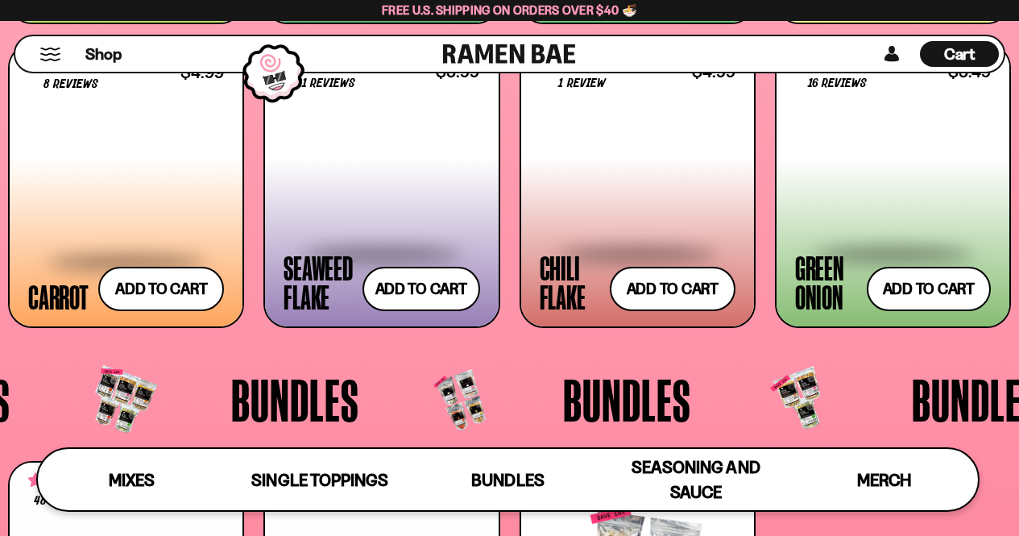
scroll to position [2554, 0]
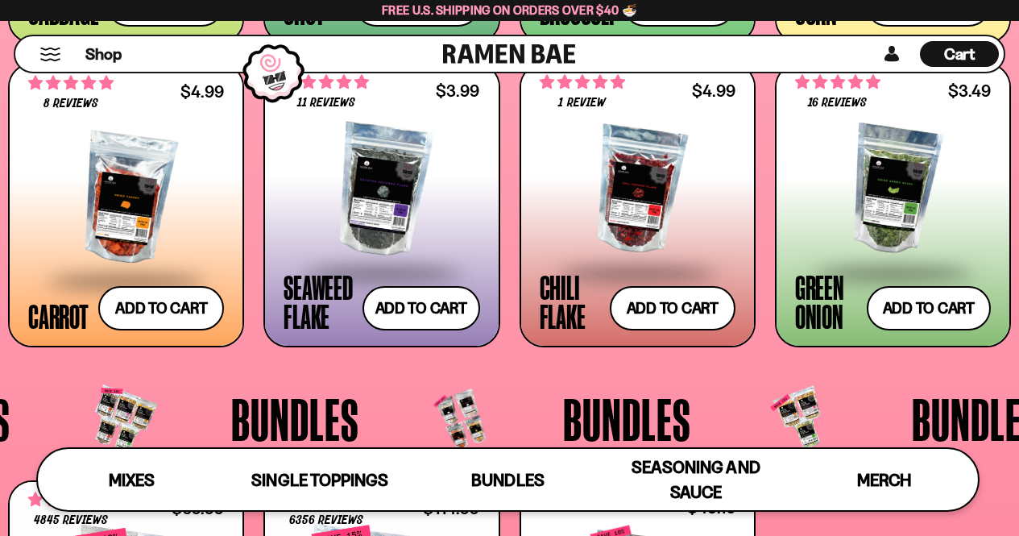
click at [929, 150] on div at bounding box center [893, 190] width 196 height 161
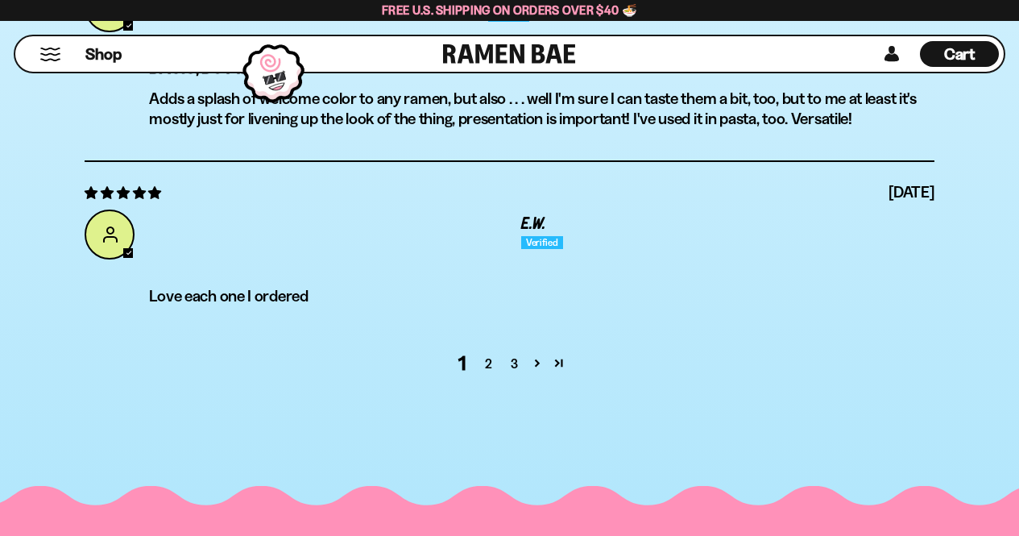
scroll to position [5159, 0]
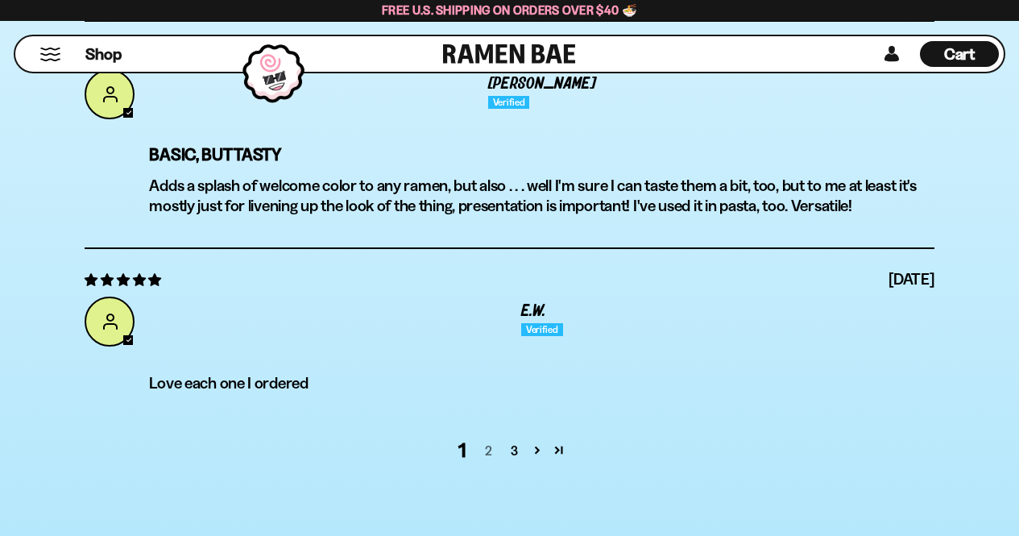
click at [488, 449] on link "2" at bounding box center [488, 450] width 26 height 19
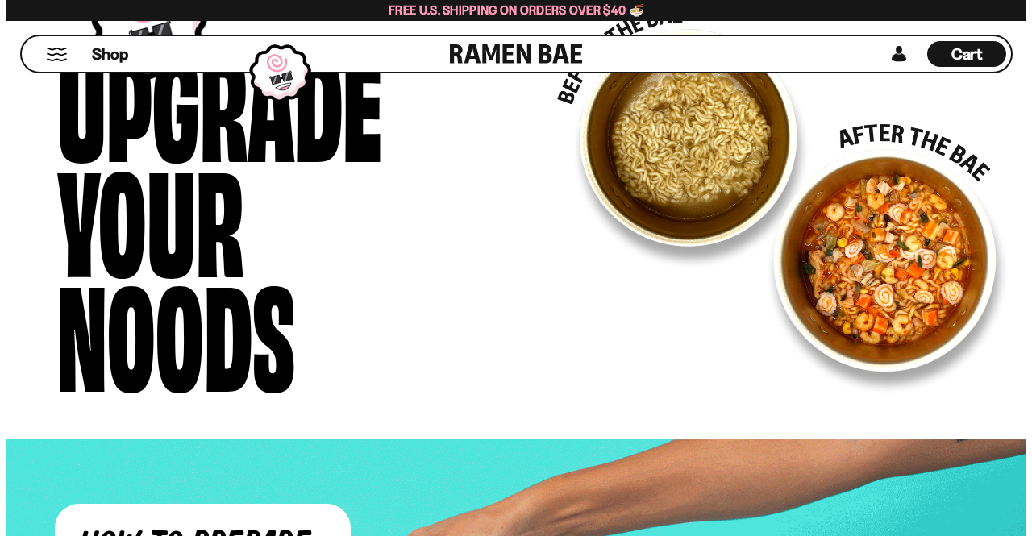
scroll to position [1829, 0]
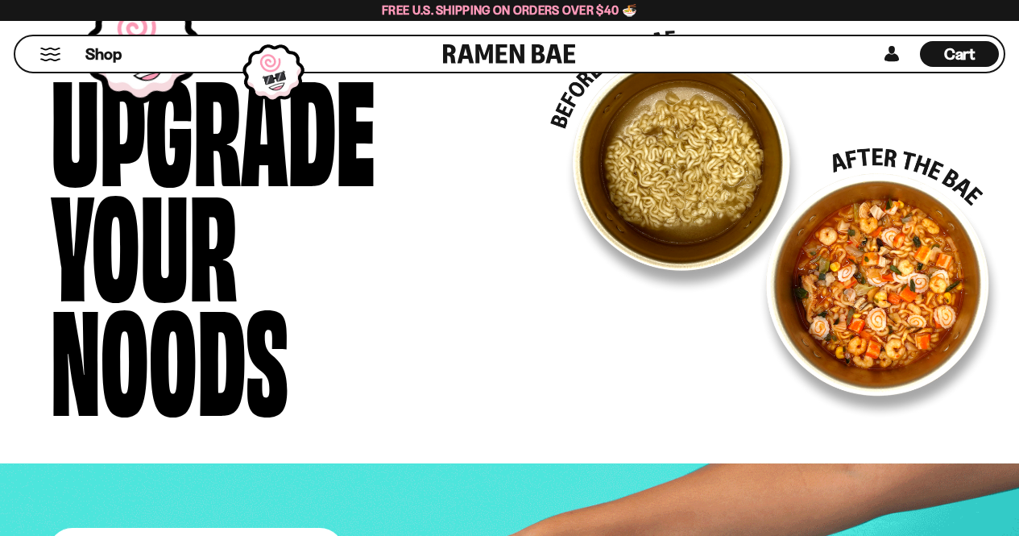
click at [962, 58] on span "Cart" at bounding box center [960, 53] width 31 height 19
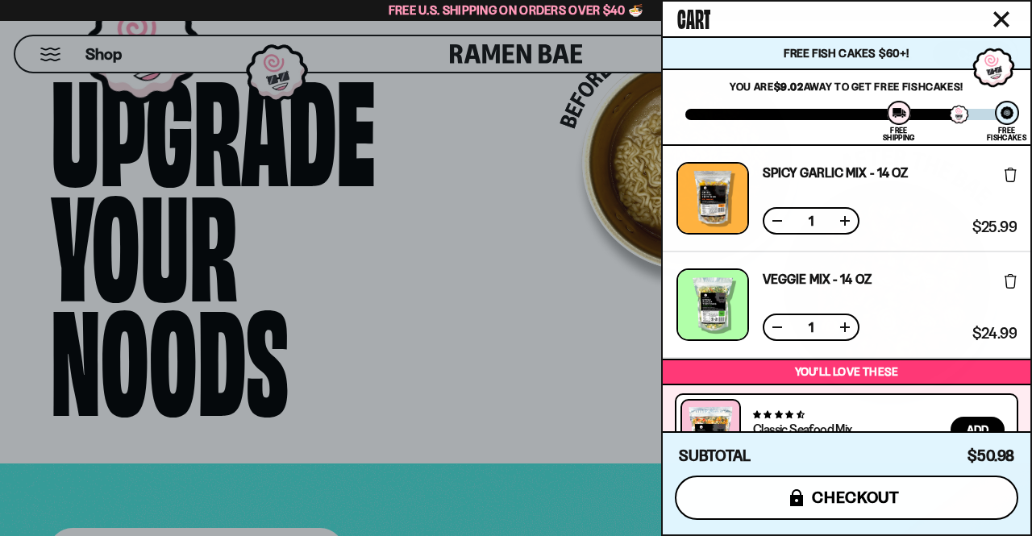
click at [856, 497] on span "checkout" at bounding box center [856, 497] width 88 height 18
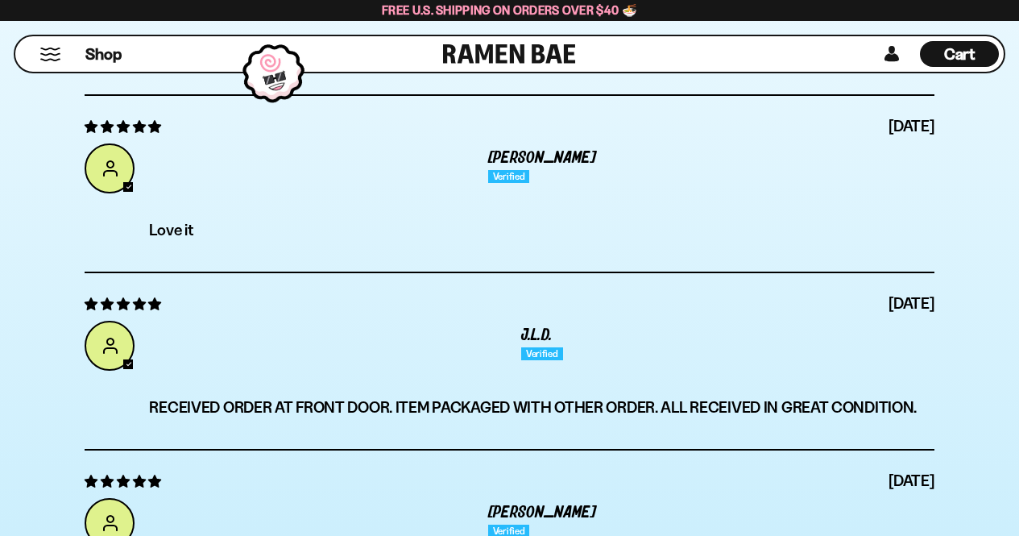
scroll to position [4196, 0]
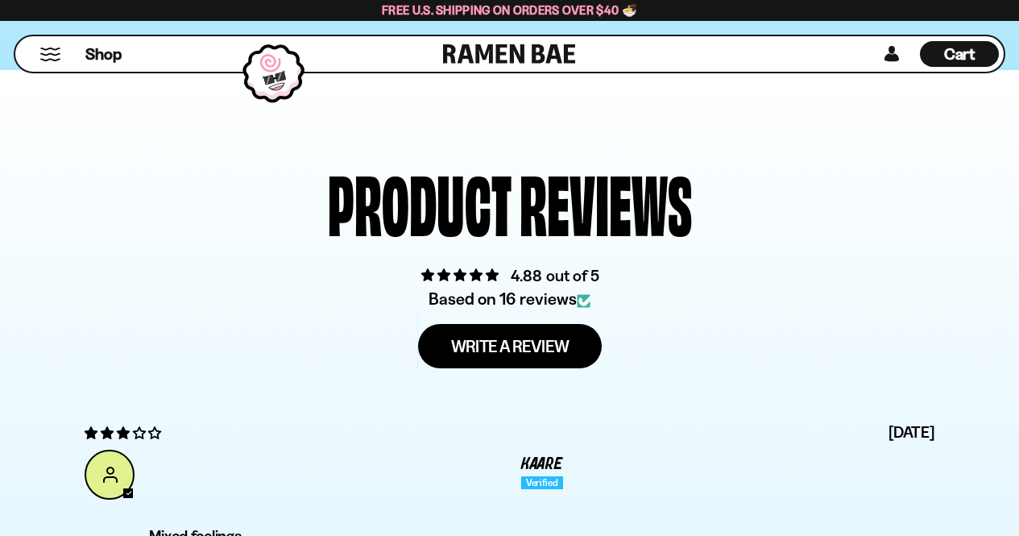
click at [47, 52] on button "Mobile Menu Trigger" at bounding box center [50, 55] width 22 height 14
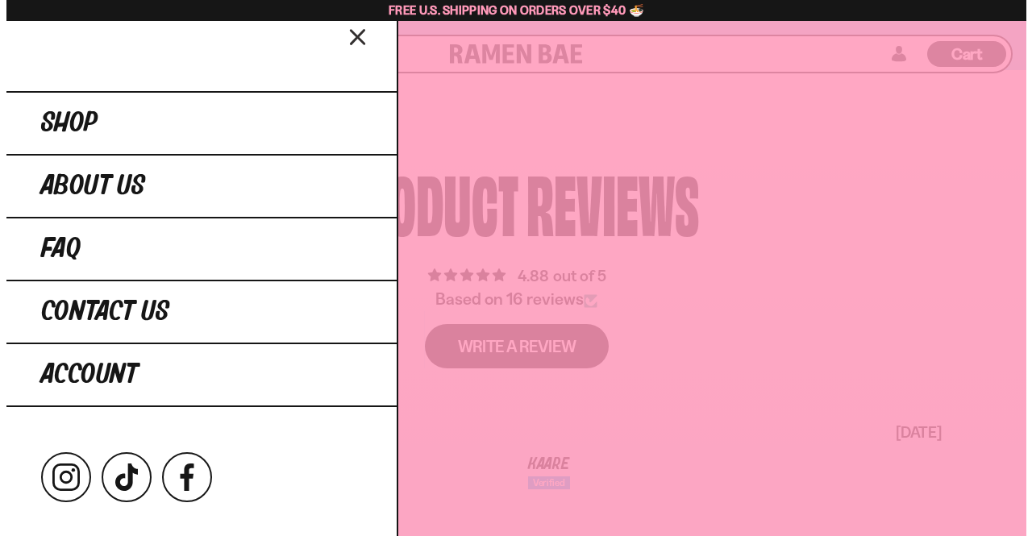
scroll to position [4202, 0]
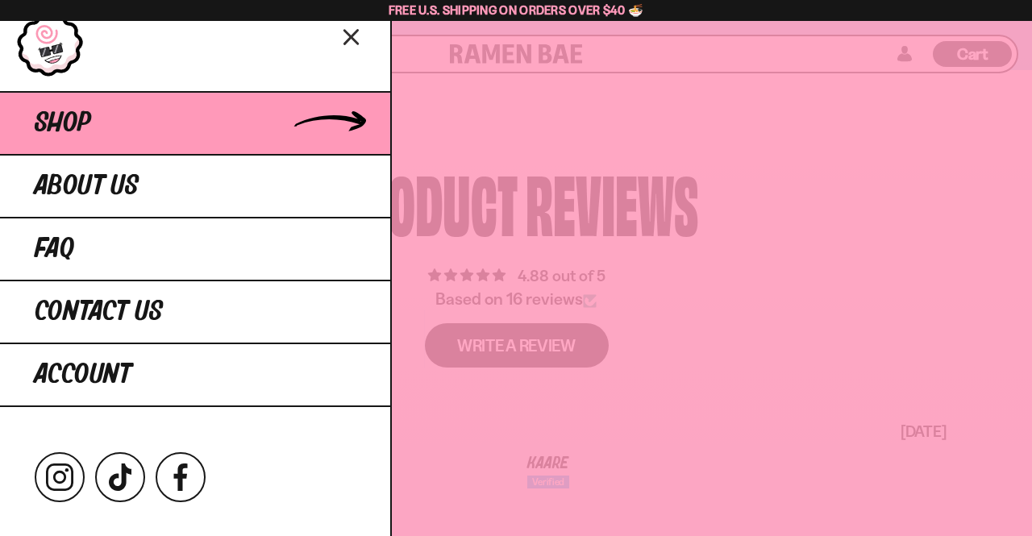
click at [164, 122] on link "Shop" at bounding box center [195, 122] width 390 height 63
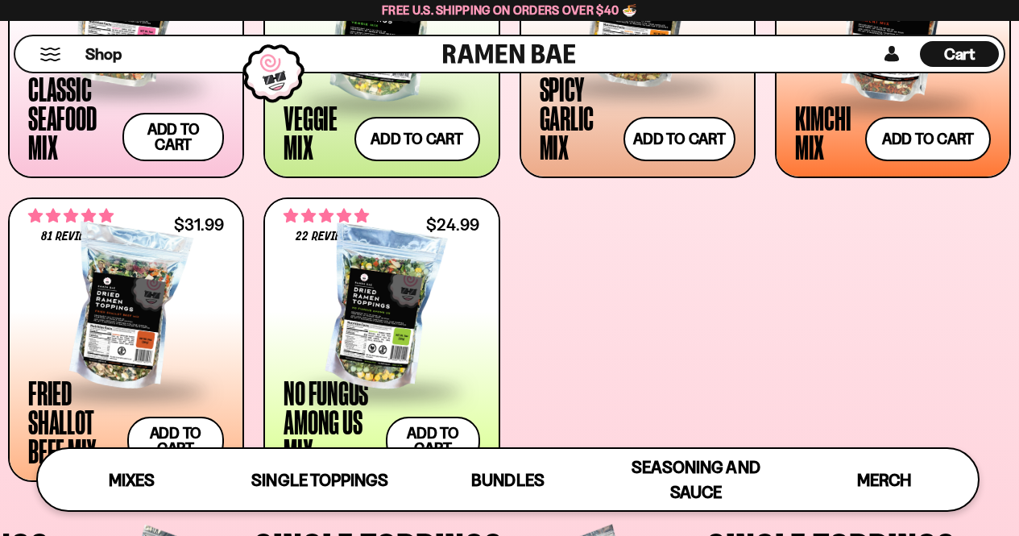
scroll to position [806, 0]
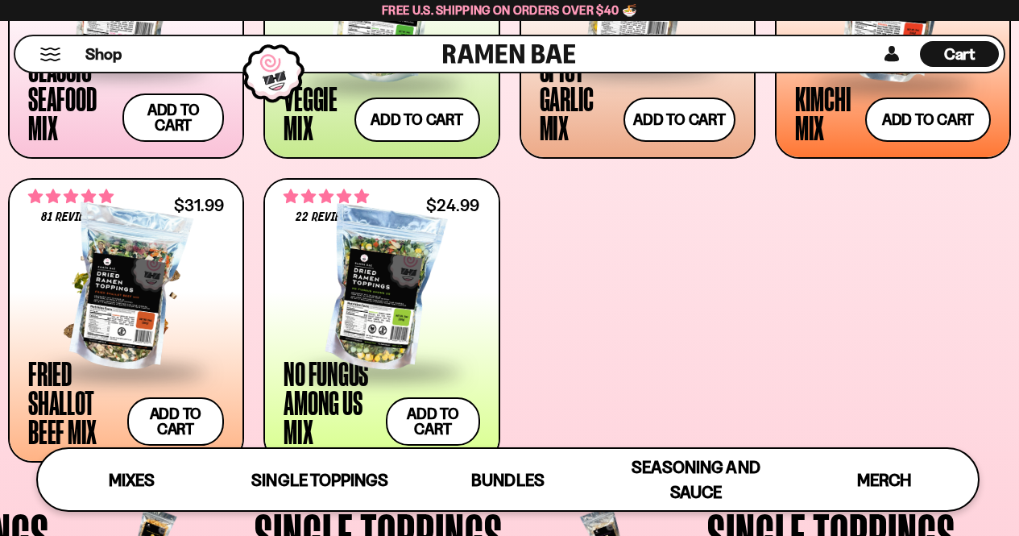
click at [91, 331] on div at bounding box center [126, 289] width 196 height 161
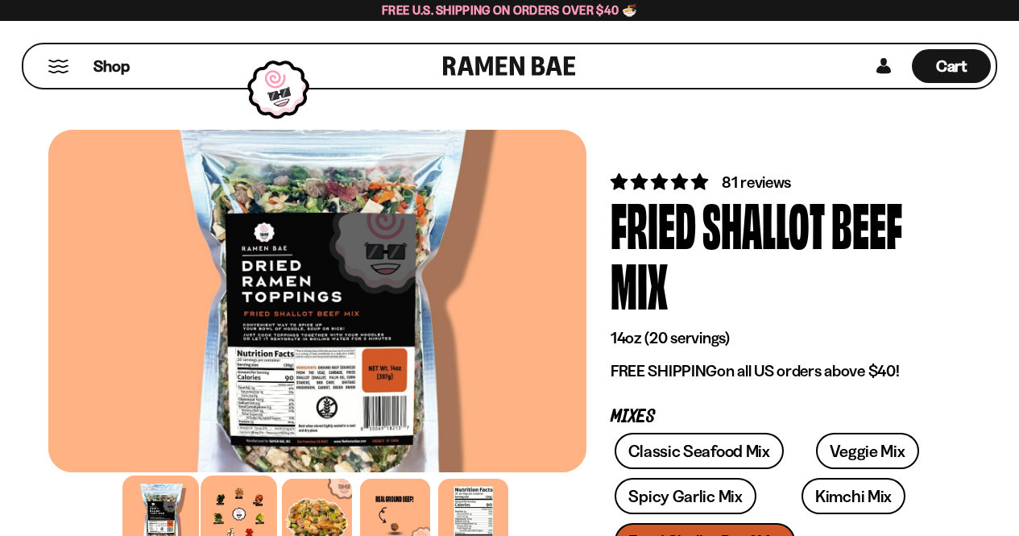
click at [238, 509] on div at bounding box center [239, 513] width 77 height 77
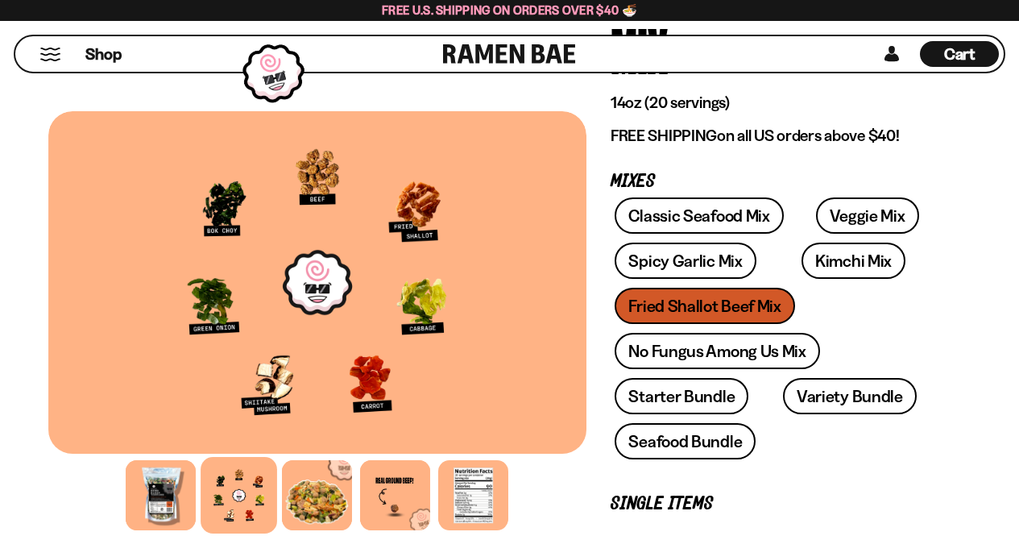
scroll to position [161, 0]
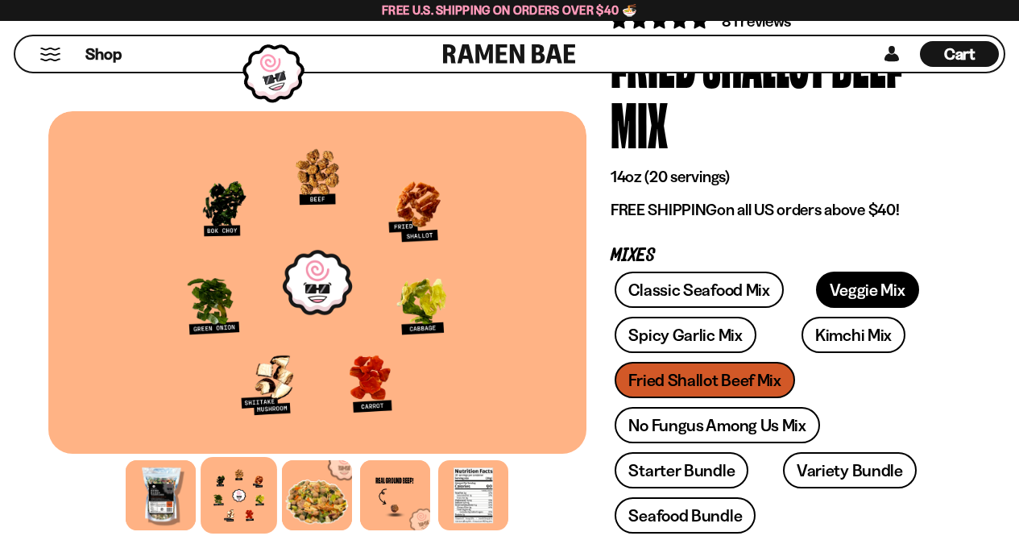
click at [827, 293] on link "Veggie Mix" at bounding box center [867, 290] width 103 height 36
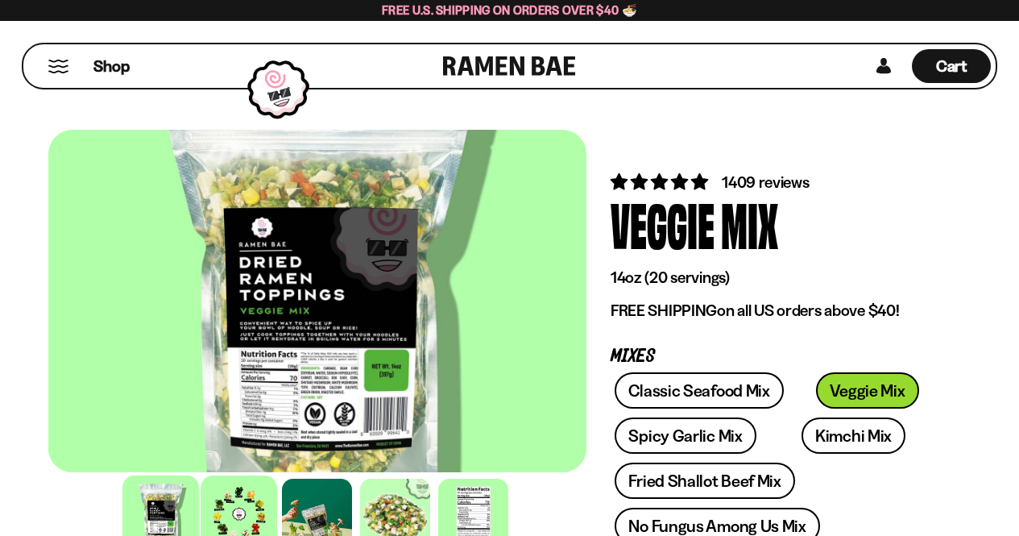
click at [256, 499] on div at bounding box center [239, 513] width 77 height 77
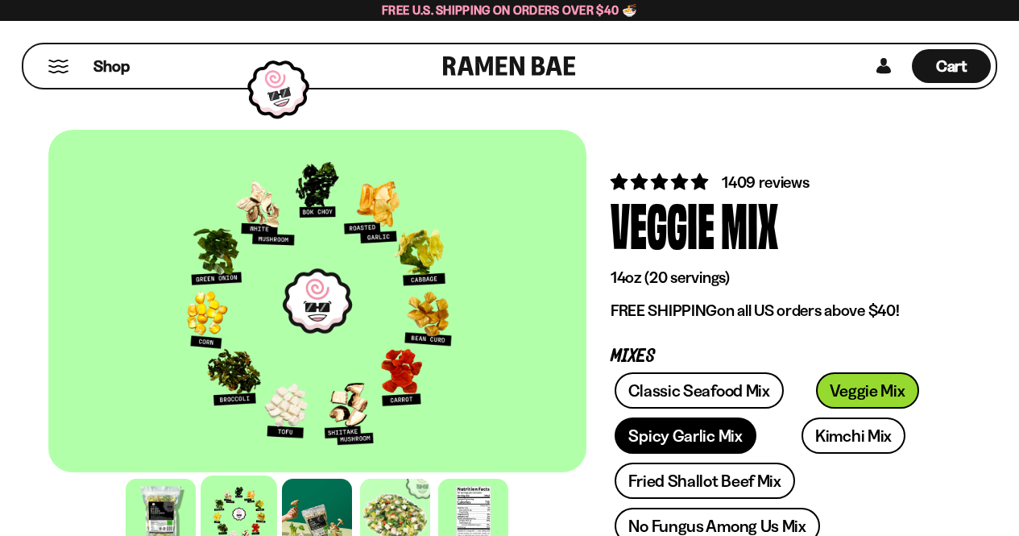
click at [708, 435] on link "Spicy Garlic Mix" at bounding box center [685, 435] width 141 height 36
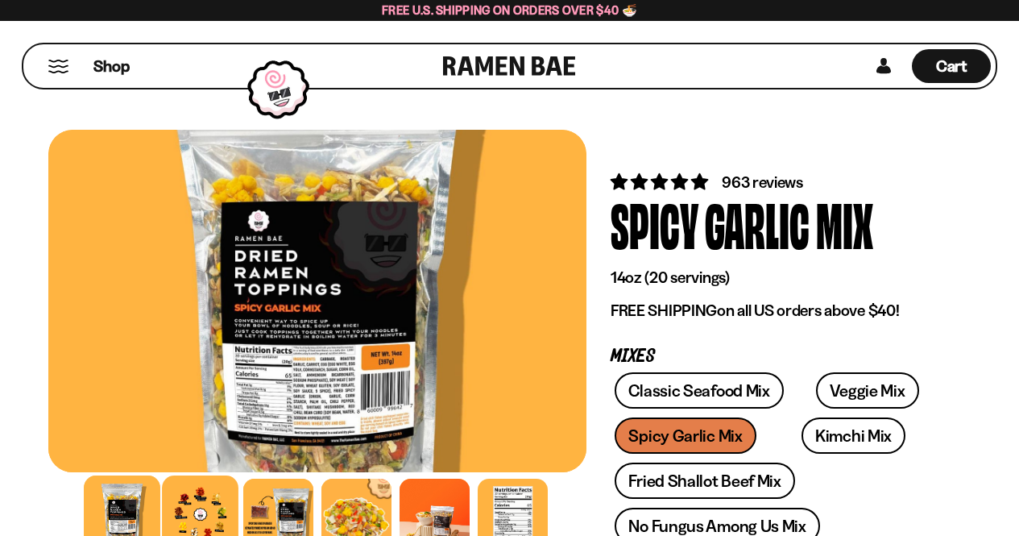
click at [206, 493] on div at bounding box center [200, 513] width 77 height 77
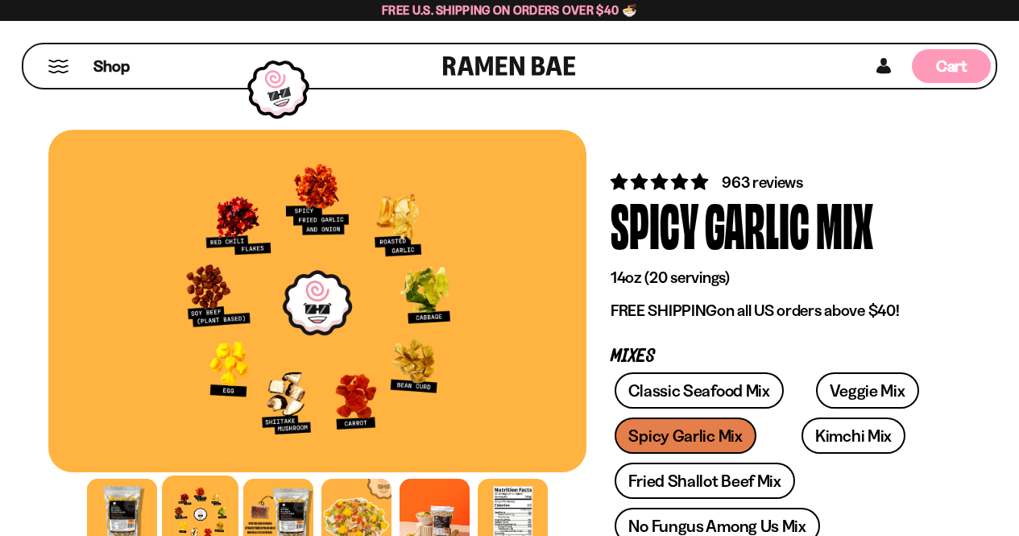
click at [957, 69] on span "Cart" at bounding box center [951, 65] width 31 height 19
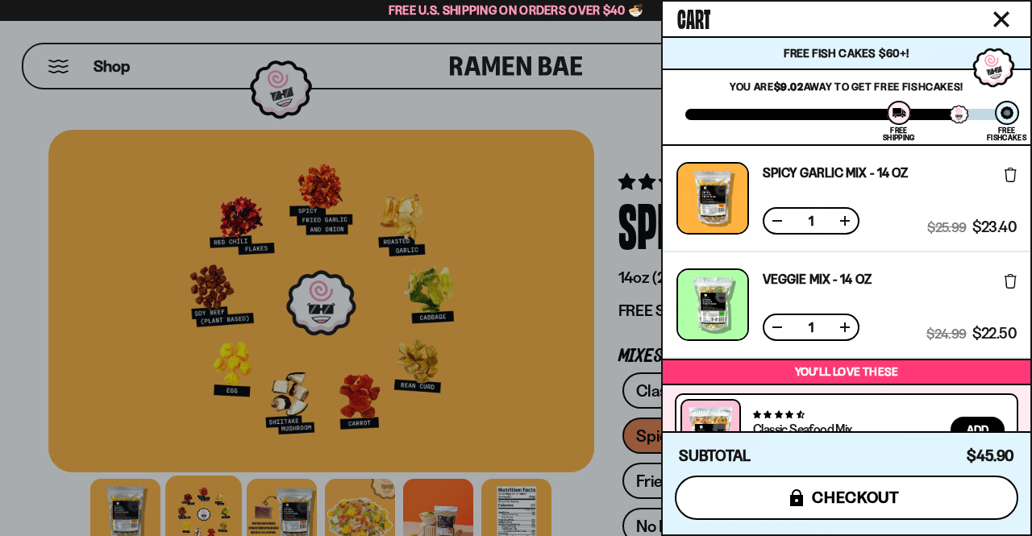
click at [884, 499] on span "checkout" at bounding box center [856, 497] width 88 height 18
